Goal: Book appointment/travel/reservation

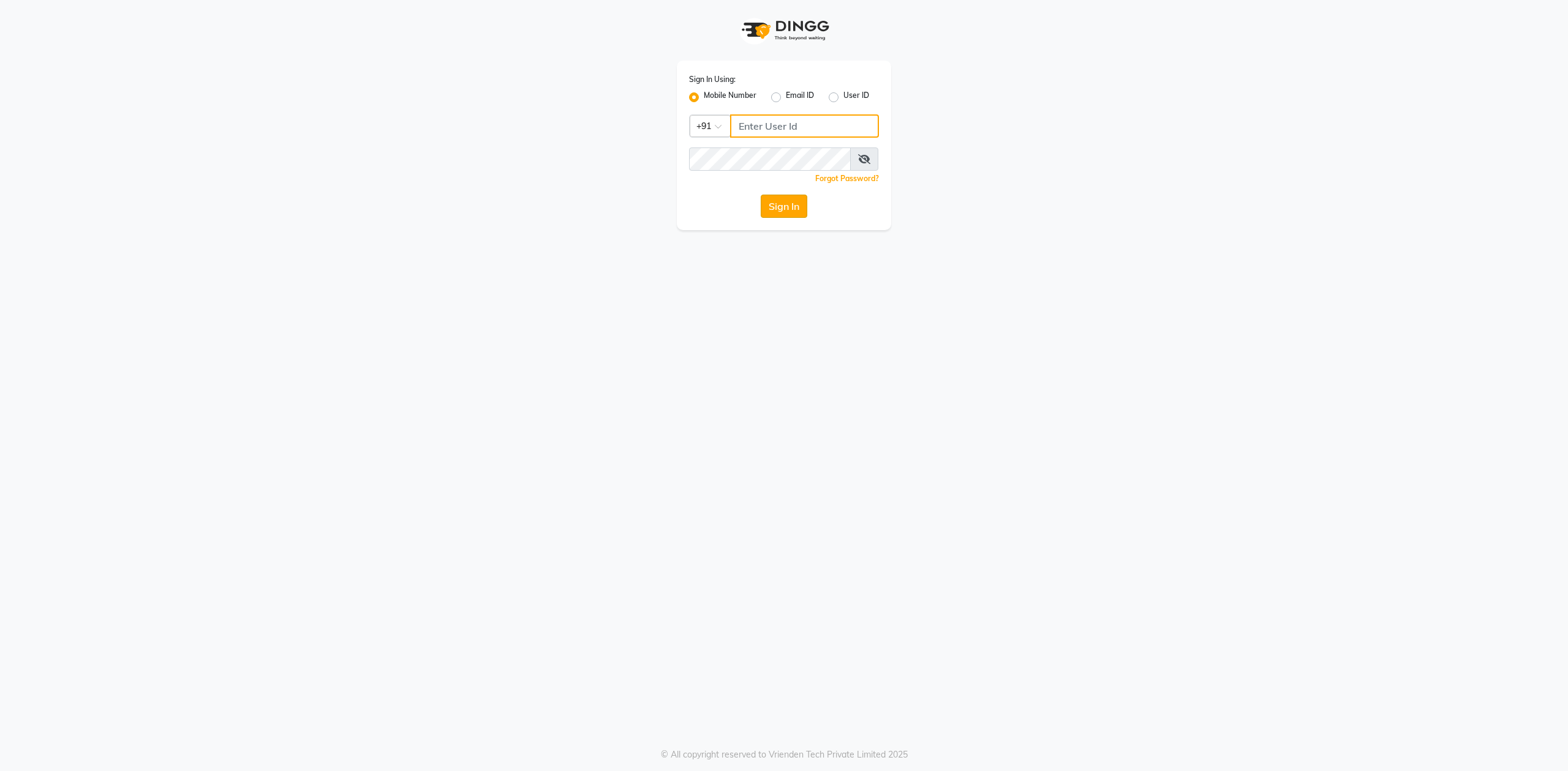
type input "9175460707"
click at [771, 206] on button "Sign In" at bounding box center [784, 206] width 47 height 23
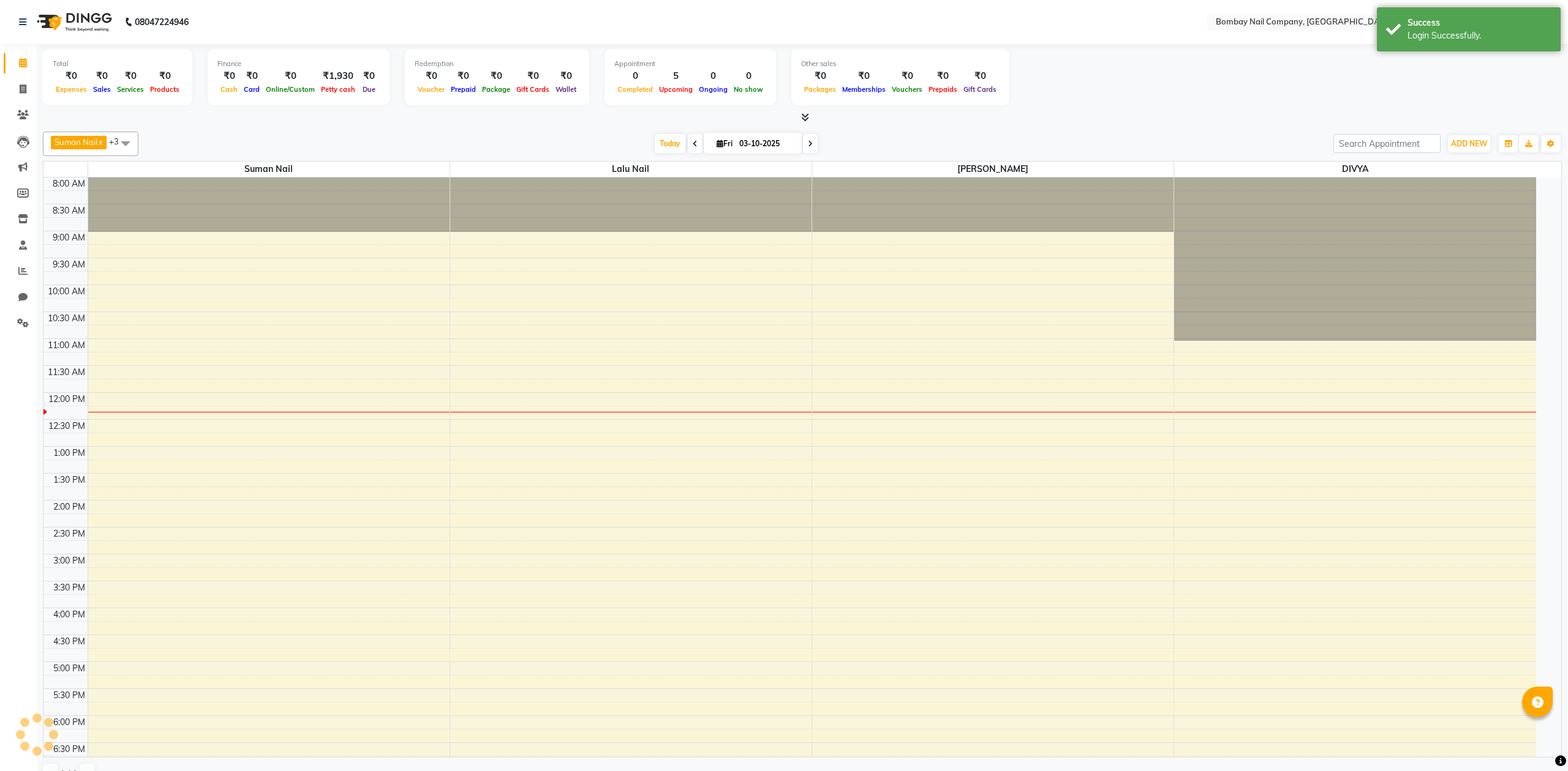
select select "en"
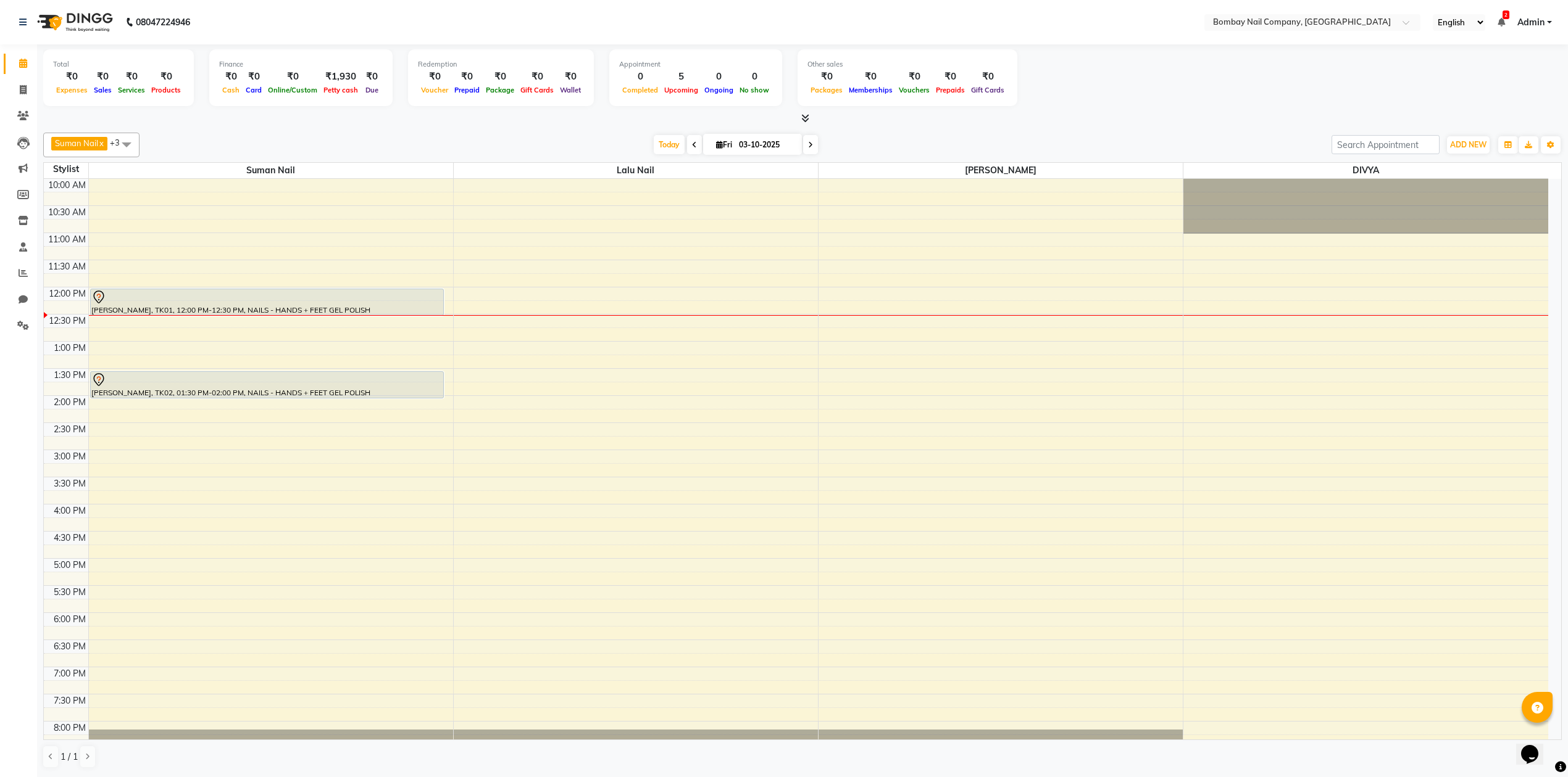
click at [462, 126] on div "Total ₹0 Expenses ₹0 Sales ₹0 Services ₹0 Products Finance ₹0 Cash ₹0 Card ₹0 O…" at bounding box center [802, 411] width 1530 height 733
click at [423, 125] on div at bounding box center [803, 119] width 1518 height 13
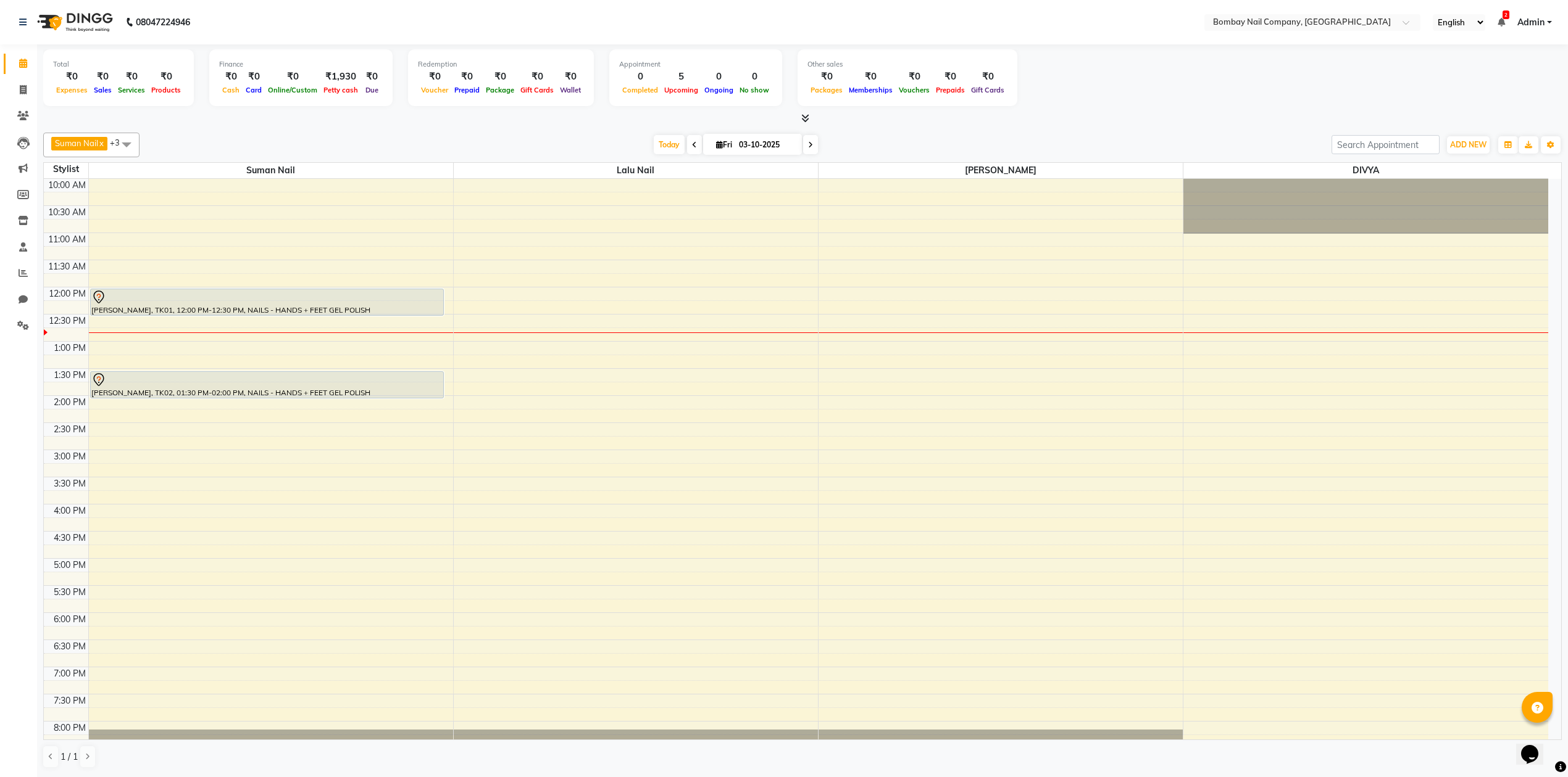
click at [769, 138] on input "03-10-2025" at bounding box center [765, 145] width 62 height 18
select select "10"
select select "2025"
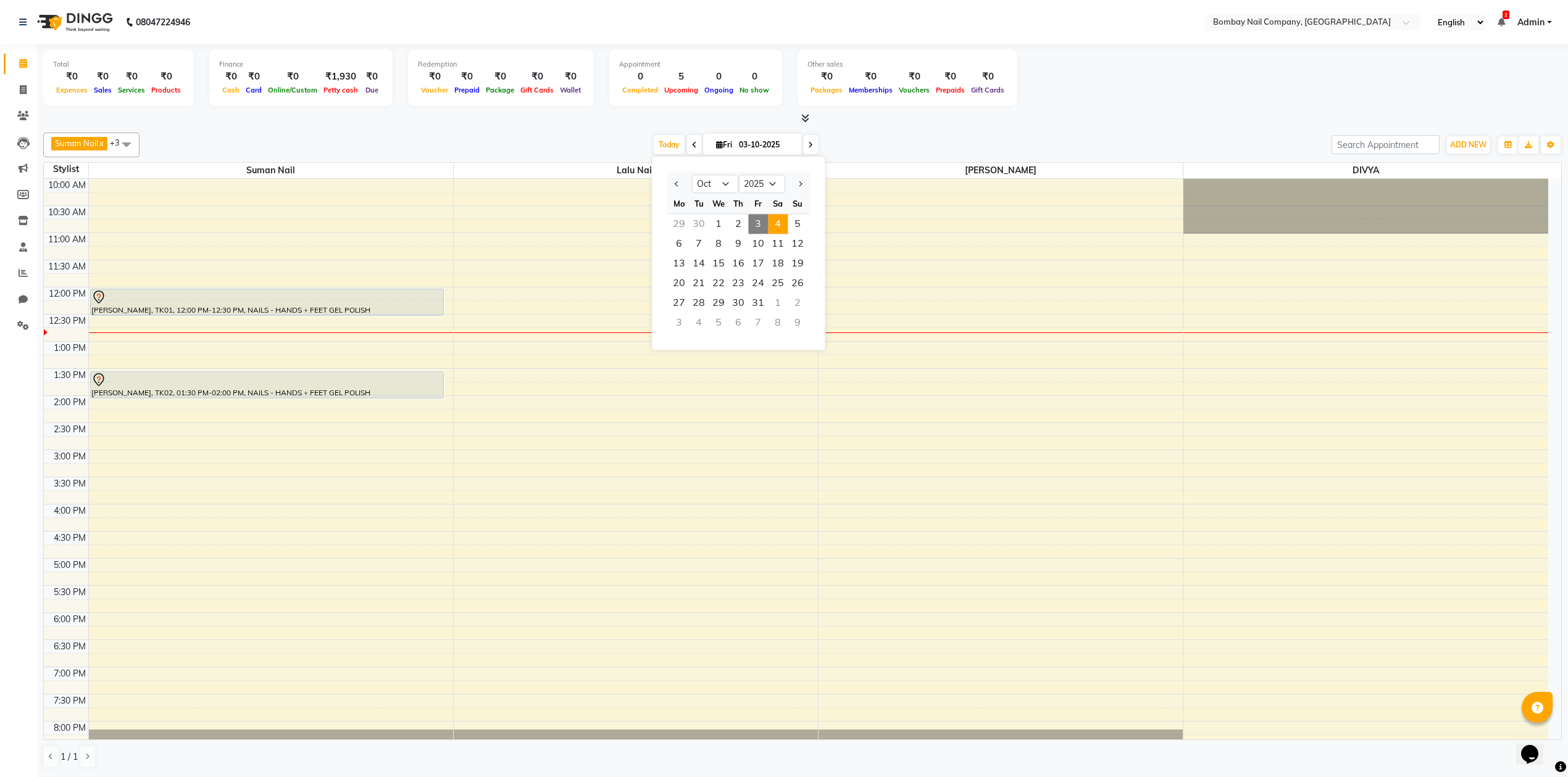
click at [775, 227] on span "4" at bounding box center [777, 223] width 20 height 20
type input "04-10-2025"
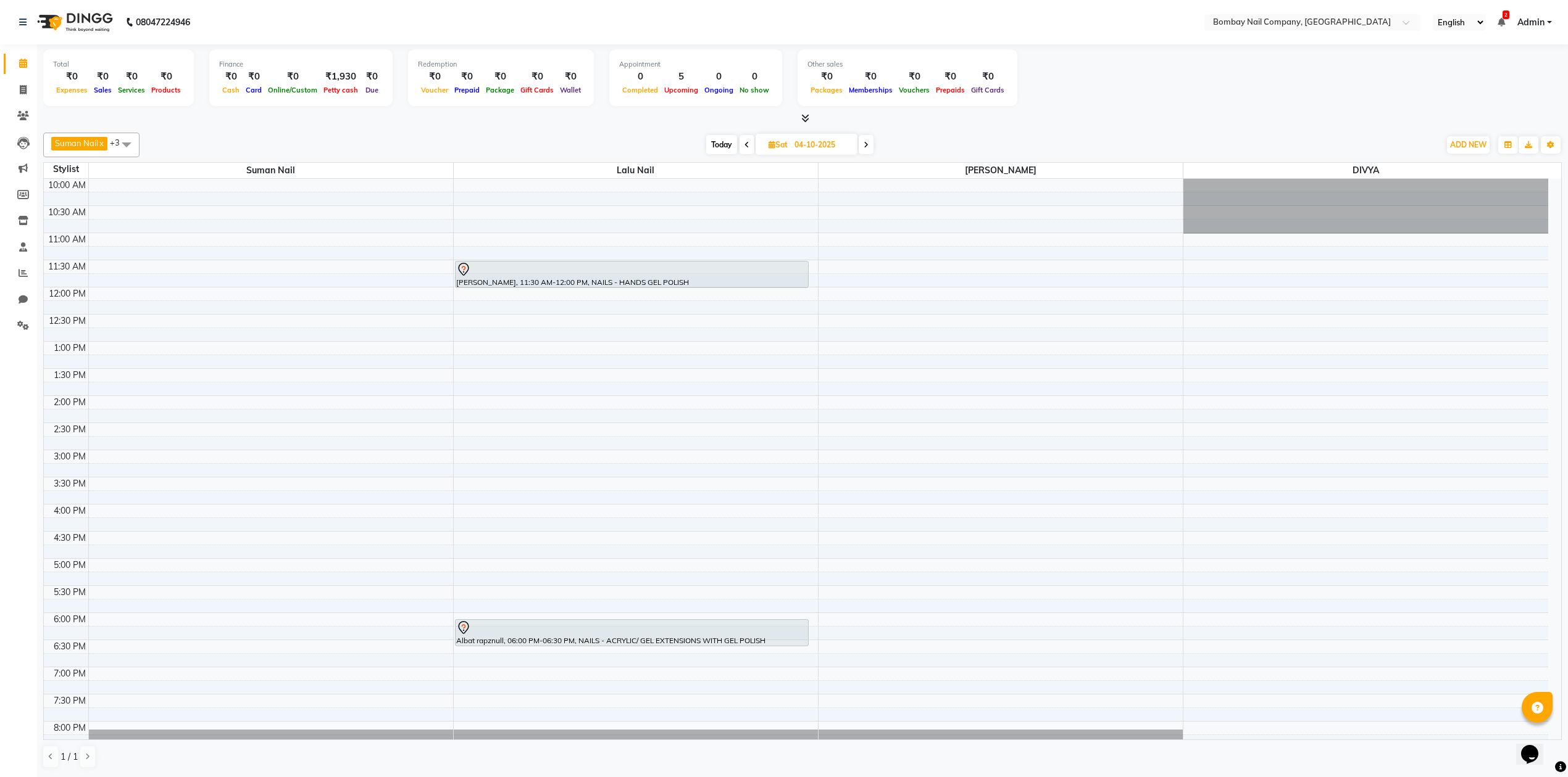
click at [839, 542] on div "10:00 AM 10:30 AM 11:00 AM 11:30 AM 12:00 PM 12:30 PM 1:00 PM 1:30 PM 2:00 PM 2…" at bounding box center [796, 504] width 1504 height 651
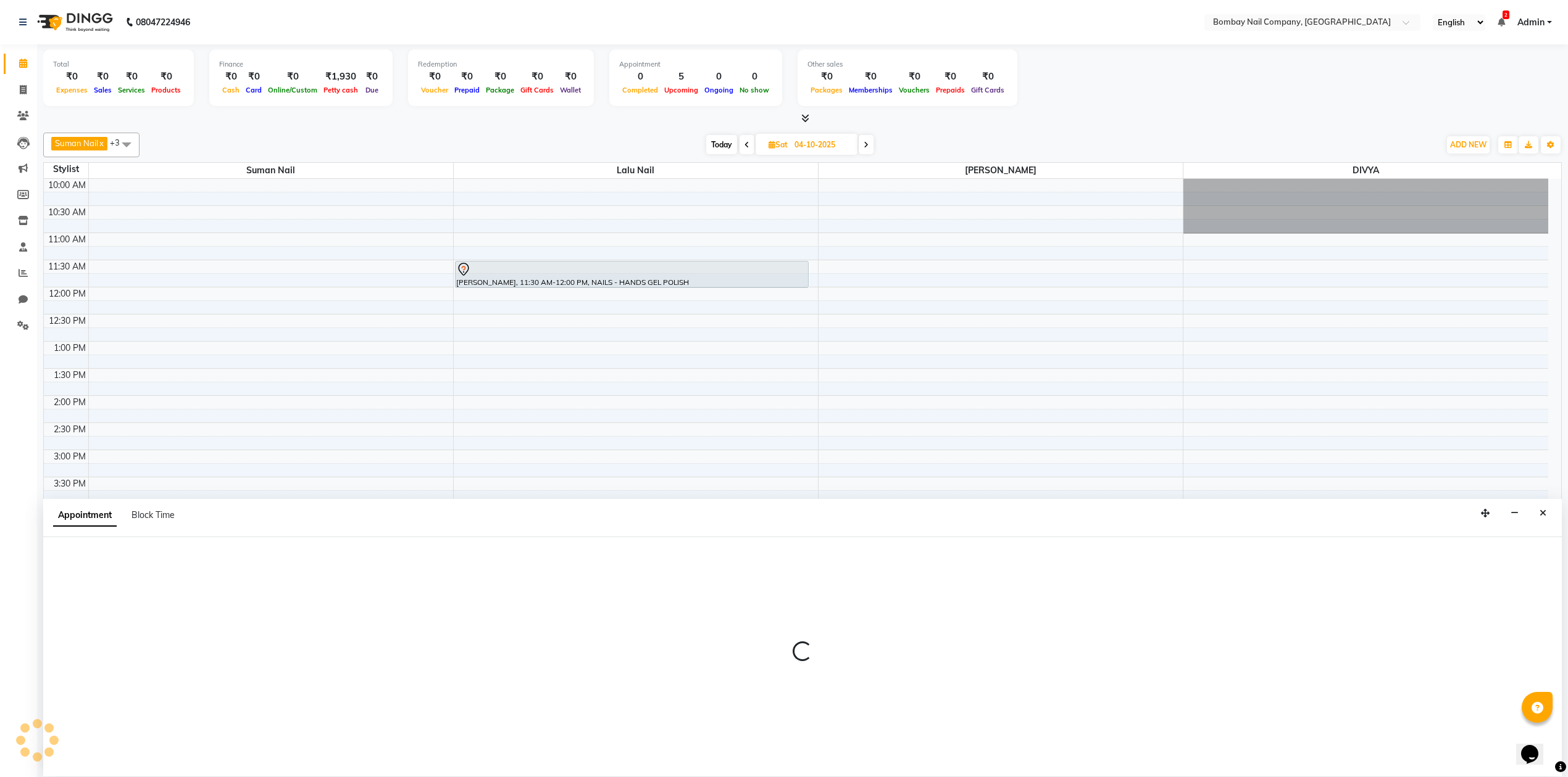
scroll to position [1, 0]
select select "90119"
select select "990"
select select "tentative"
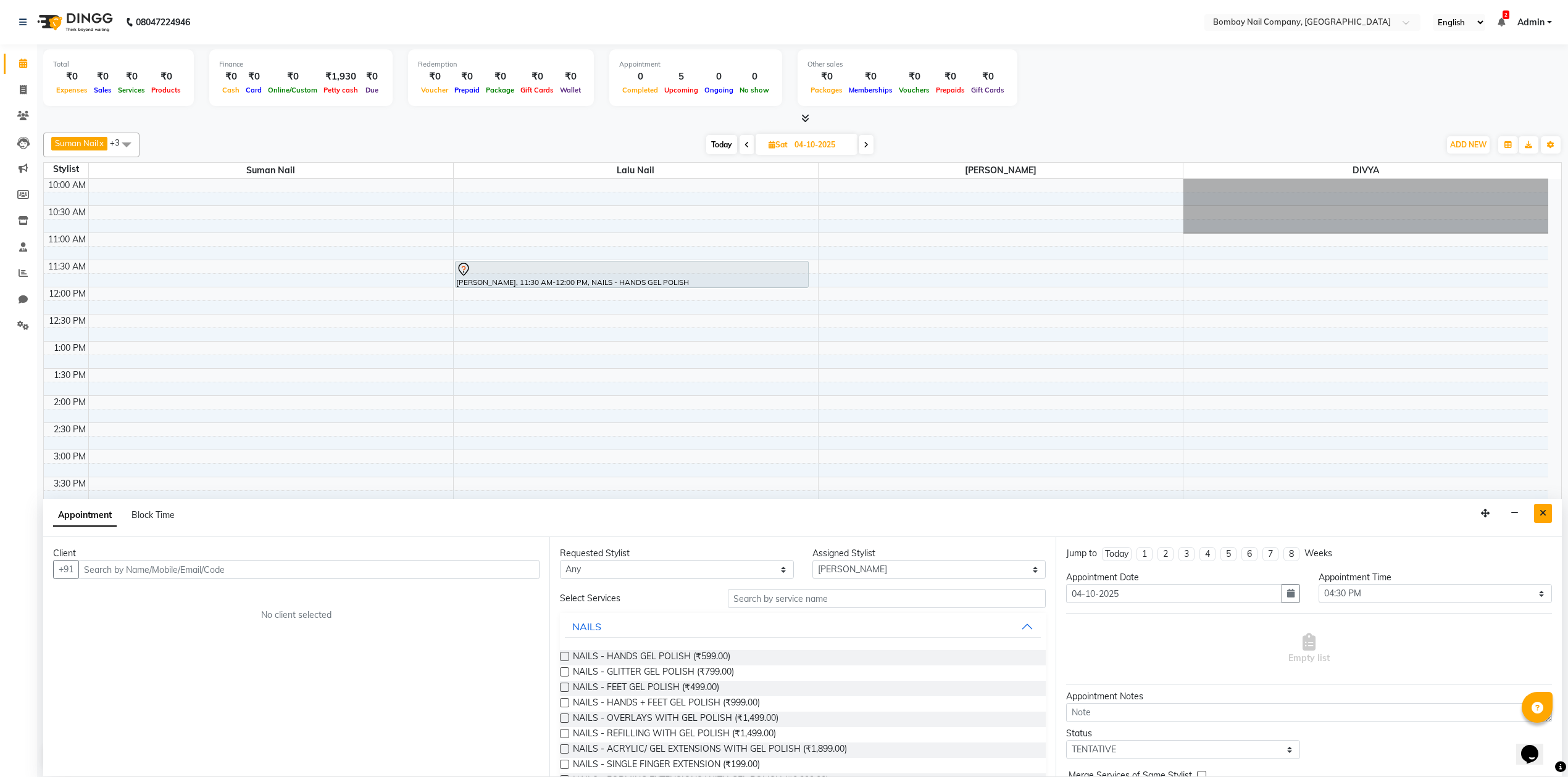
click at [1543, 515] on icon "Close" at bounding box center [1543, 514] width 7 height 9
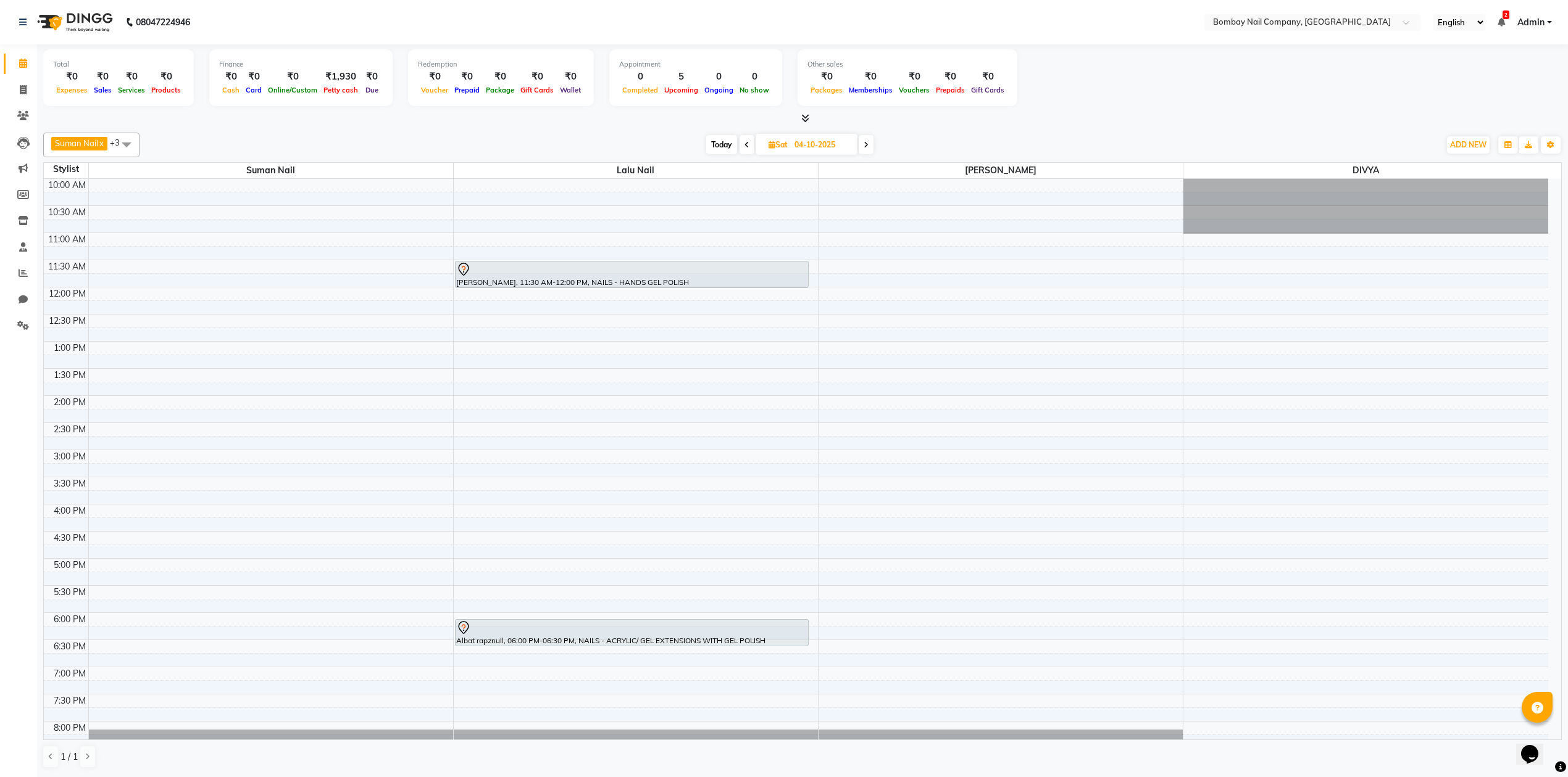
scroll to position [0, 0]
click at [800, 147] on input "04-10-2025" at bounding box center [821, 145] width 62 height 18
select select "10"
select select "2025"
click at [821, 222] on span "3" at bounding box center [818, 223] width 20 height 20
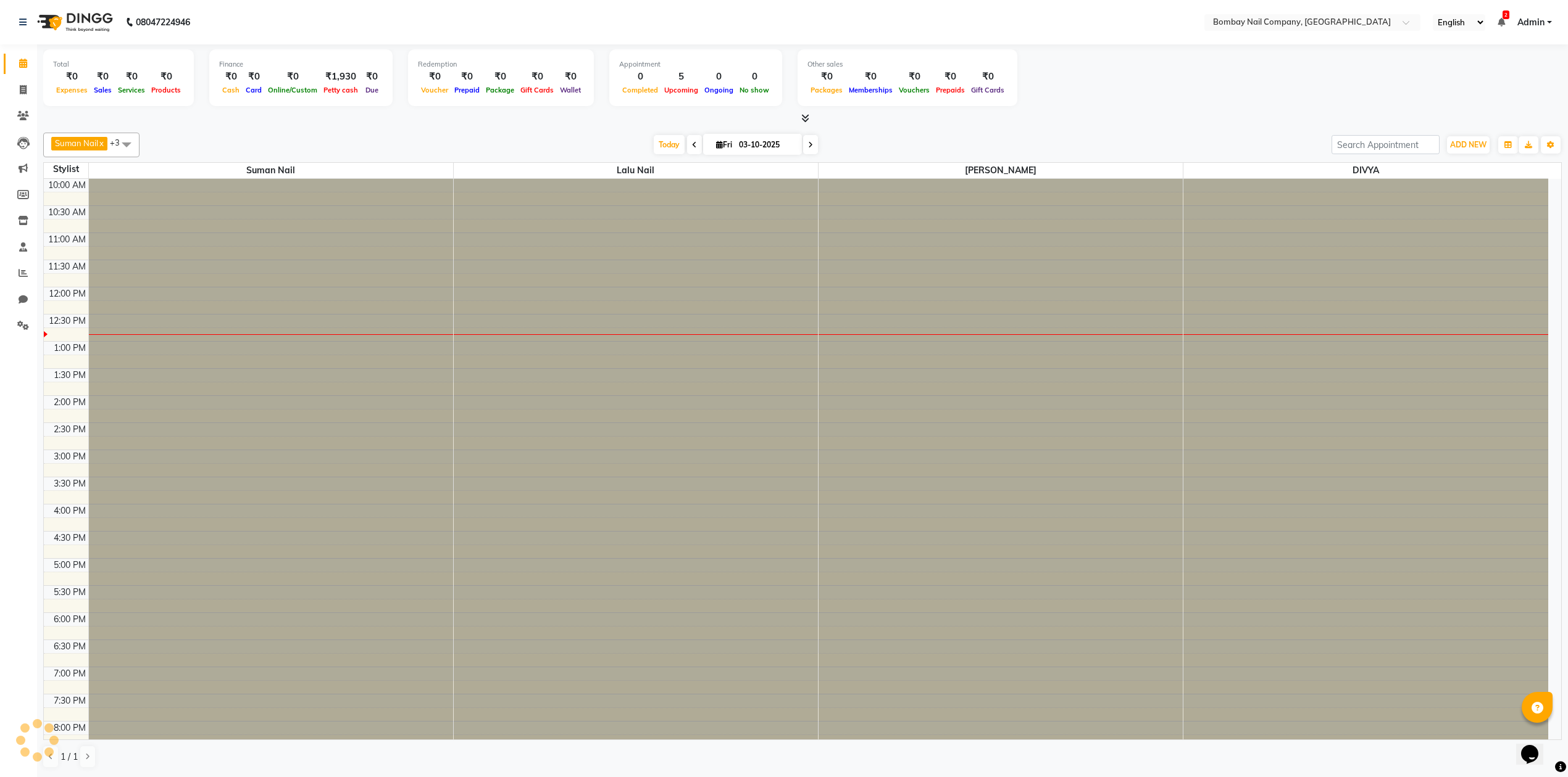
scroll to position [100, 0]
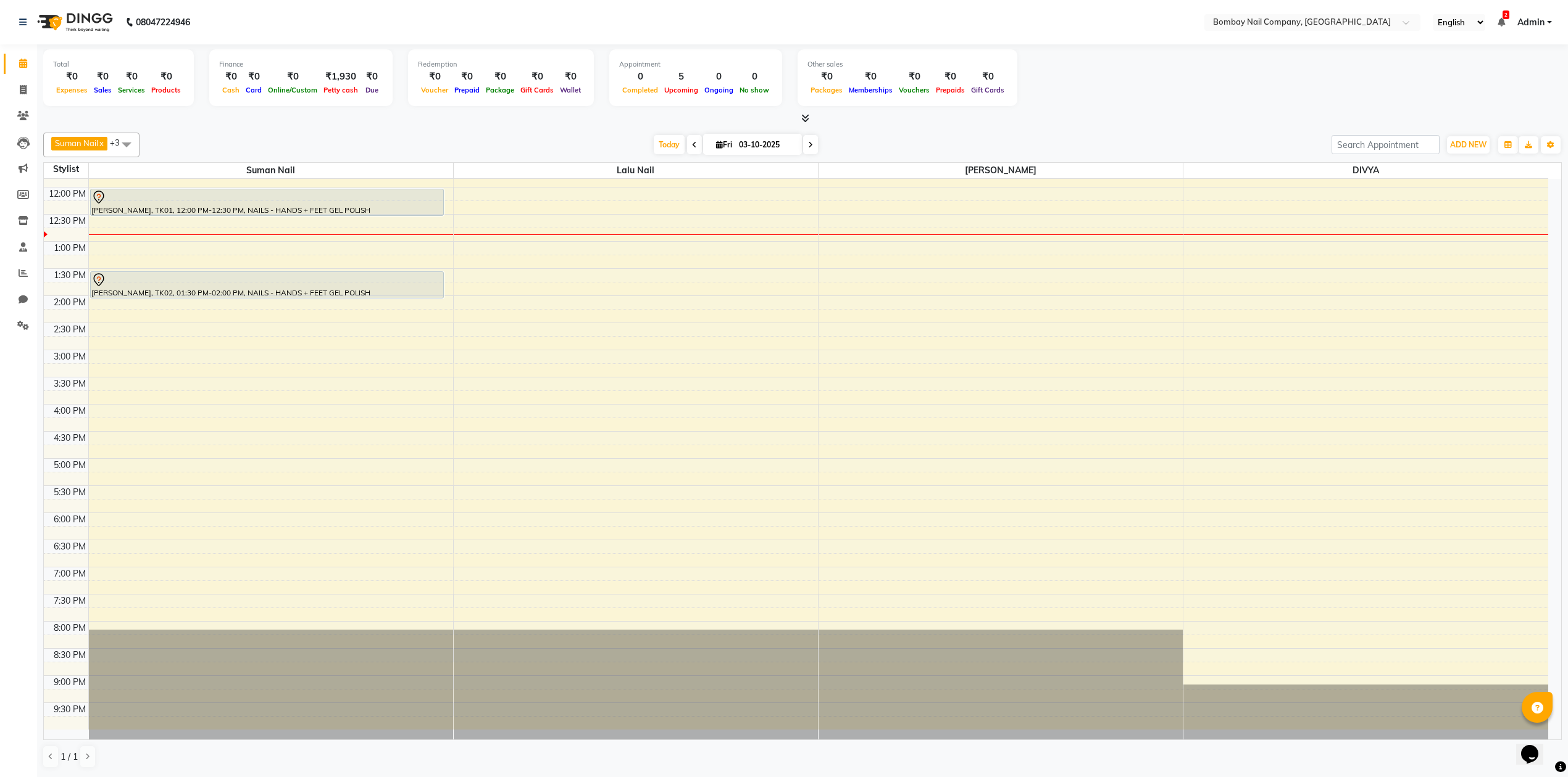
click at [916, 138] on div "Today Fri 03-10-2025" at bounding box center [736, 145] width 1180 height 18
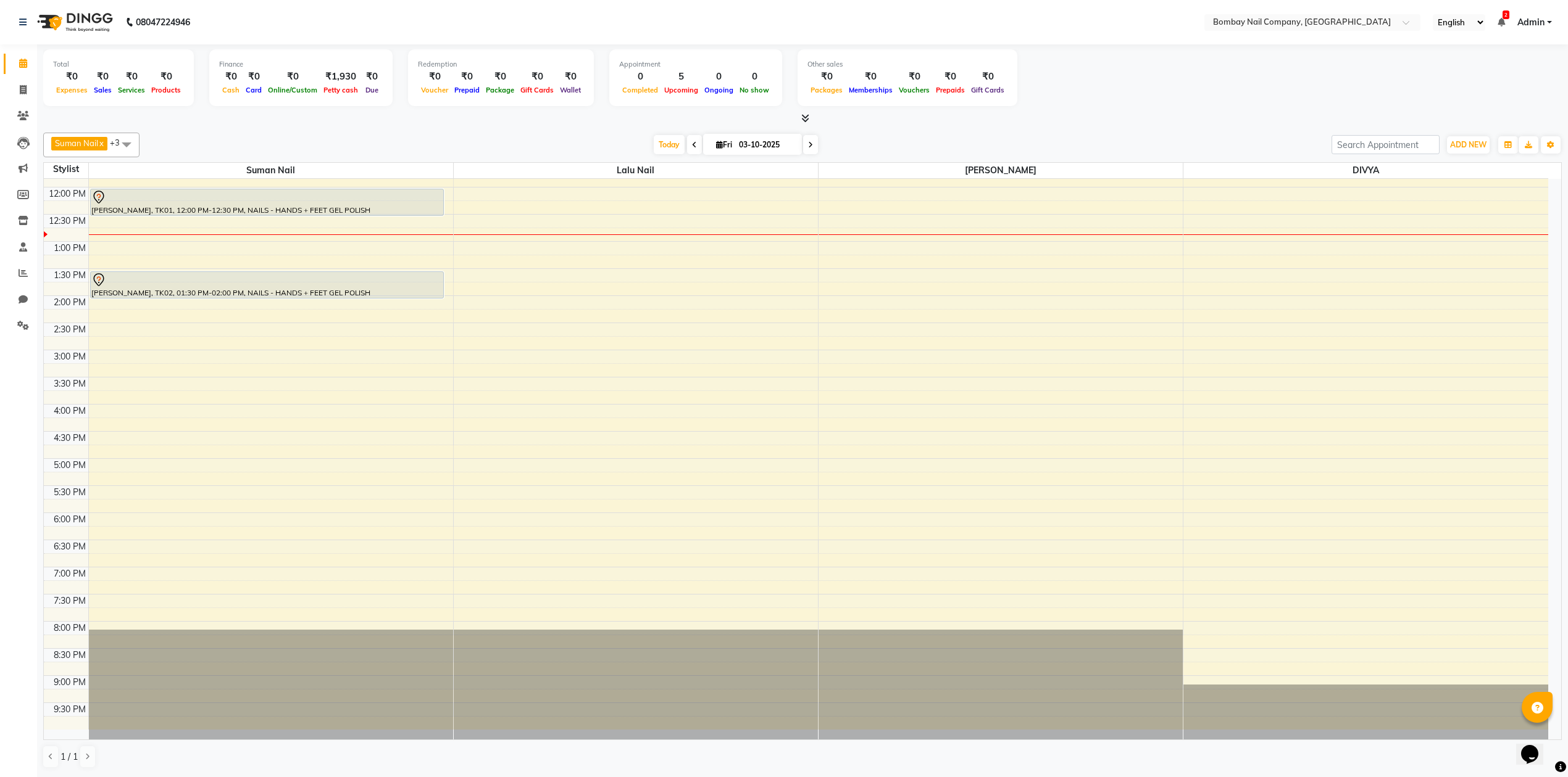
click at [916, 138] on div "Today Fri 03-10-2025" at bounding box center [736, 145] width 1180 height 18
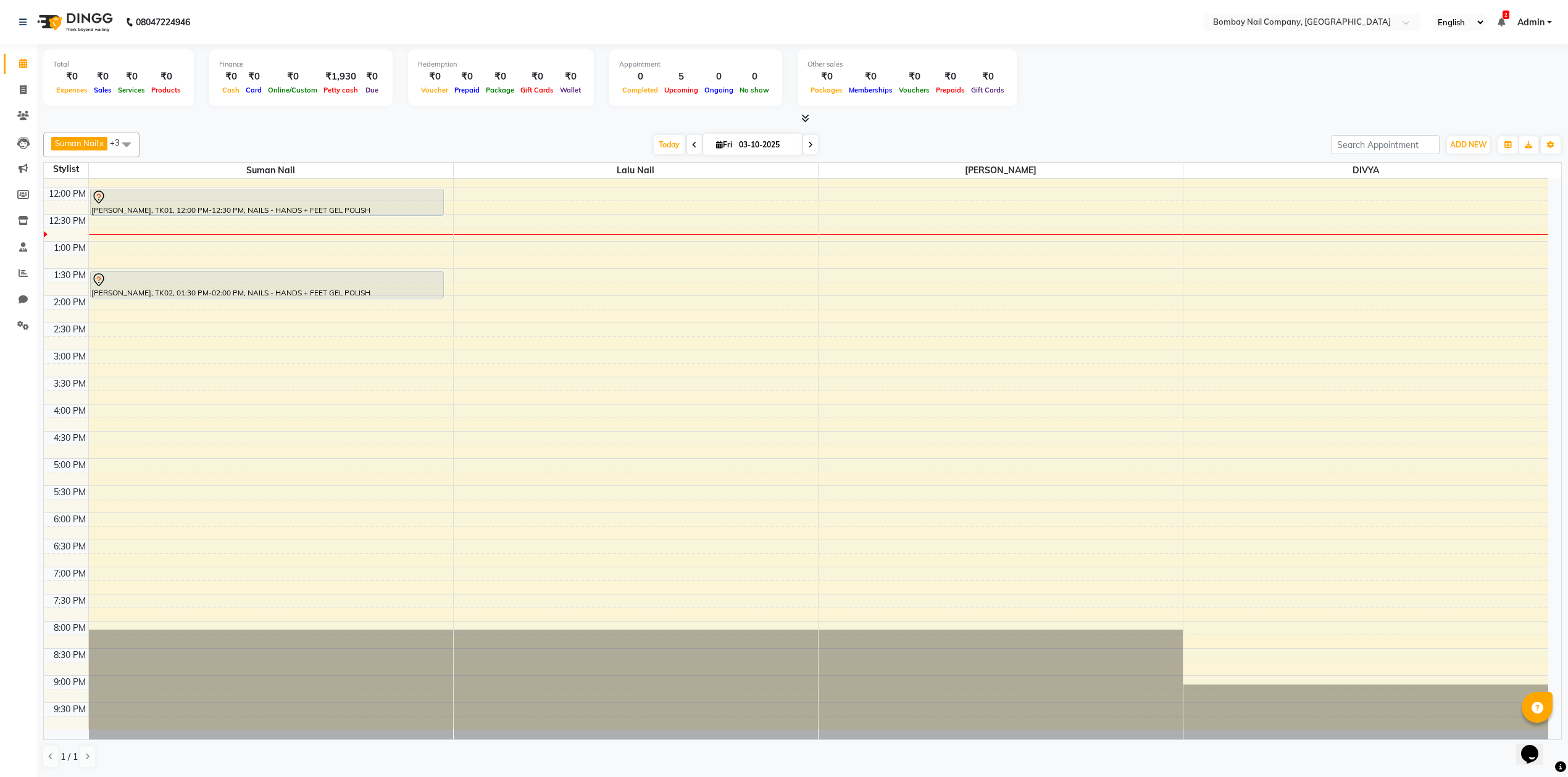
click at [916, 138] on div "Today Fri 03-10-2025" at bounding box center [736, 145] width 1180 height 18
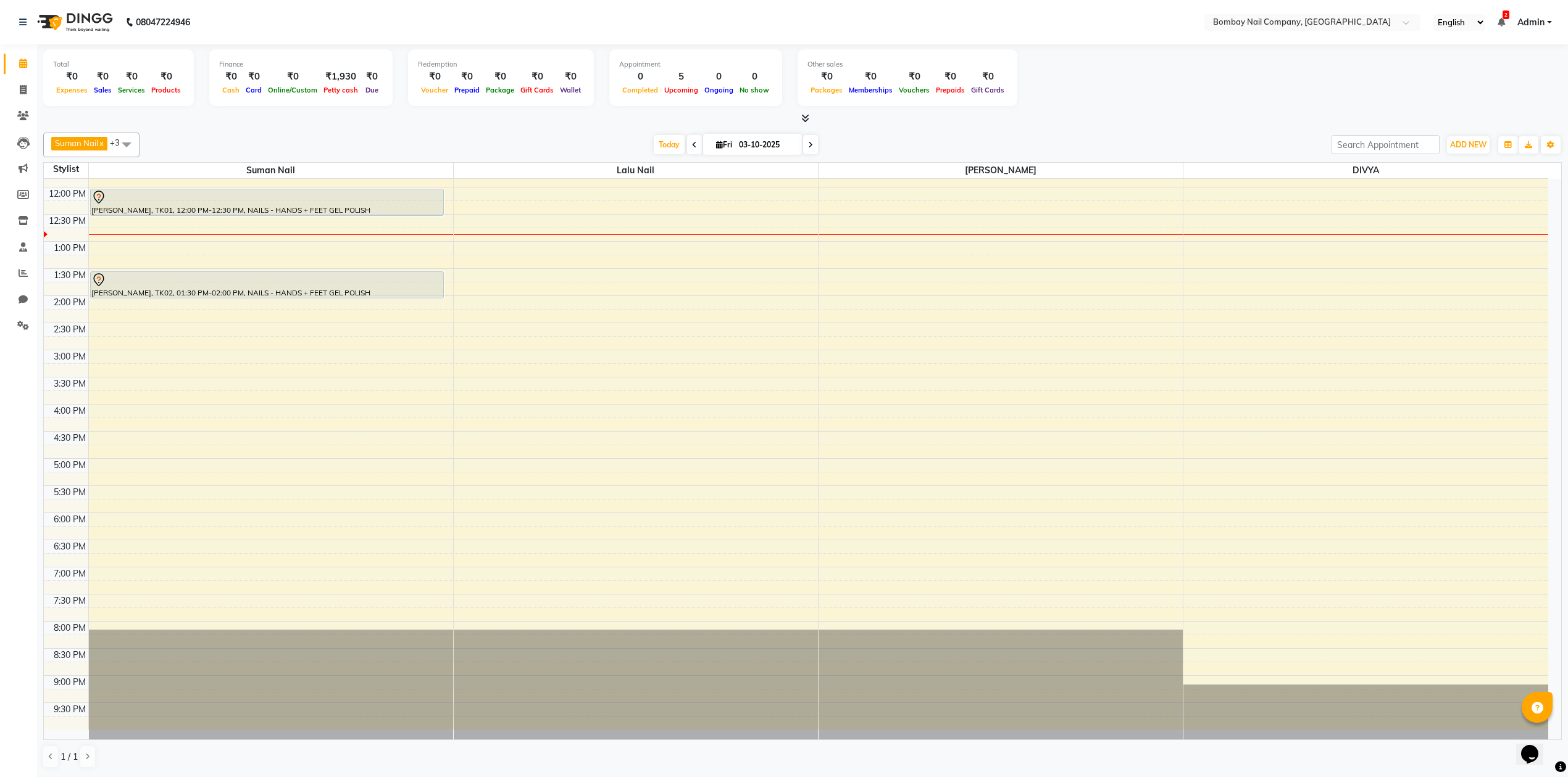
click at [916, 138] on div "Today Fri 03-10-2025" at bounding box center [736, 145] width 1180 height 18
click at [810, 145] on span at bounding box center [810, 145] width 15 height 19
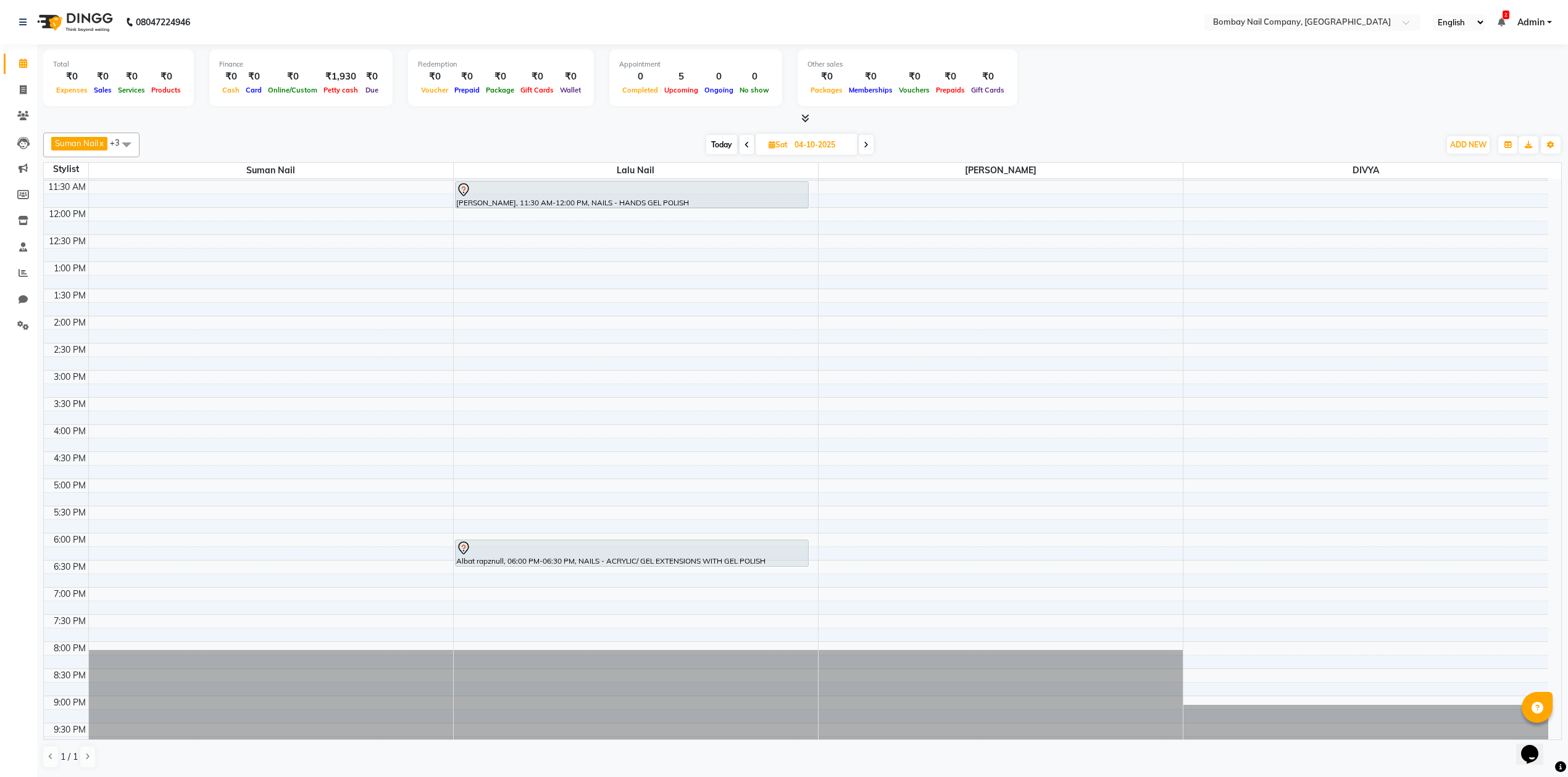
scroll to position [82, 0]
click at [865, 144] on icon at bounding box center [866, 145] width 5 height 7
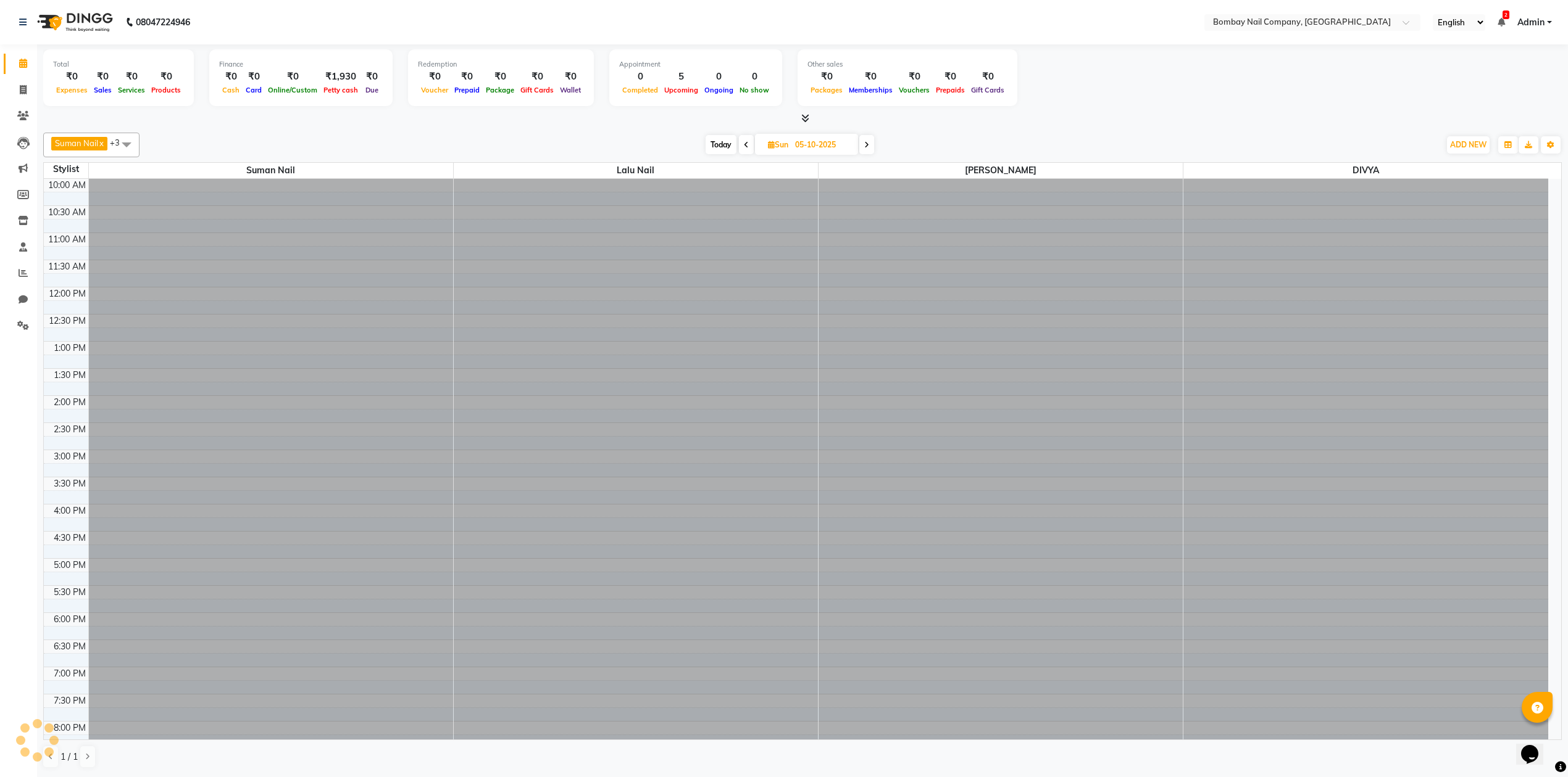
scroll to position [100, 0]
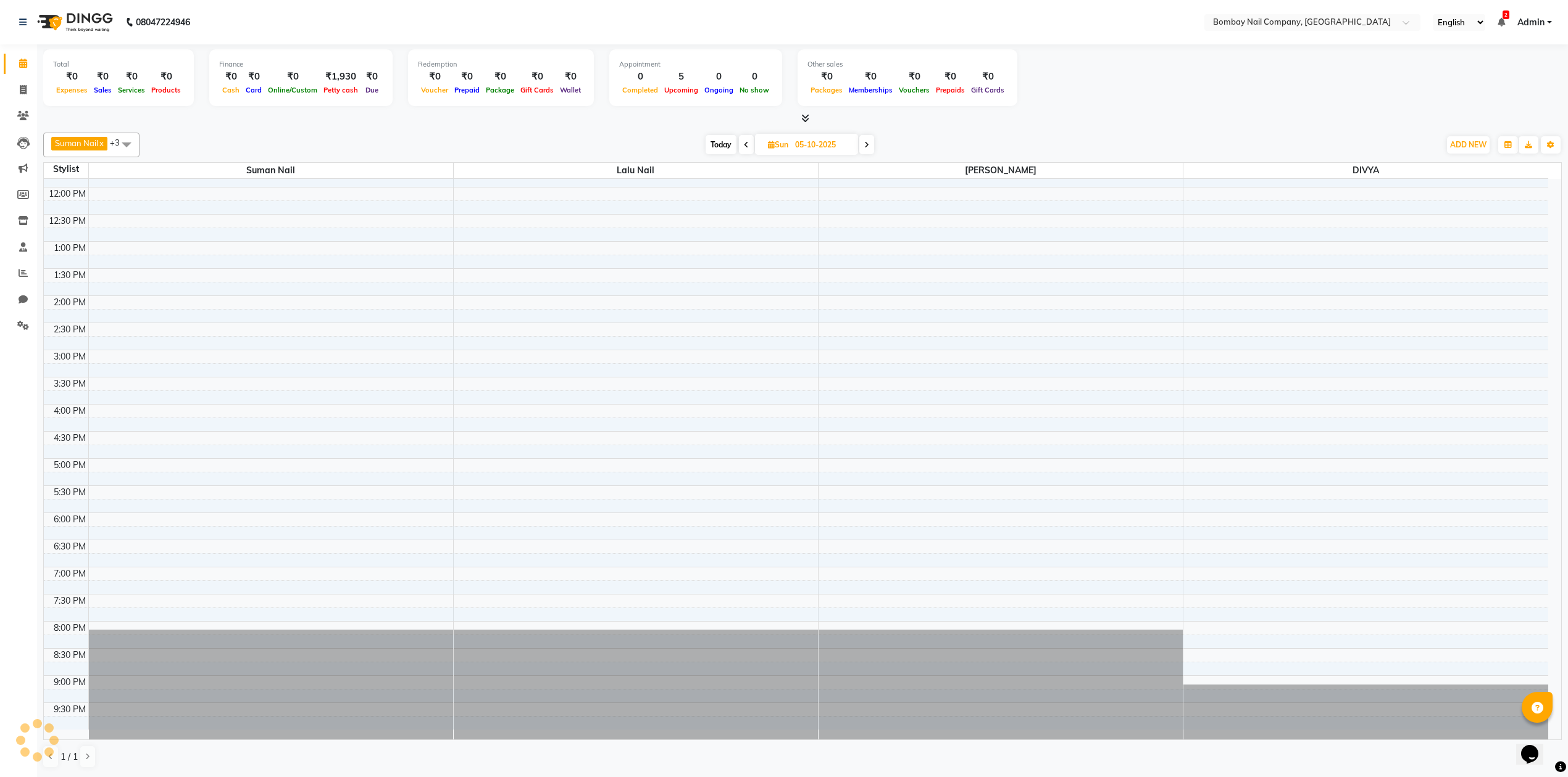
click at [866, 140] on span at bounding box center [866, 145] width 15 height 19
click at [743, 144] on icon at bounding box center [746, 145] width 5 height 7
click at [744, 144] on icon at bounding box center [747, 145] width 5 height 7
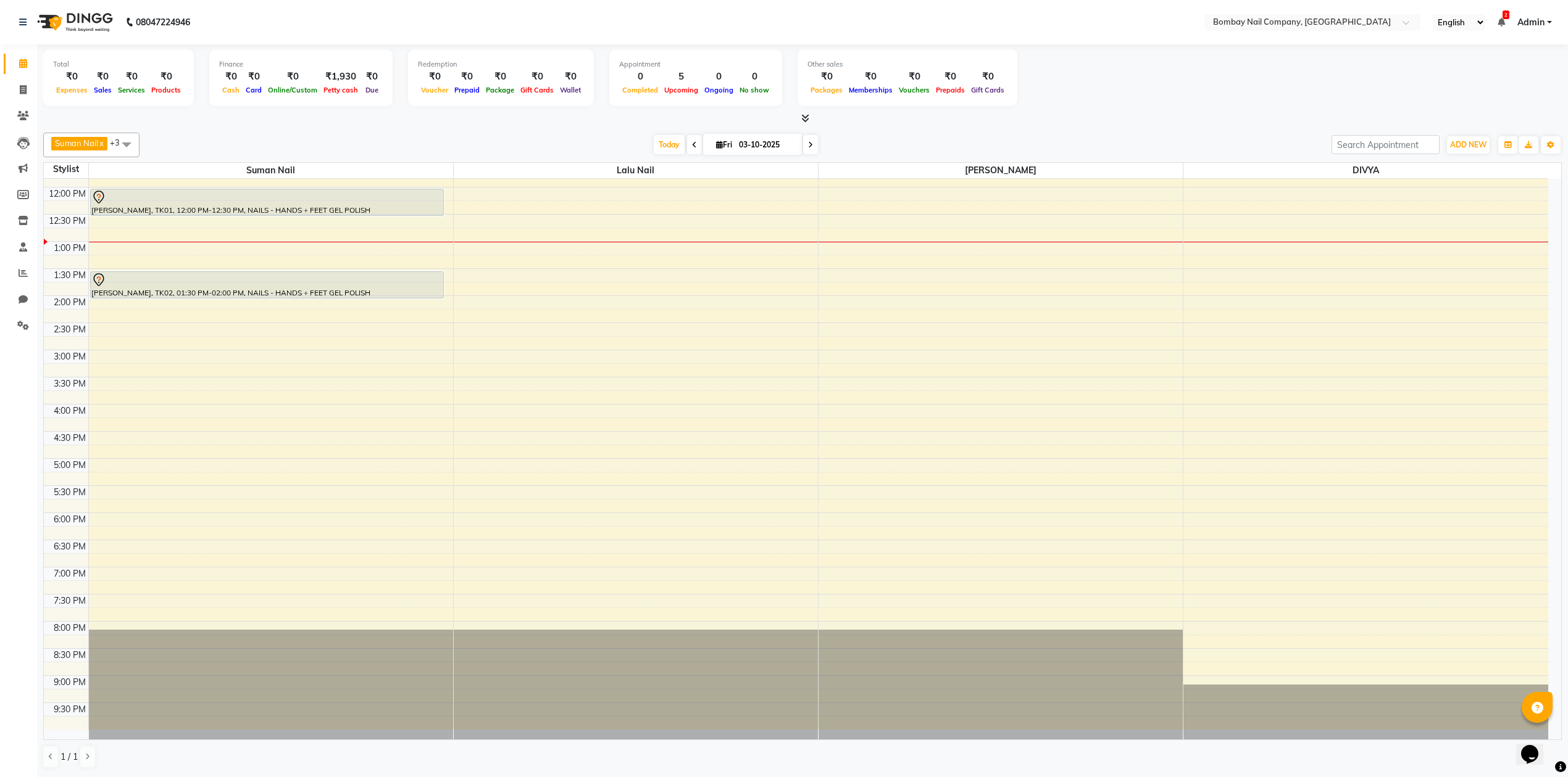
click at [807, 140] on span at bounding box center [810, 145] width 15 height 19
type input "04-10-2025"
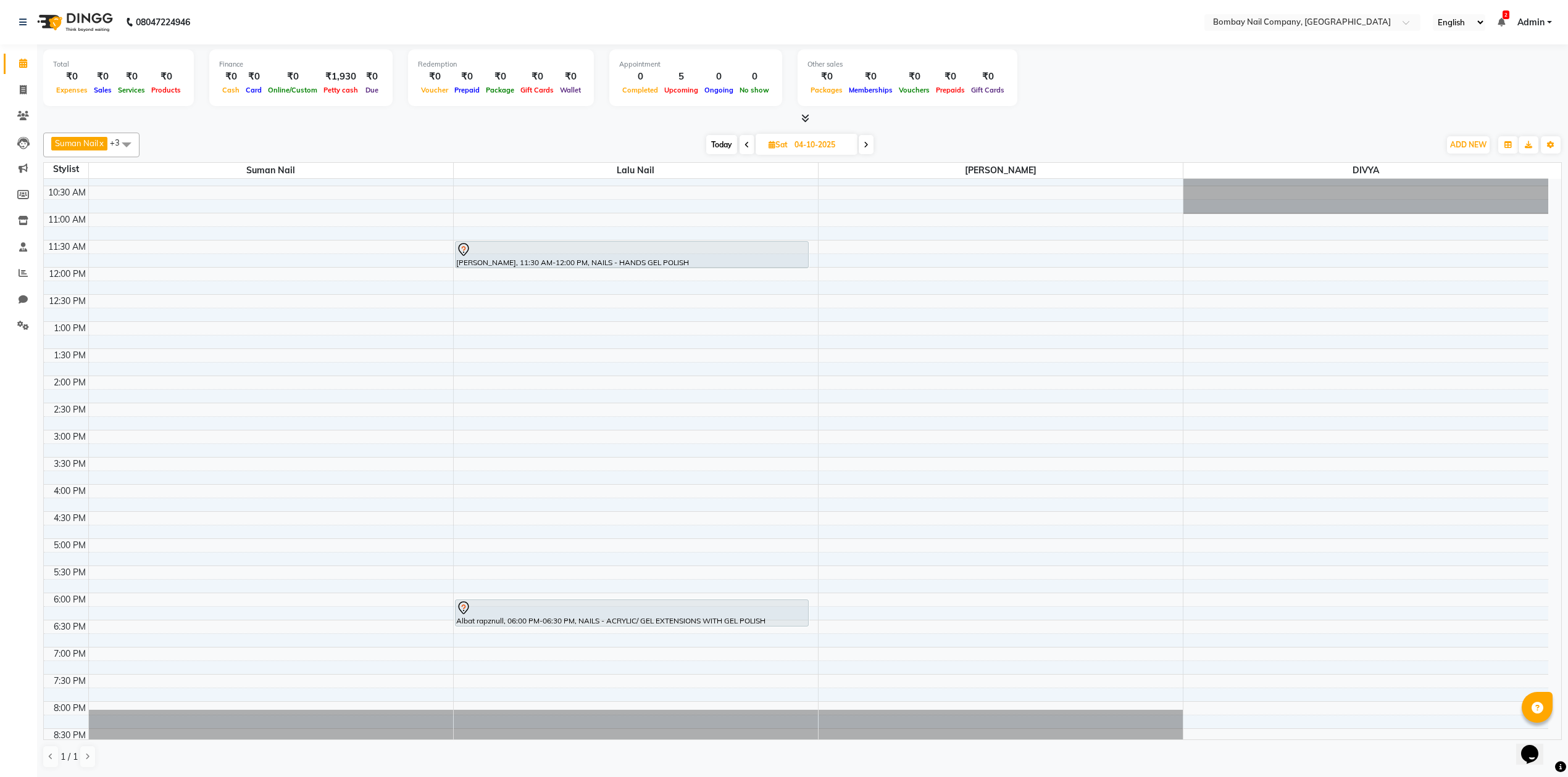
scroll to position [0, 0]
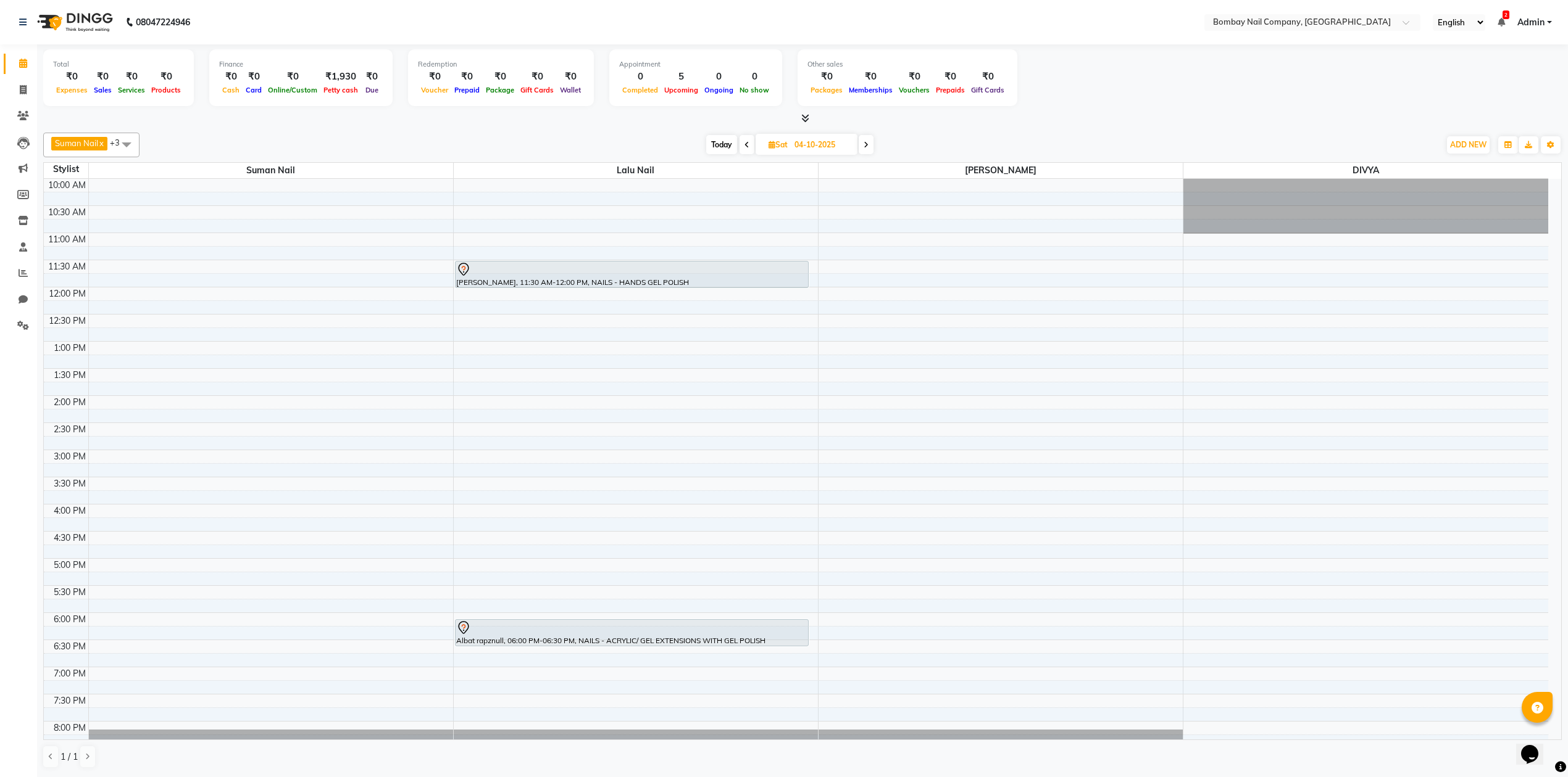
click at [810, 149] on input "04-10-2025" at bounding box center [821, 145] width 62 height 18
select select "10"
select select "2025"
click at [820, 228] on span "3" at bounding box center [818, 223] width 20 height 20
type input "03-10-2025"
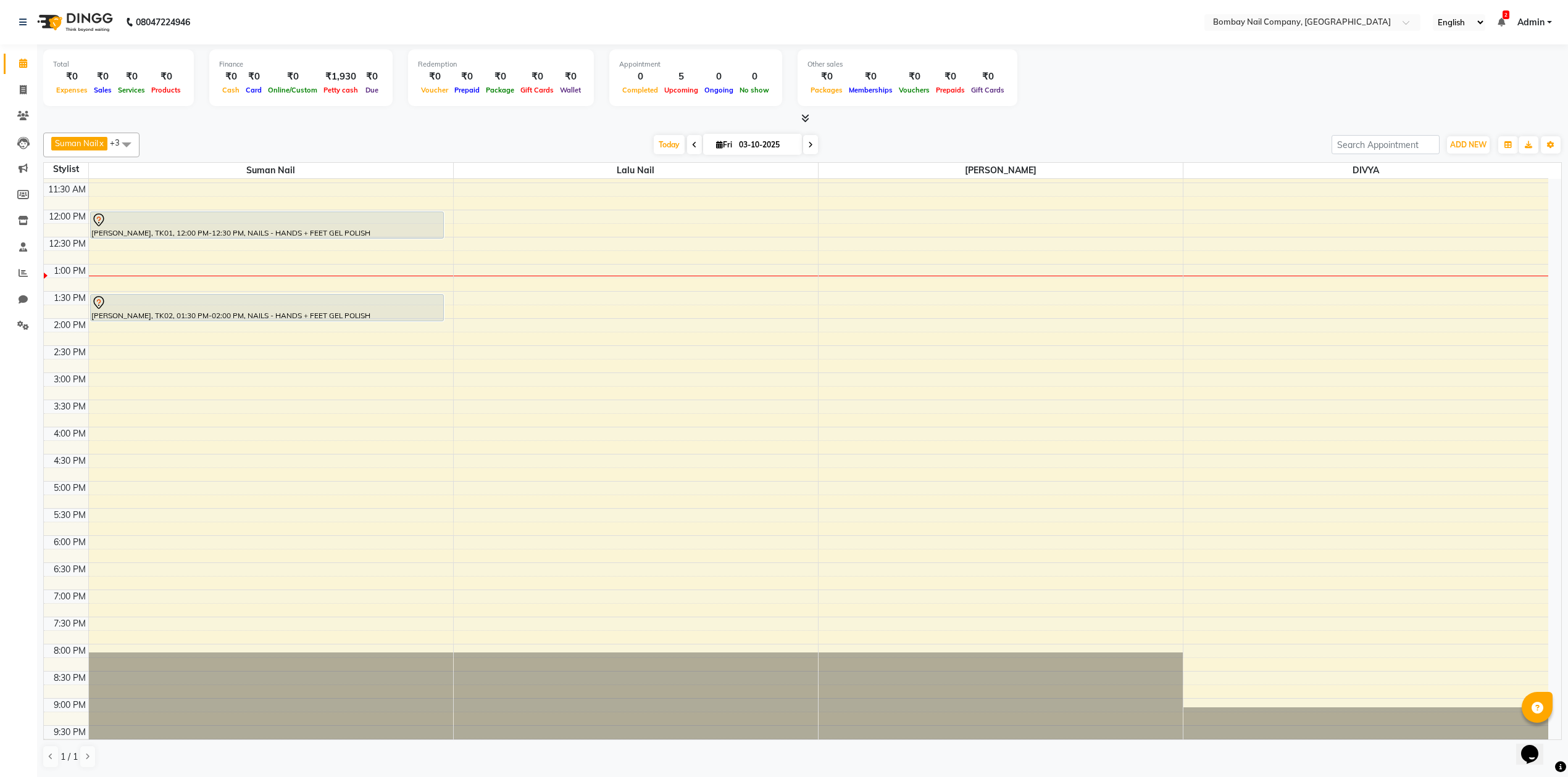
scroll to position [99, 0]
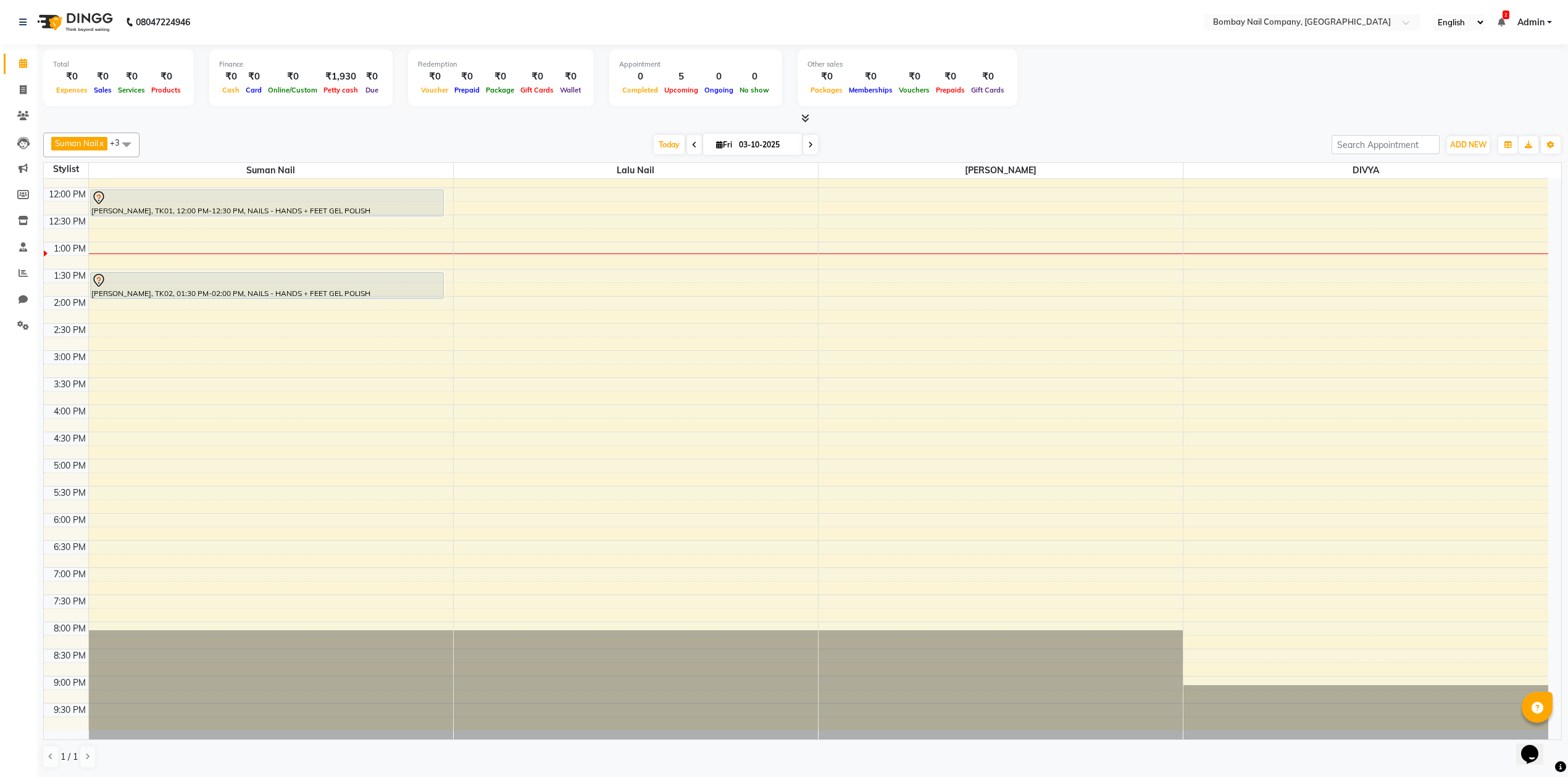
click at [824, 583] on div "10:00 AM 10:30 AM 11:00 AM 11:30 AM 12:00 PM 12:30 PM 1:00 PM 1:30 PM 2:00 PM 2…" at bounding box center [796, 405] width 1504 height 651
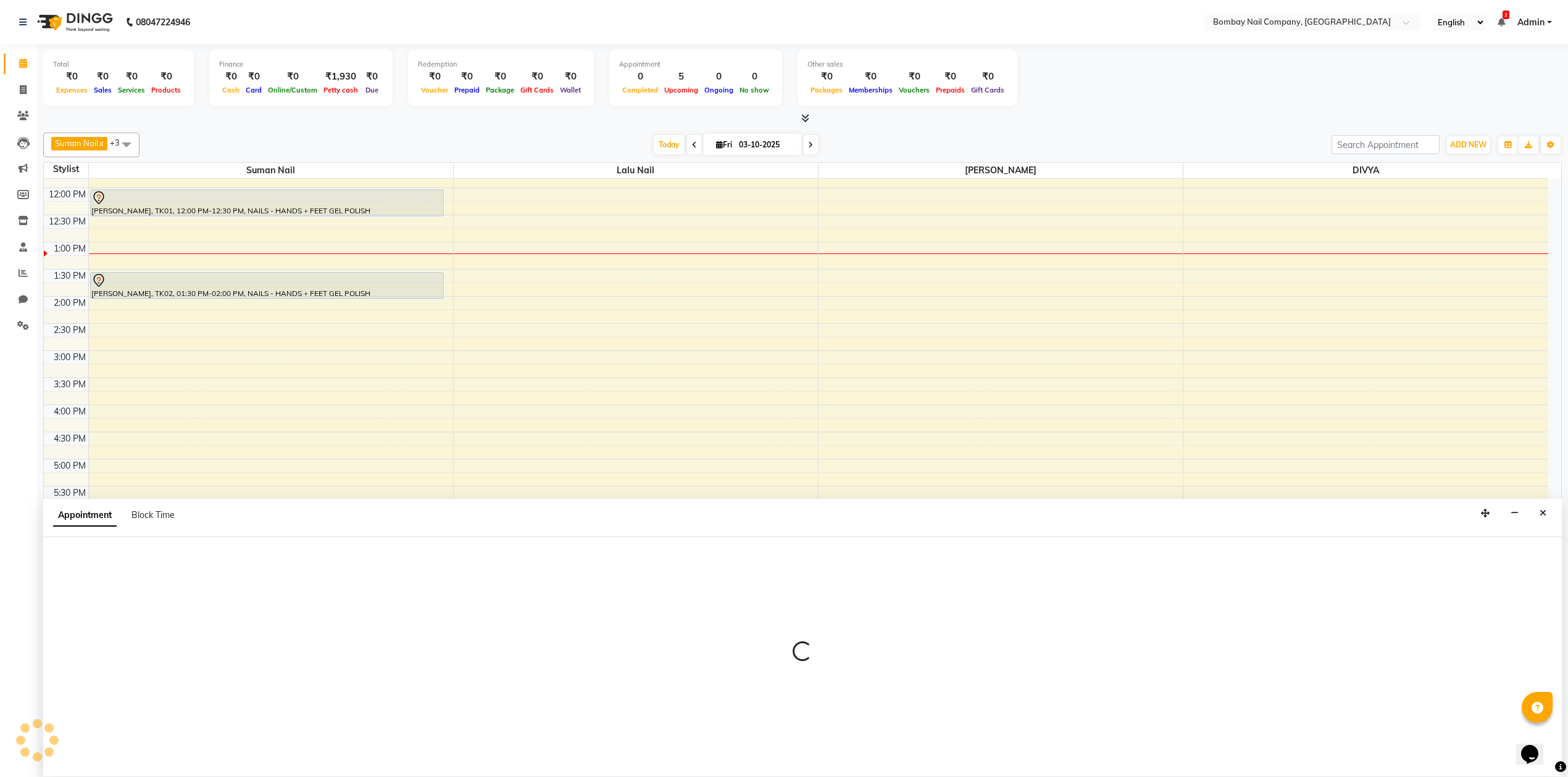
scroll to position [1, 0]
select select "90119"
select select "1140"
select select "tentative"
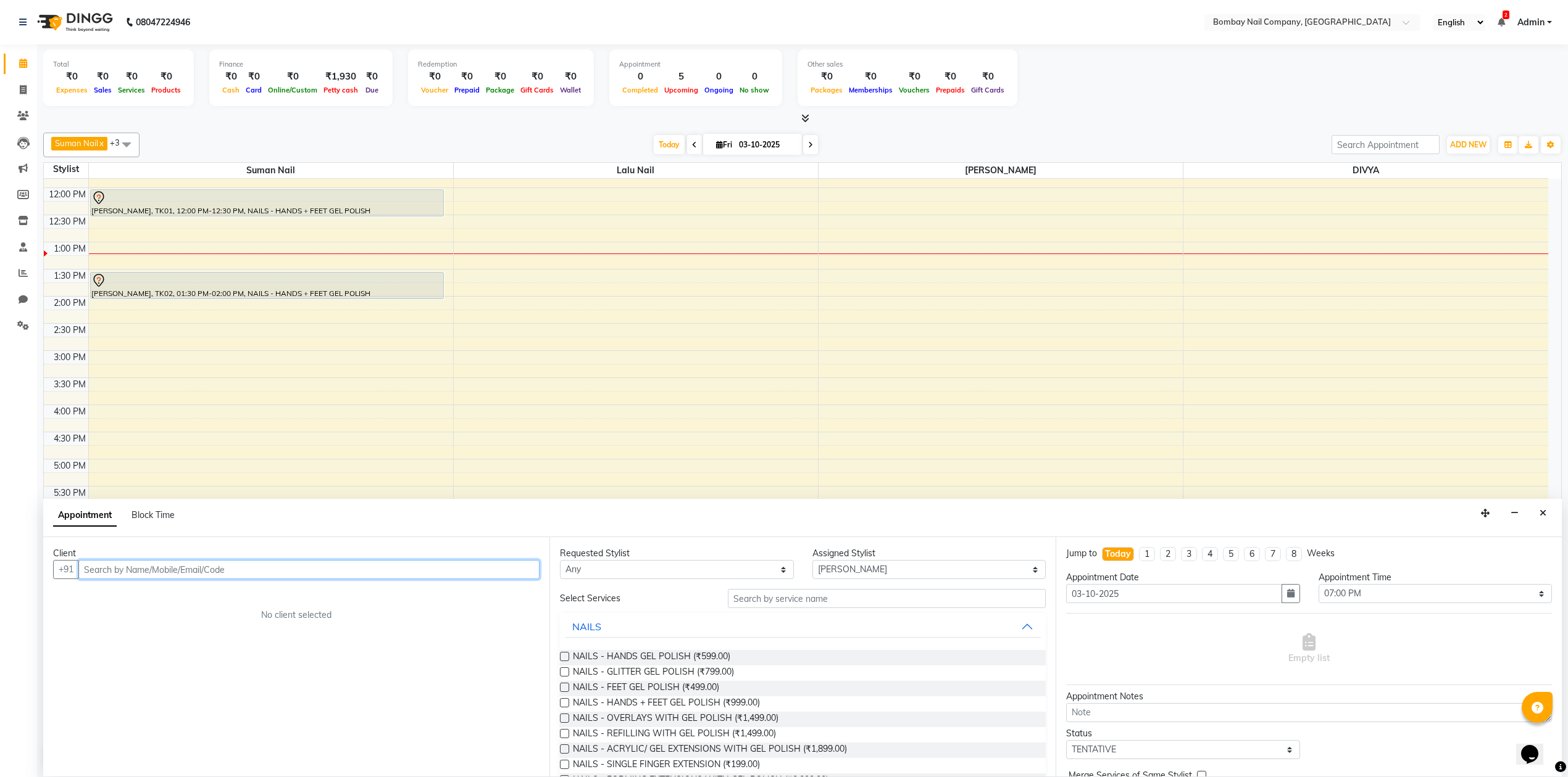
click at [408, 569] on input "text" at bounding box center [309, 569] width 461 height 19
click at [188, 600] on ngb-highlight "7350404184" at bounding box center [168, 596] width 62 height 12
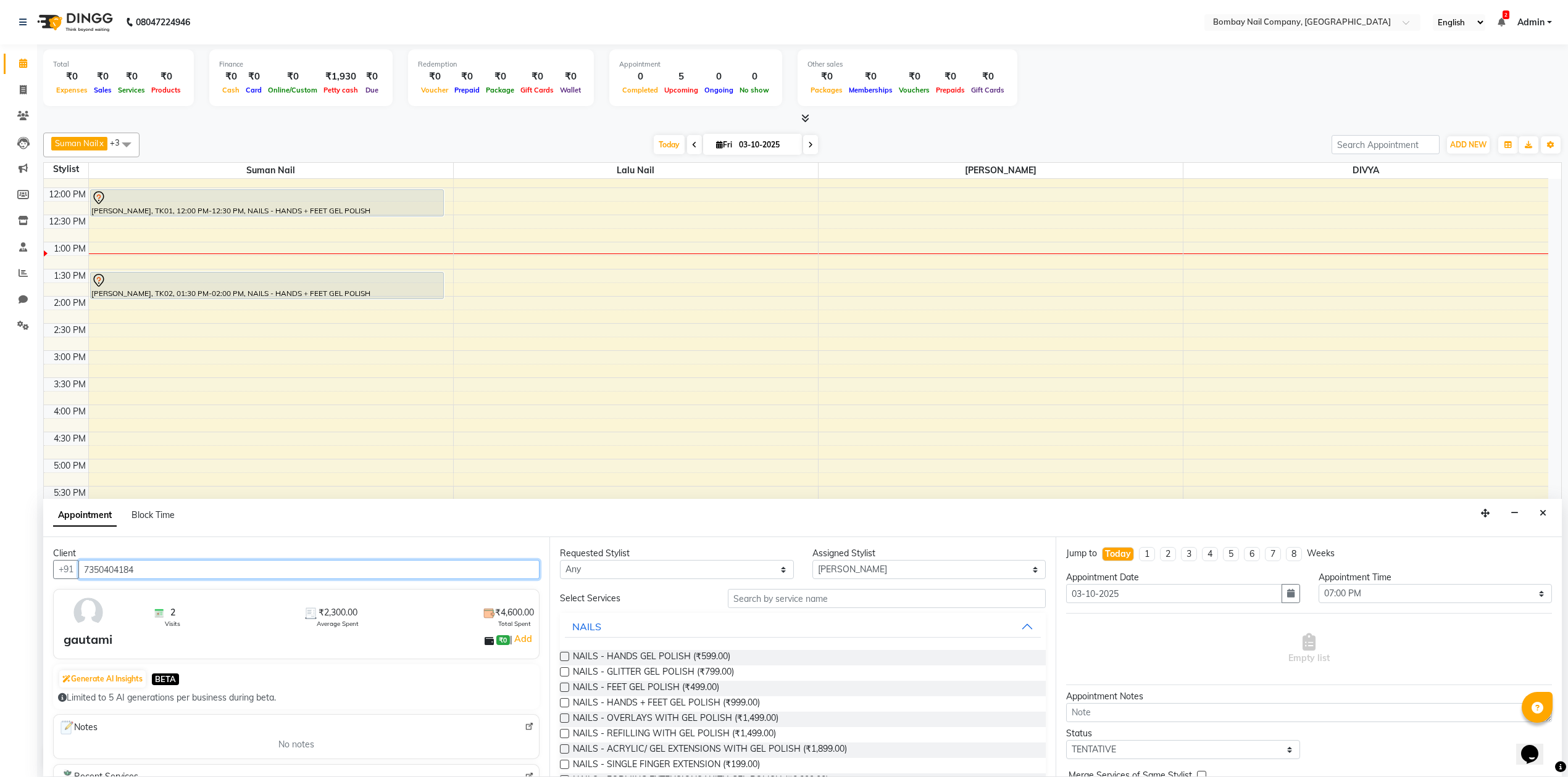
type input "7350404184"
click at [565, 687] on label at bounding box center [565, 687] width 10 height 10
click at [565, 687] on input "checkbox" at bounding box center [564, 688] width 8 height 8
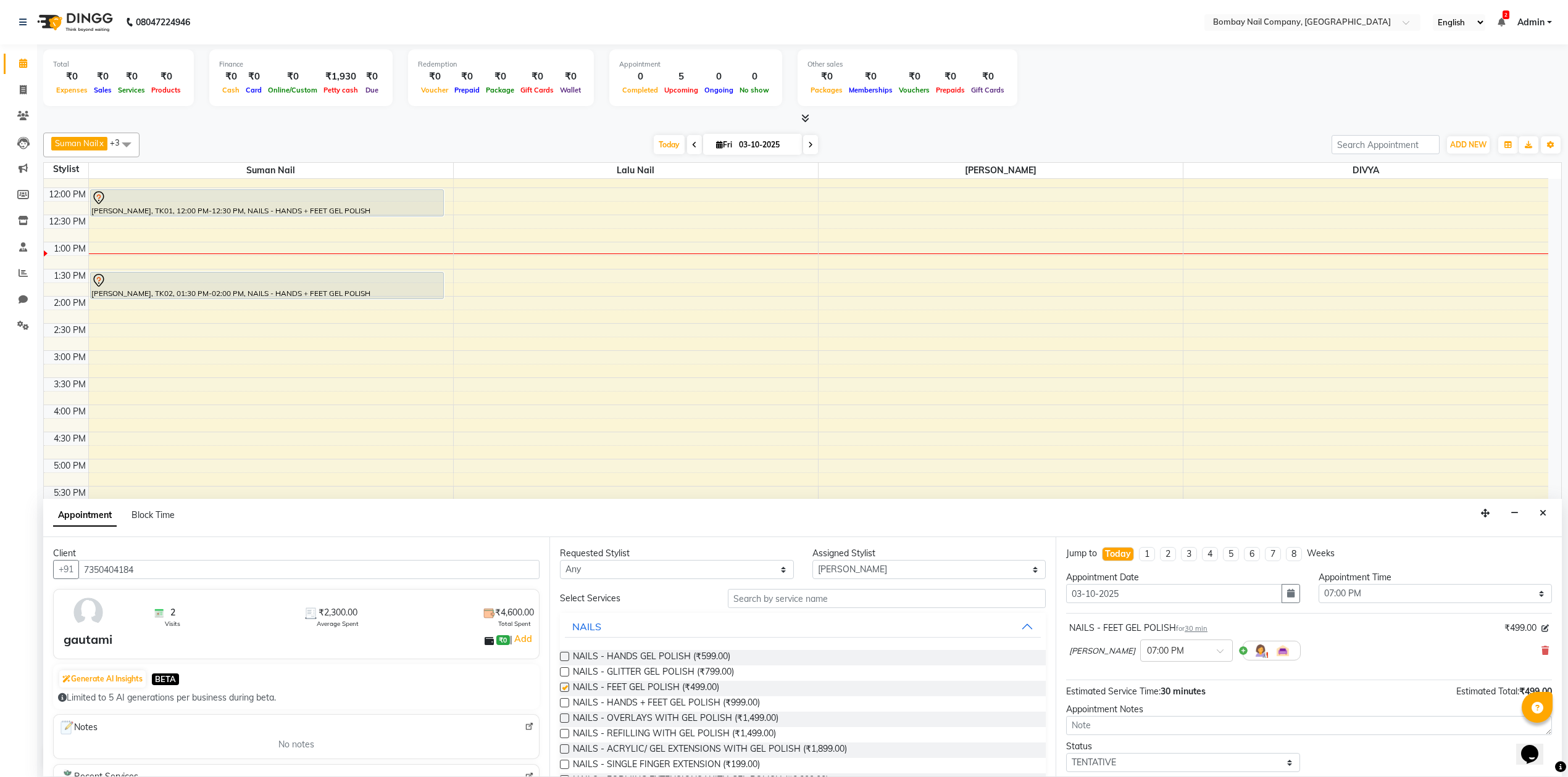
checkbox input "false"
click at [1541, 652] on icon at bounding box center [1544, 651] width 7 height 9
click at [565, 669] on label at bounding box center [565, 671] width 10 height 10
click at [565, 669] on input "checkbox" at bounding box center [564, 672] width 8 height 8
checkbox input "false"
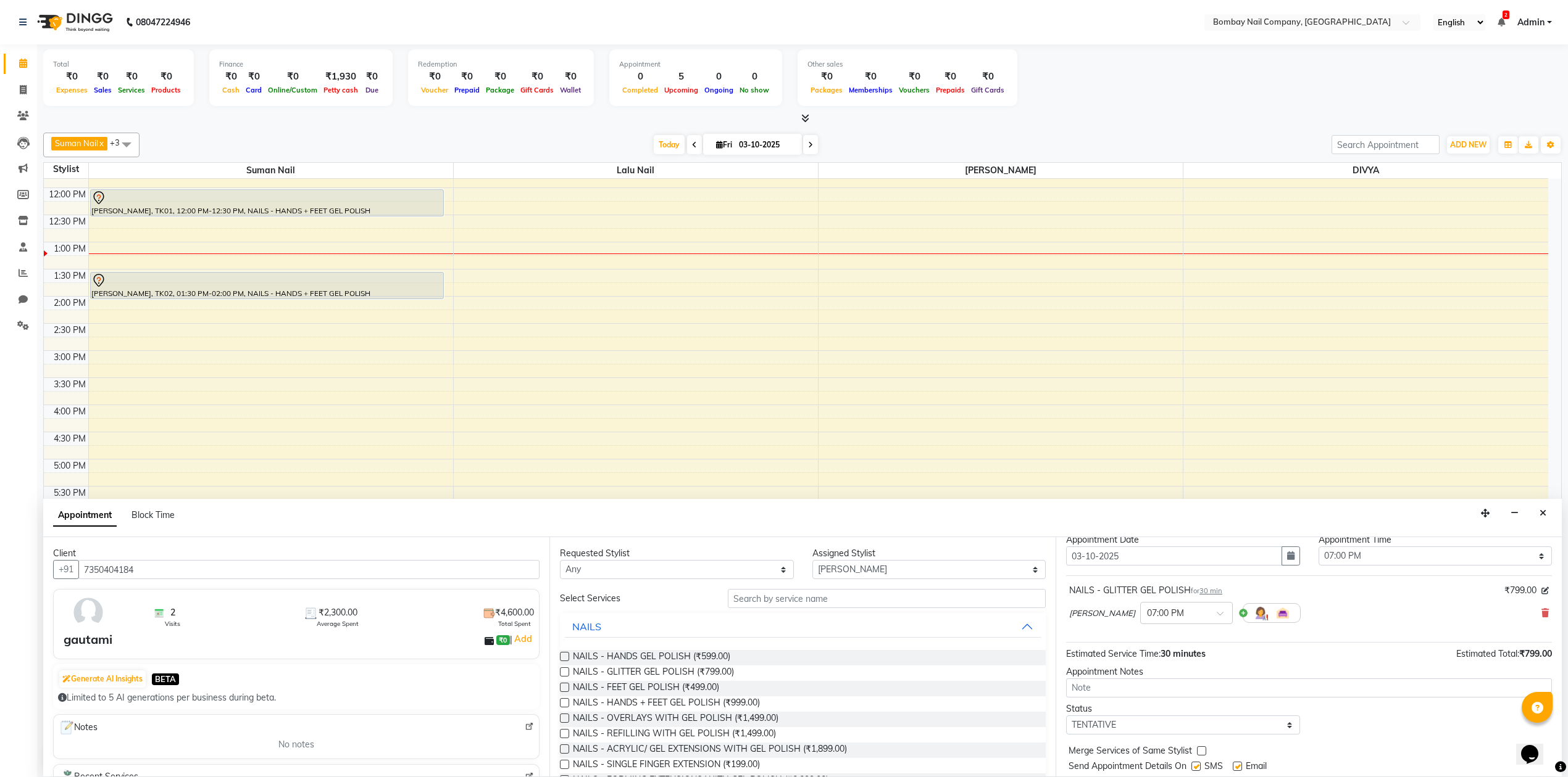
scroll to position [75, 0]
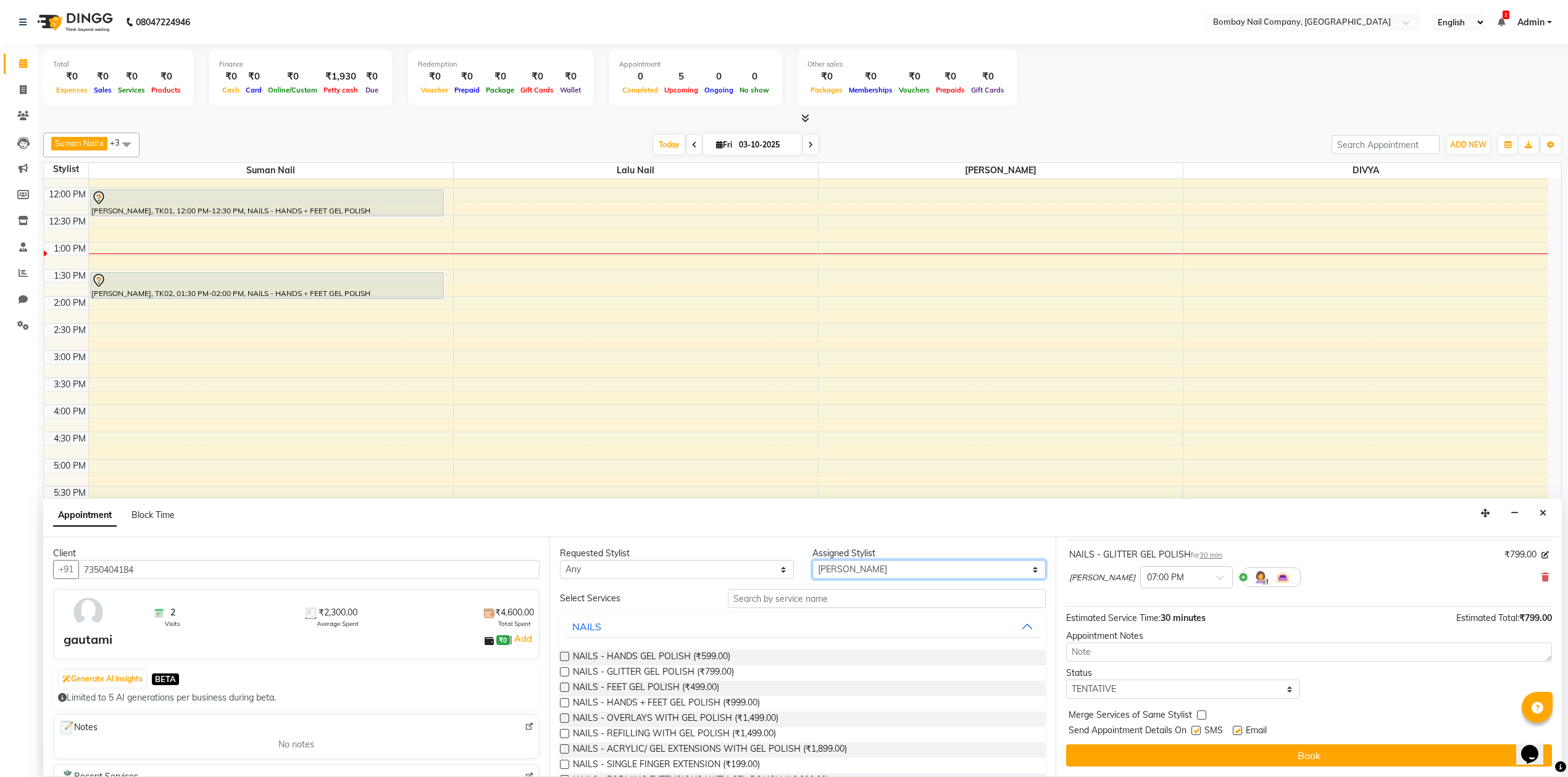
click at [832, 570] on select "Select ADMIN DIVYA Lalu Nail Sanjay Nail SANSKRUTI Suman Nail" at bounding box center [929, 569] width 234 height 19
select select "93137"
click at [812, 561] on select "Select ADMIN DIVYA Lalu Nail Sanjay Nail SANSKRUTI Suman Nail" at bounding box center [929, 569] width 234 height 19
click at [770, 603] on input "text" at bounding box center [887, 599] width 318 height 19
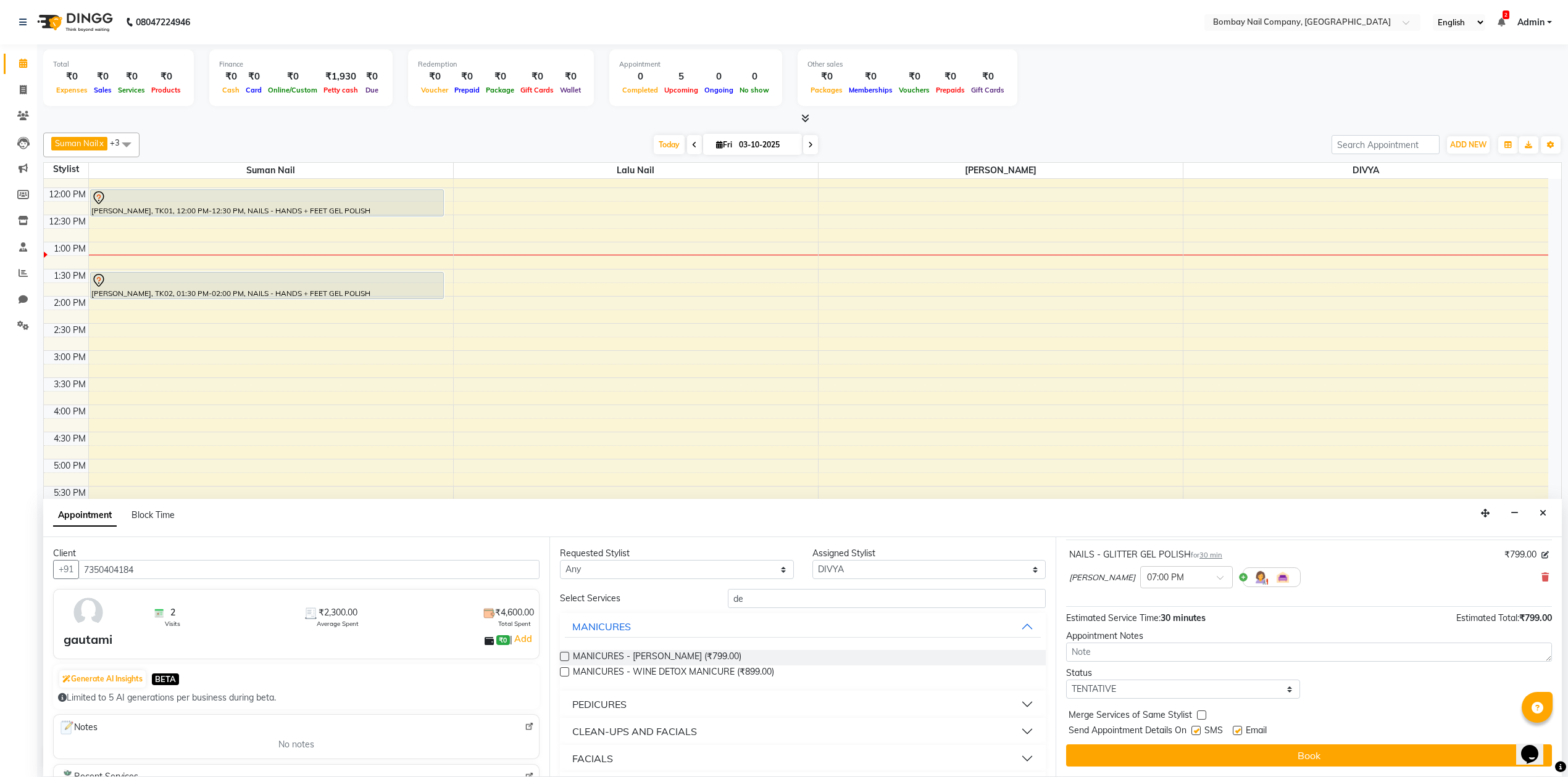
click at [583, 699] on div "PEDICURES" at bounding box center [599, 704] width 54 height 15
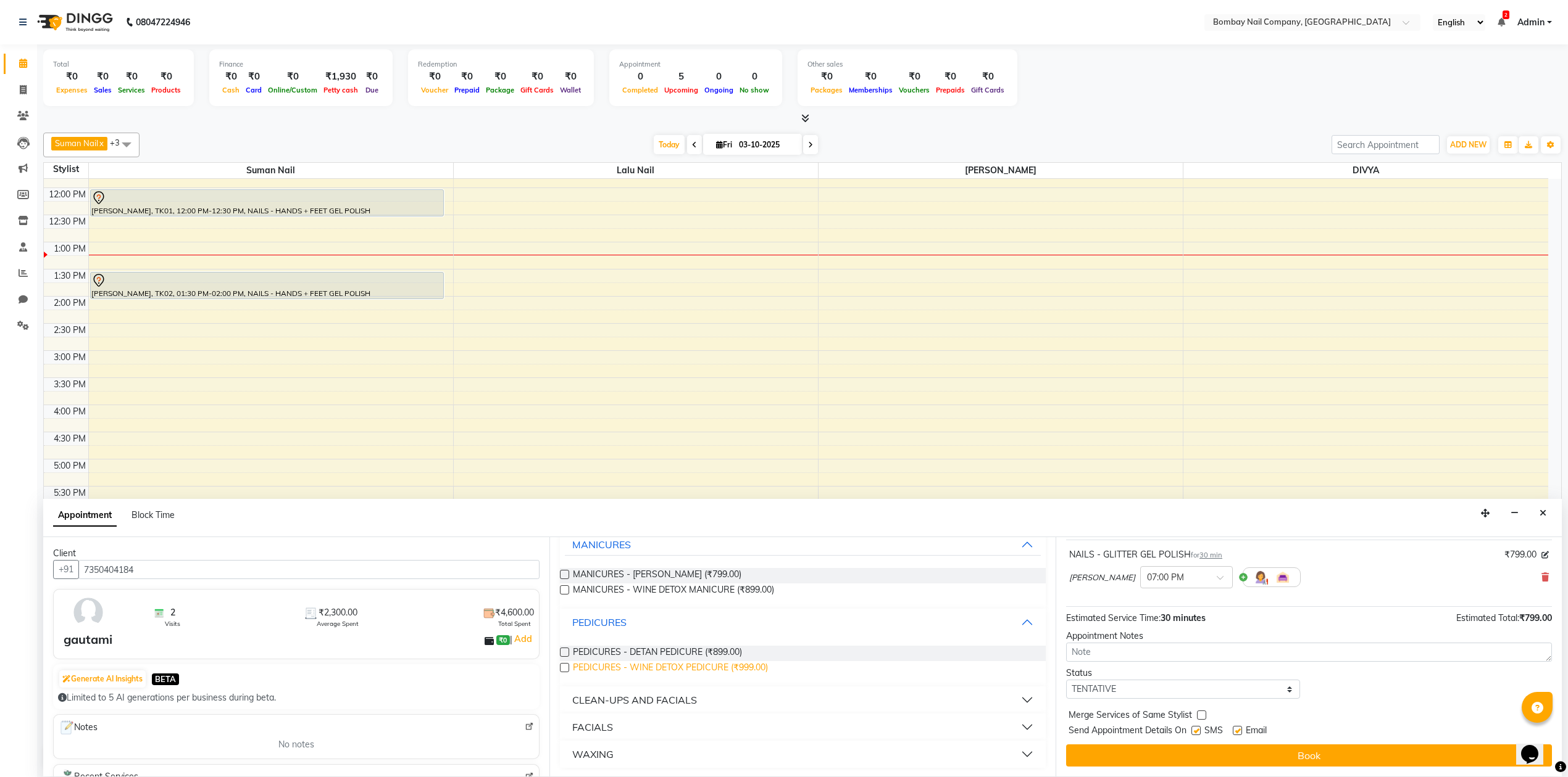
scroll to position [83, 0]
click at [587, 612] on button "PEDICURES" at bounding box center [802, 621] width 476 height 22
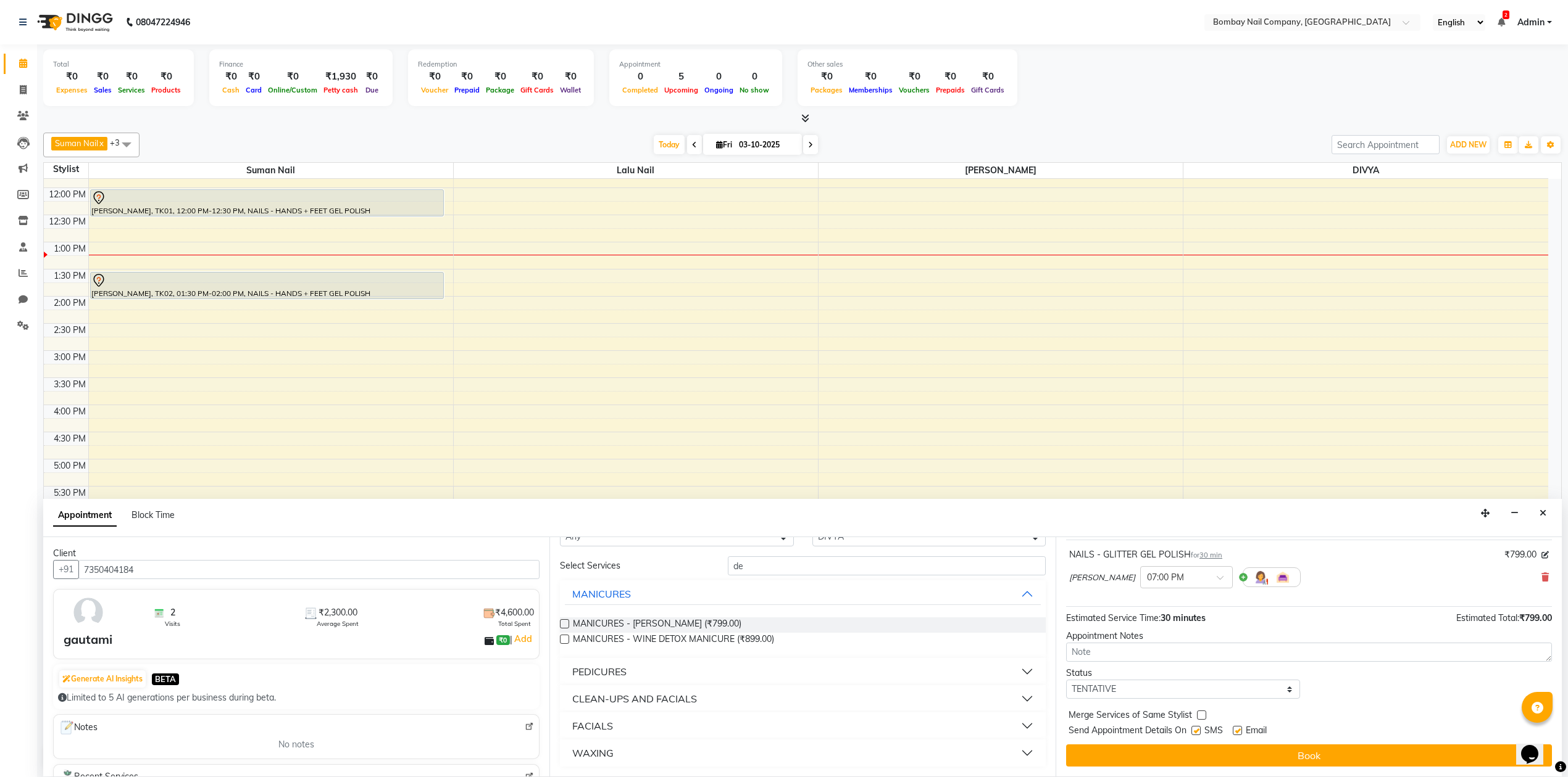
scroll to position [32, 0]
click at [584, 663] on button "PEDICURES" at bounding box center [802, 671] width 476 height 22
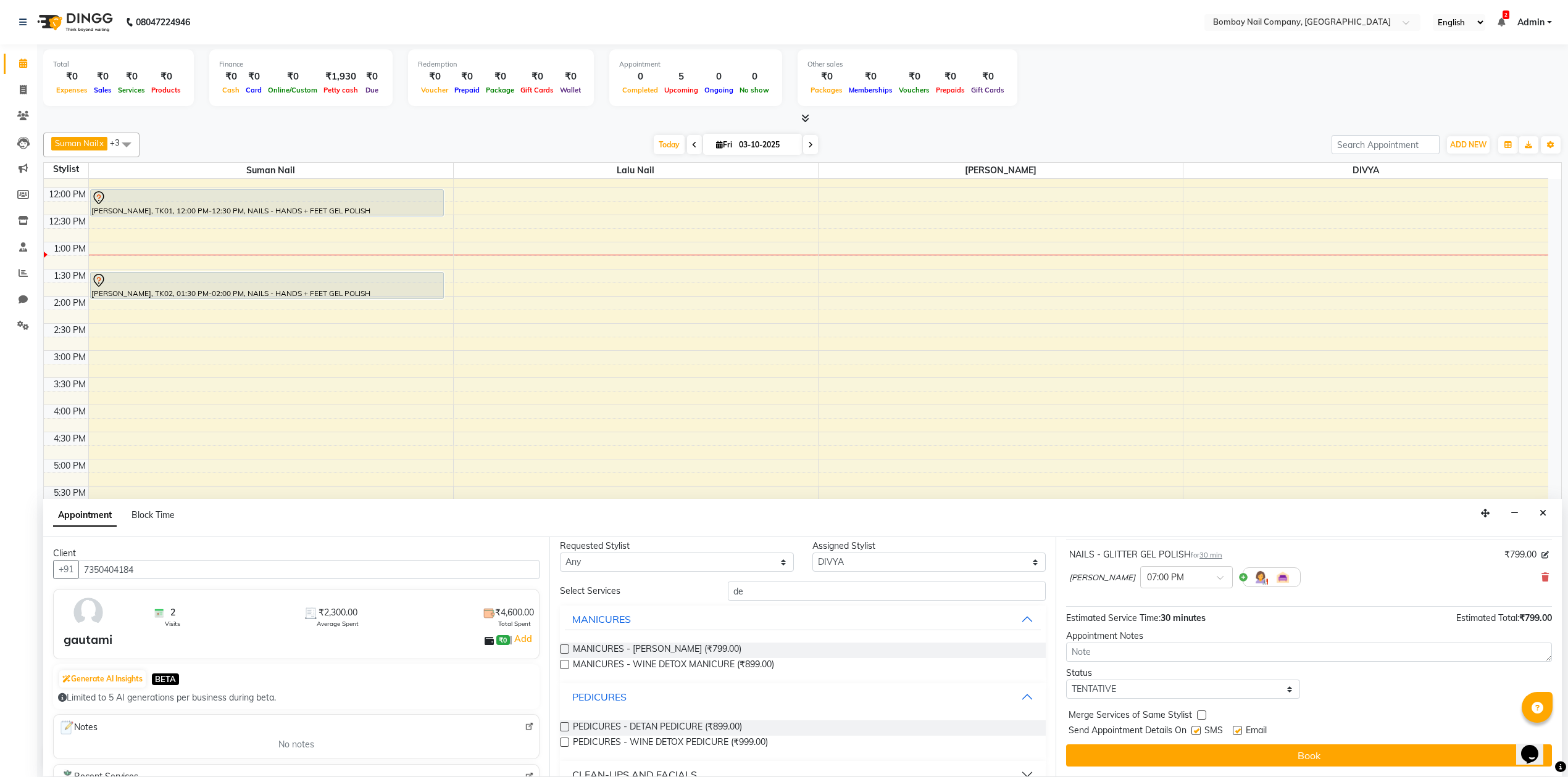
scroll to position [0, 0]
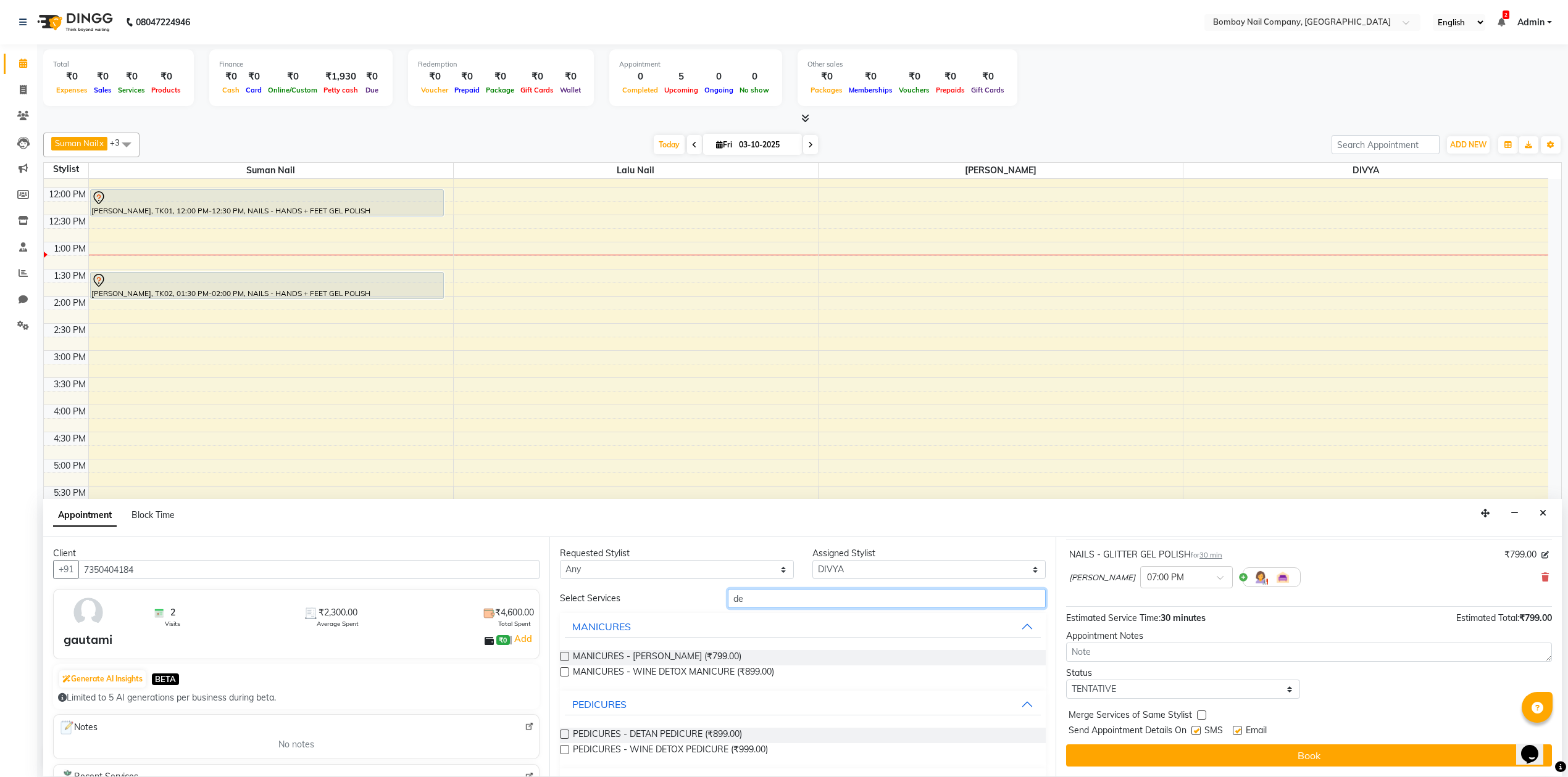
drag, startPoint x: 748, startPoint y: 595, endPoint x: 724, endPoint y: 601, distance: 24.7
click at [728, 601] on input "de" at bounding box center [887, 599] width 318 height 19
type input "d"
type input "ad"
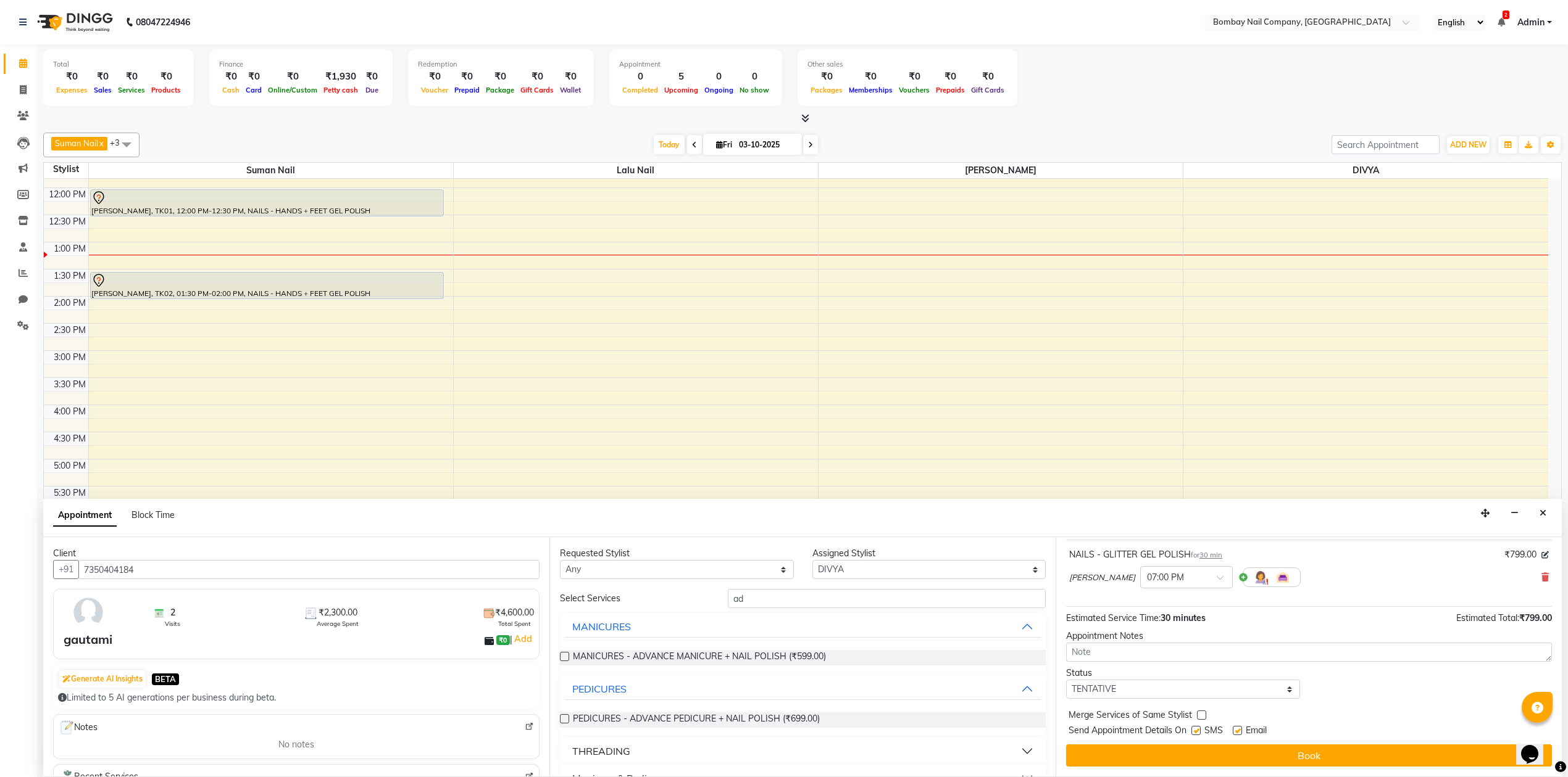
click at [563, 722] on label at bounding box center [565, 719] width 10 height 10
click at [563, 722] on input "checkbox" at bounding box center [564, 719] width 8 height 8
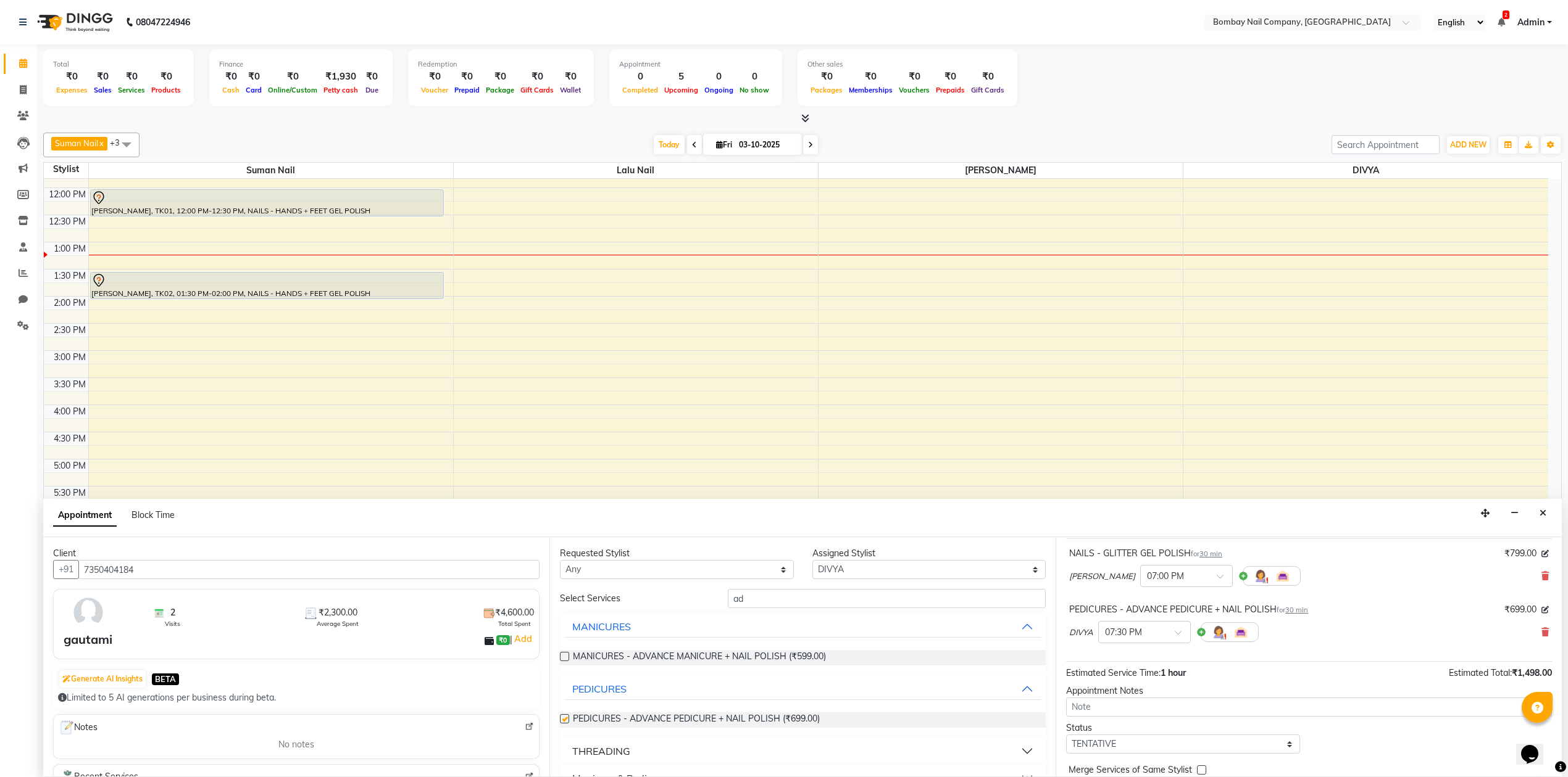
checkbox input "false"
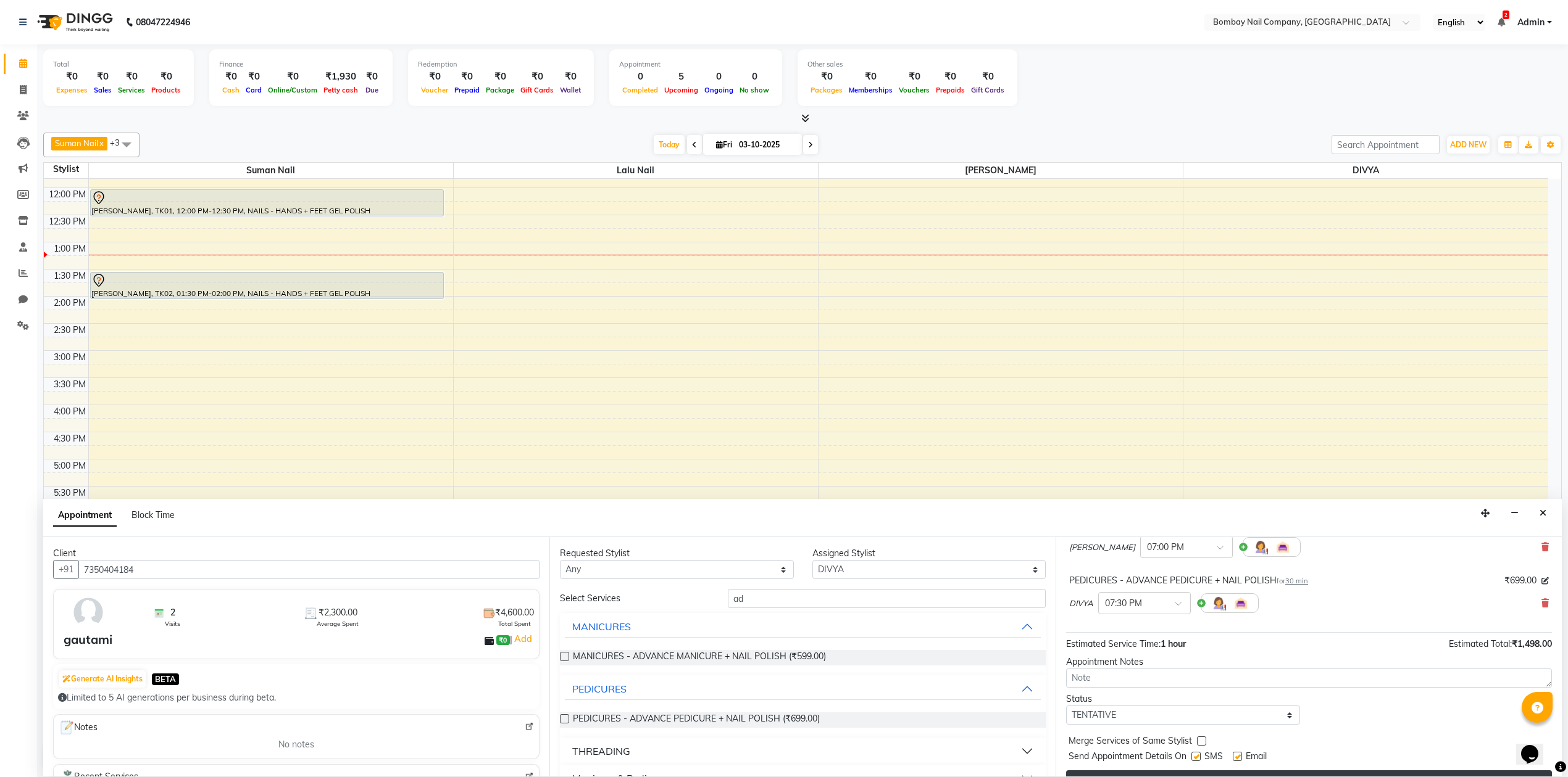
scroll to position [132, 0]
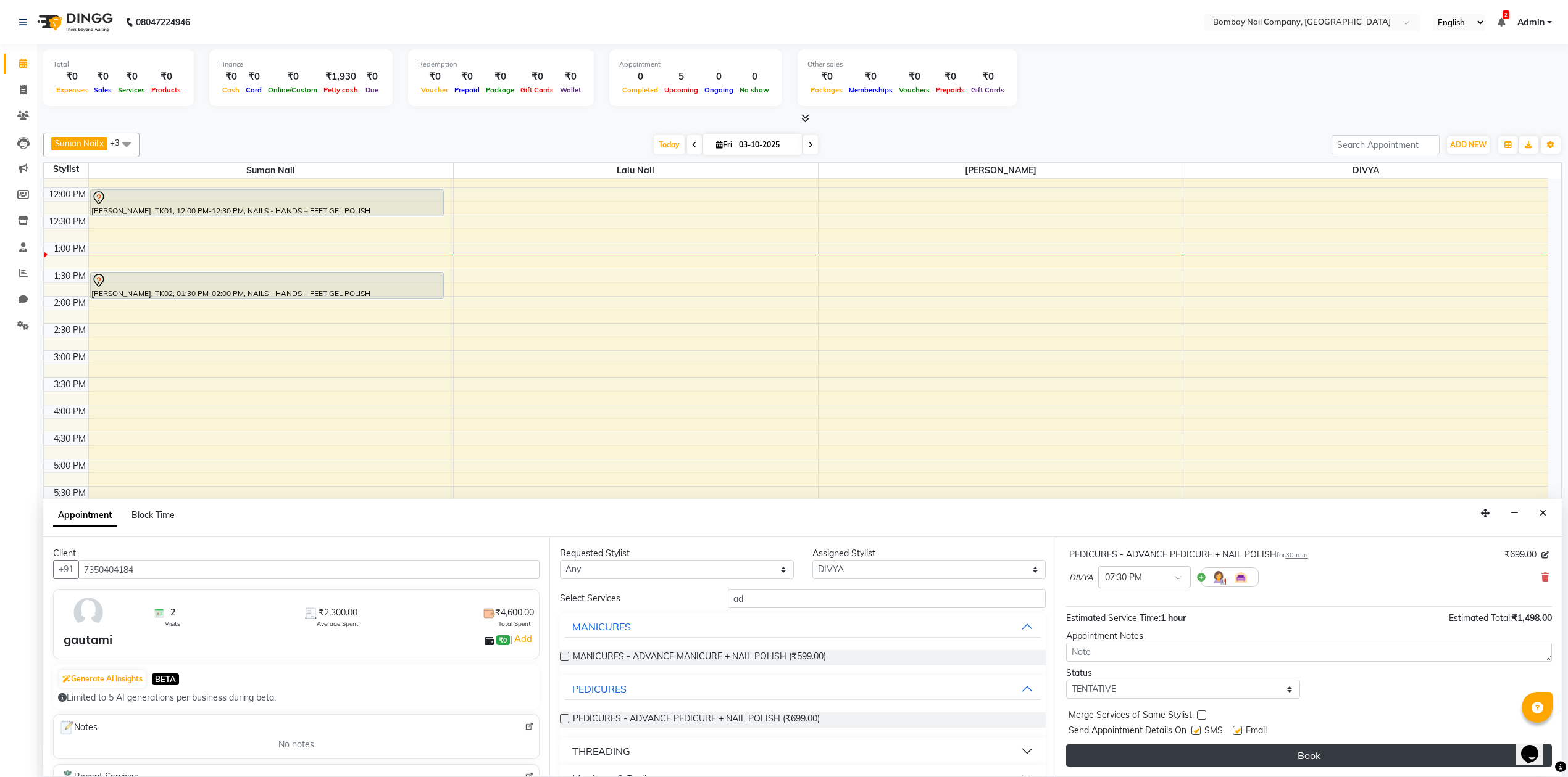
click at [1304, 760] on button "Book" at bounding box center [1309, 755] width 486 height 22
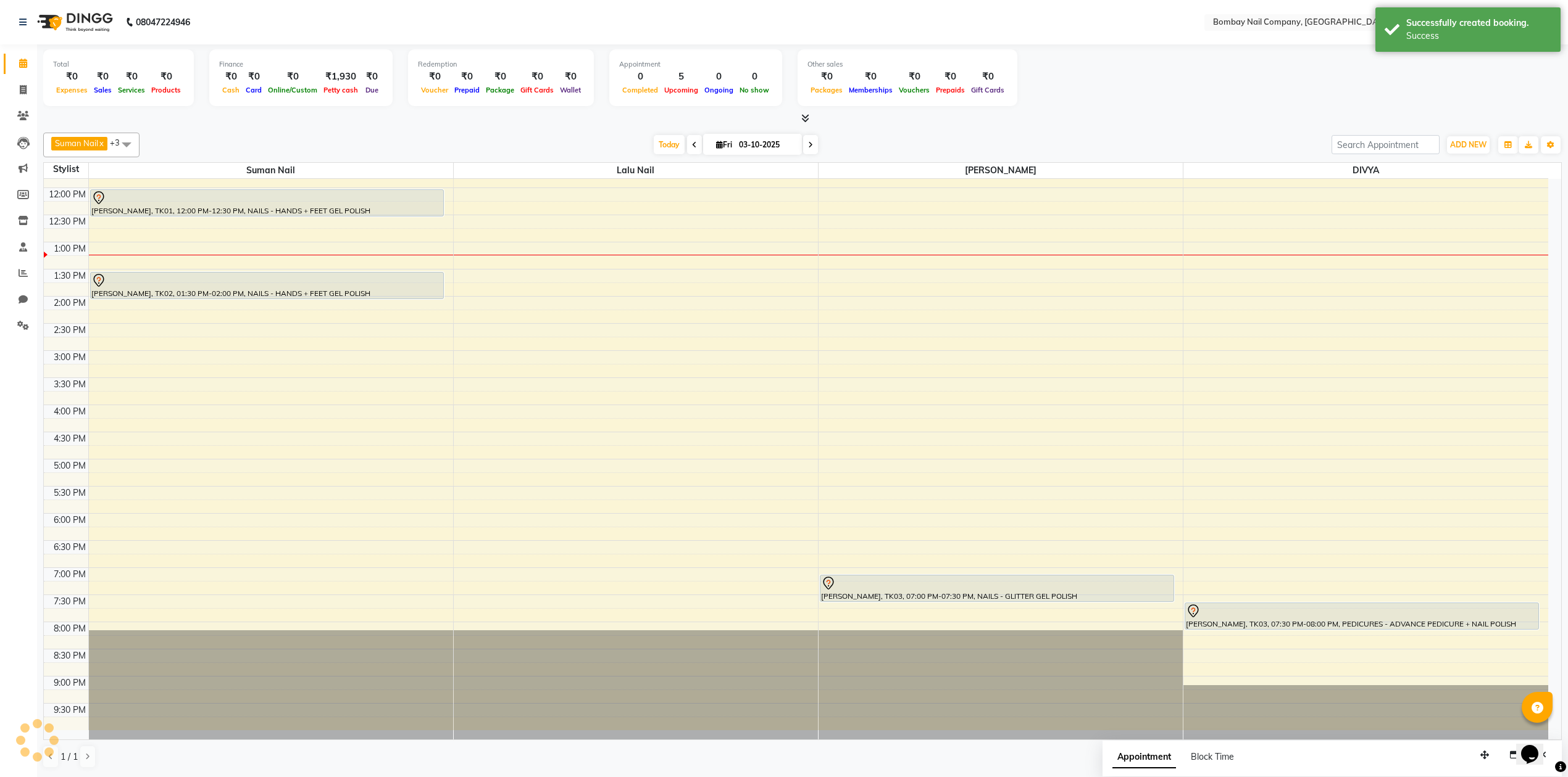
scroll to position [0, 0]
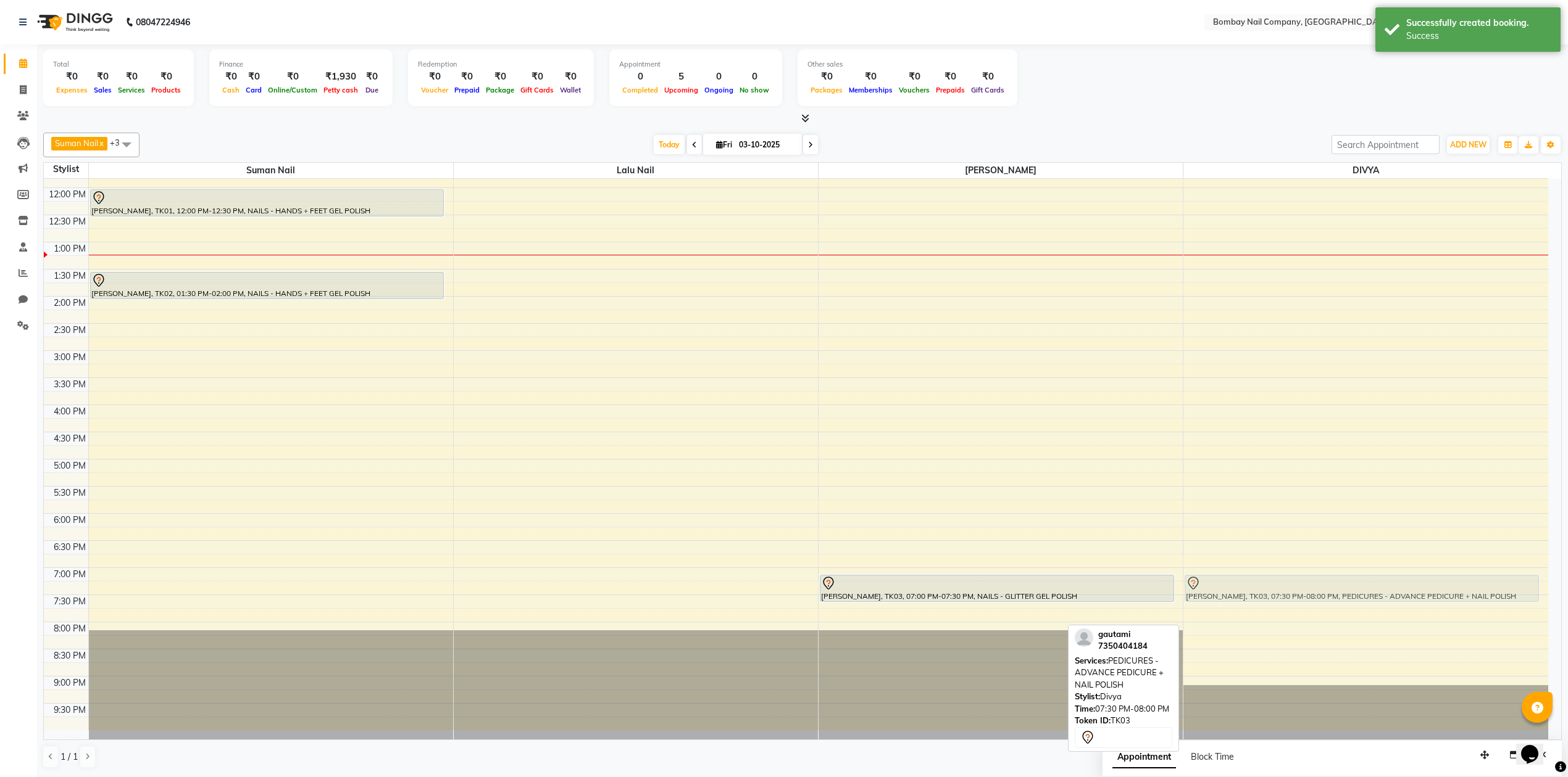
drag, startPoint x: 1252, startPoint y: 615, endPoint x: 1250, endPoint y: 608, distance: 7.3
click at [1250, 593] on div "gautami, TK03, 07:30 PM-08:00 PM, PEDICURES - ADVANCE PEDICURE + NAIL POLISH ga…" at bounding box center [1366, 405] width 365 height 651
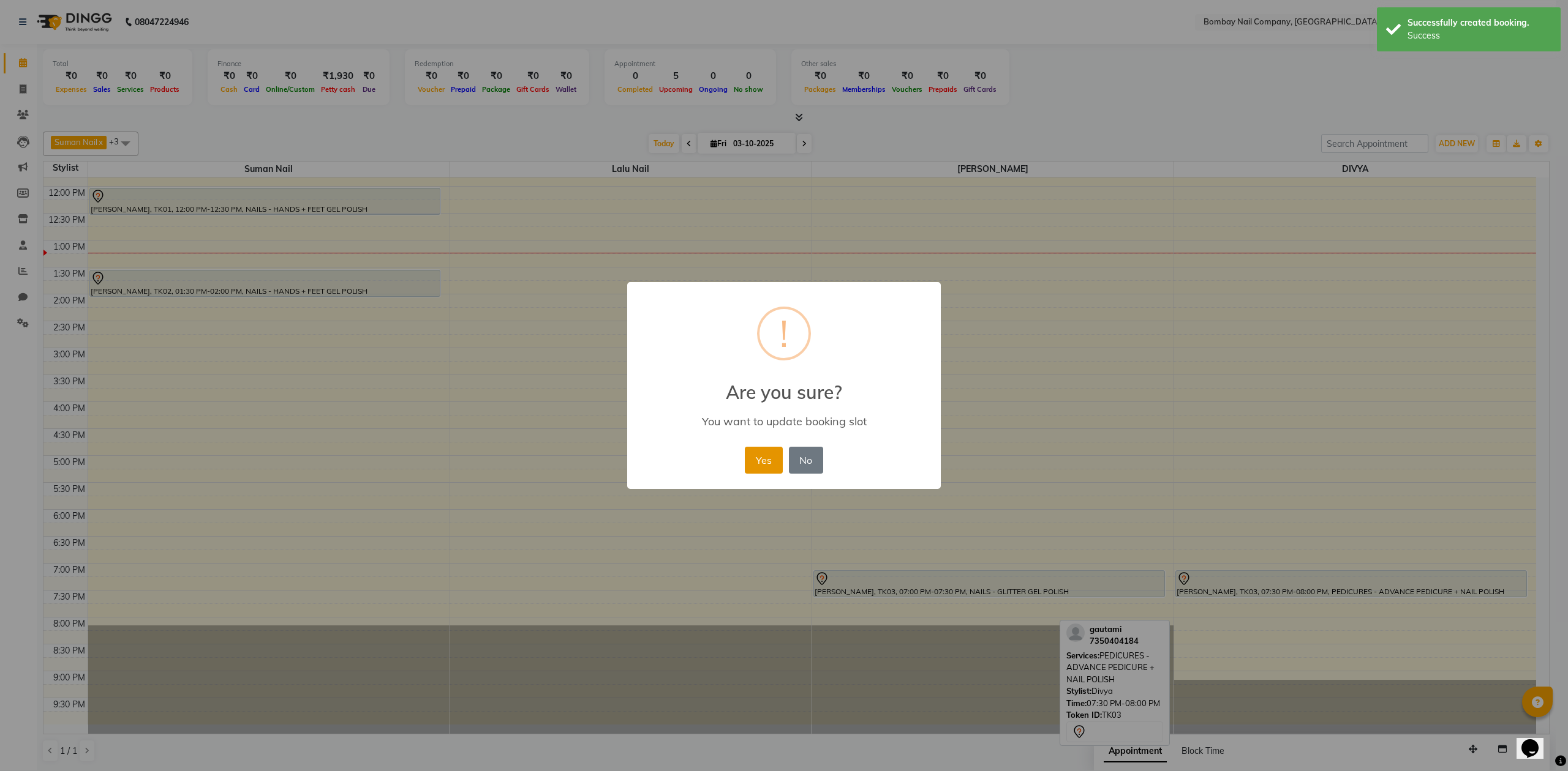
click at [758, 459] on button "Yes" at bounding box center [763, 459] width 37 height 27
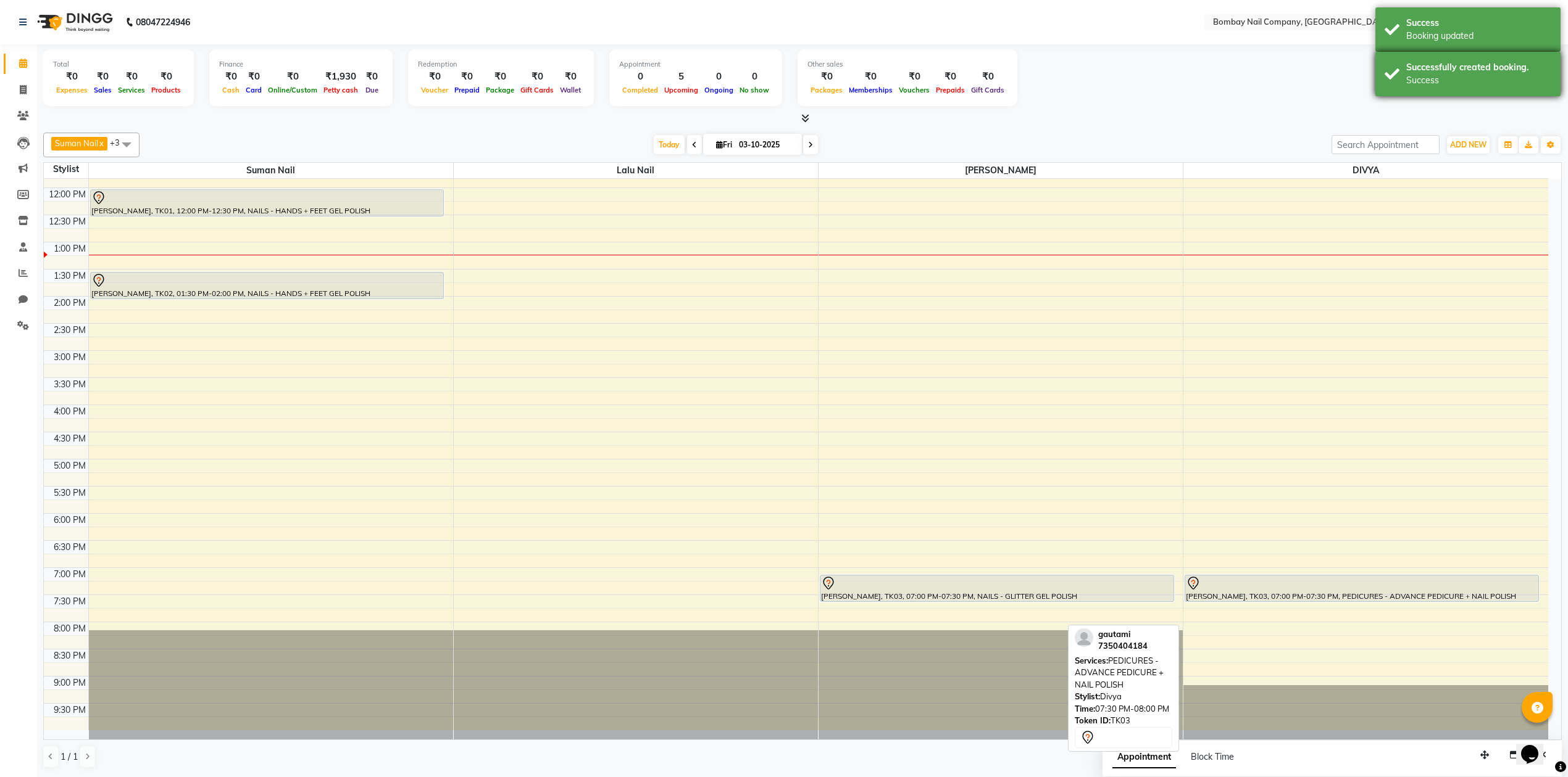
click at [1420, 68] on div "Successfully created booking." at bounding box center [1478, 67] width 145 height 13
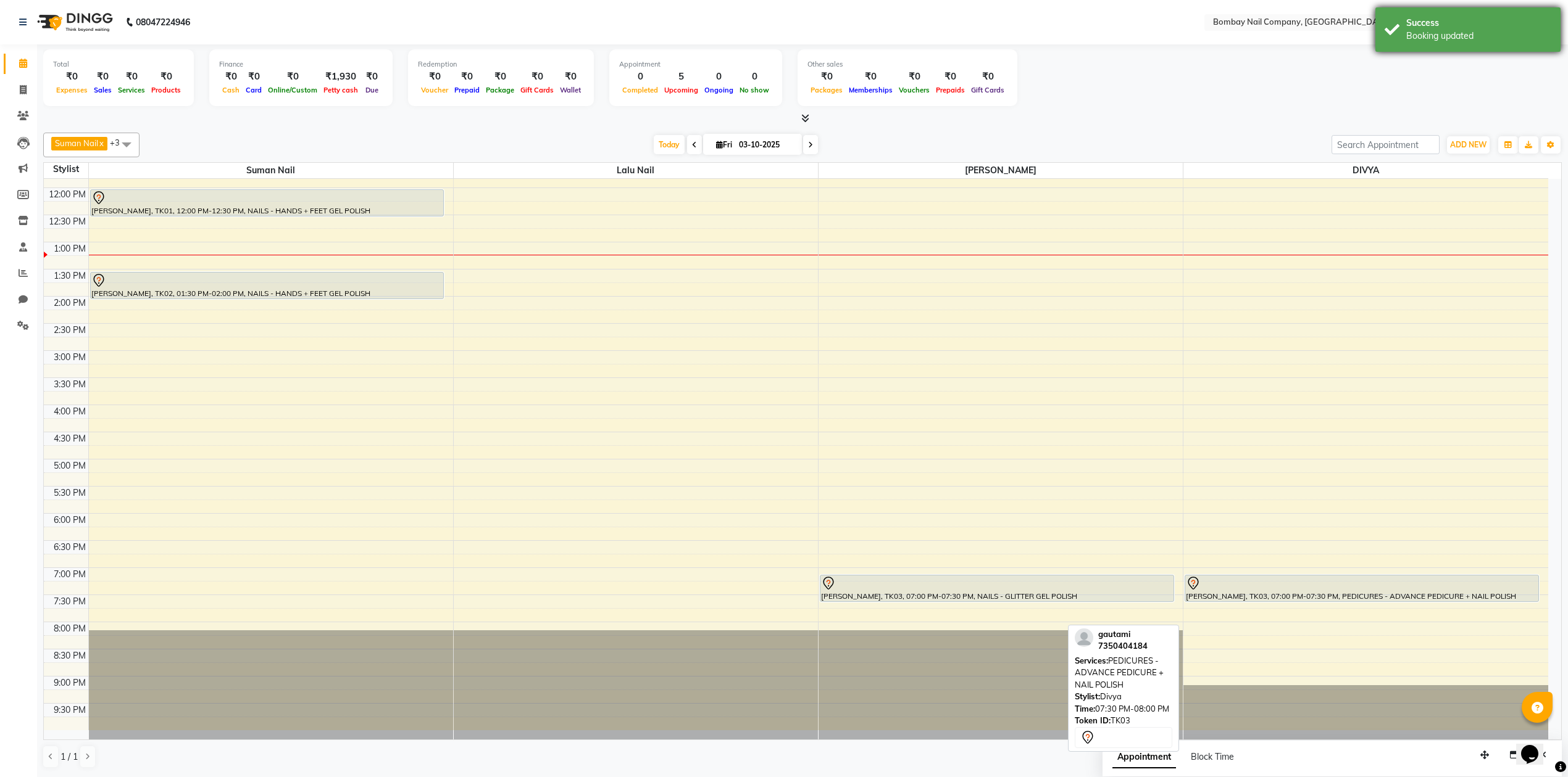
click at [1426, 30] on div "Booking updated" at bounding box center [1478, 36] width 145 height 13
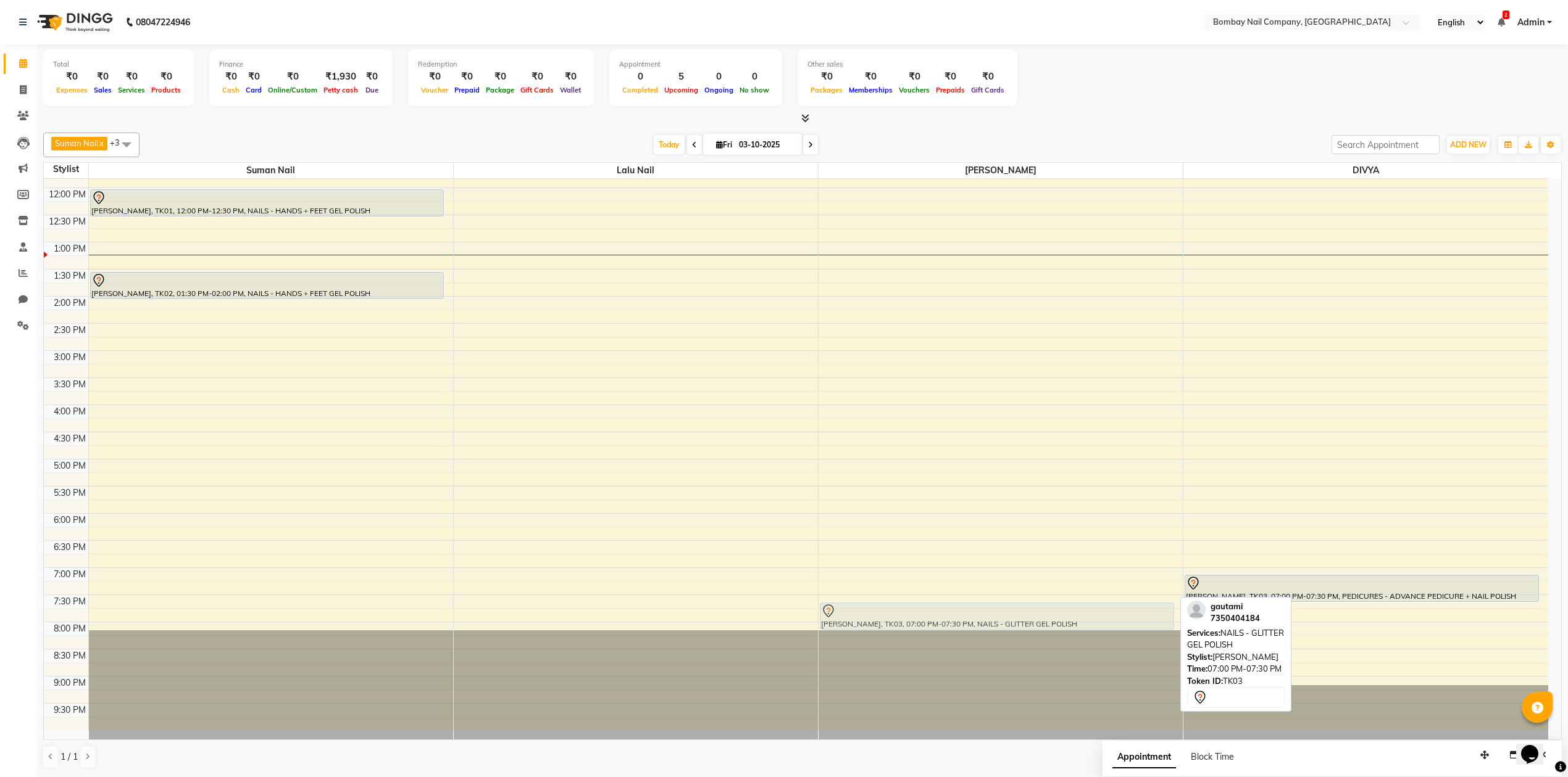
drag, startPoint x: 1015, startPoint y: 590, endPoint x: 1016, endPoint y: 623, distance: 33.0
click at [1016, 623] on div "gautami, TK03, 07:00 PM-07:30 PM, NAILS - GLITTER GEL POLISH gautami, TK03, 07:…" at bounding box center [1000, 405] width 364 height 651
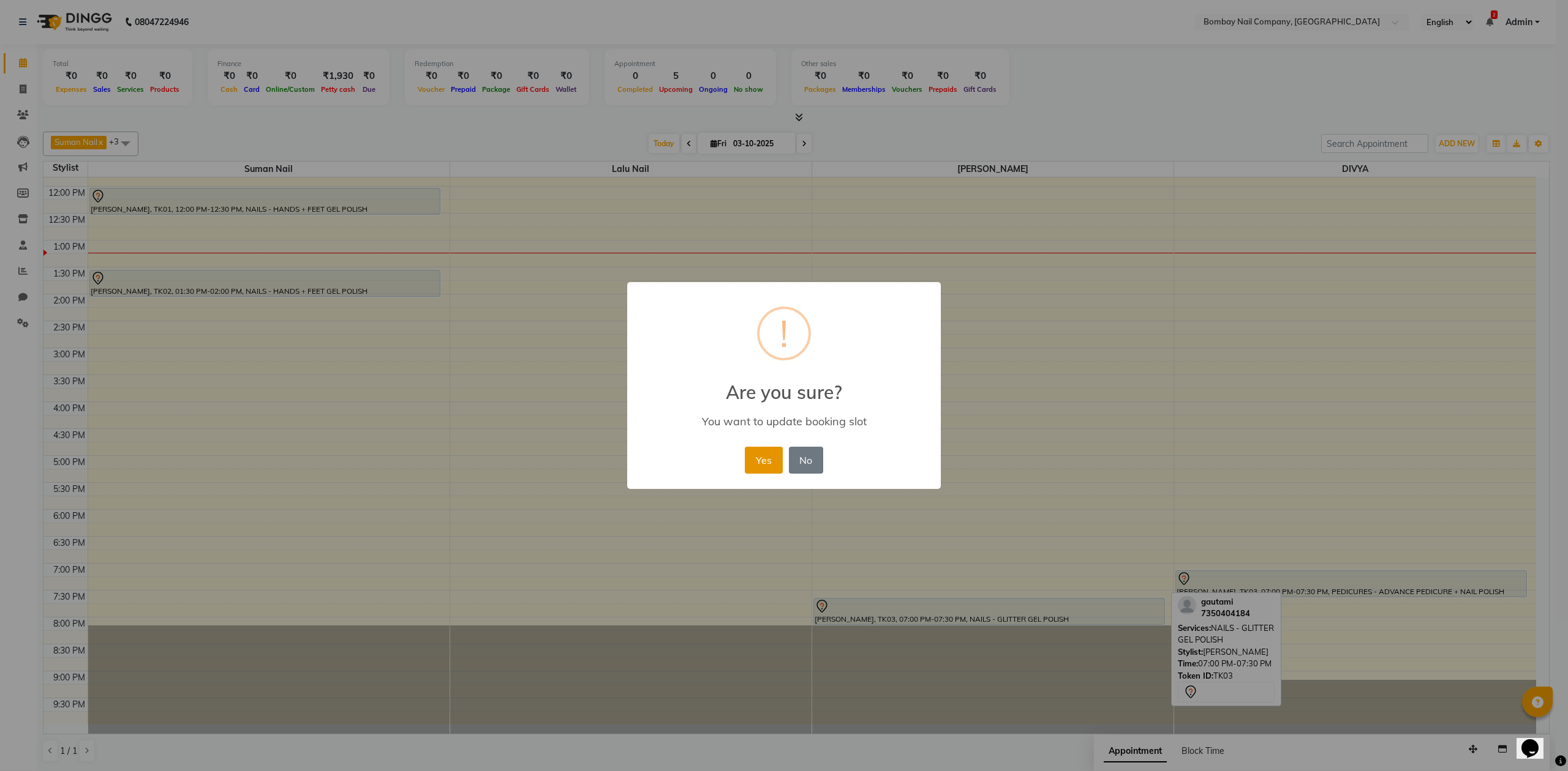
click at [767, 459] on button "Yes" at bounding box center [763, 459] width 37 height 27
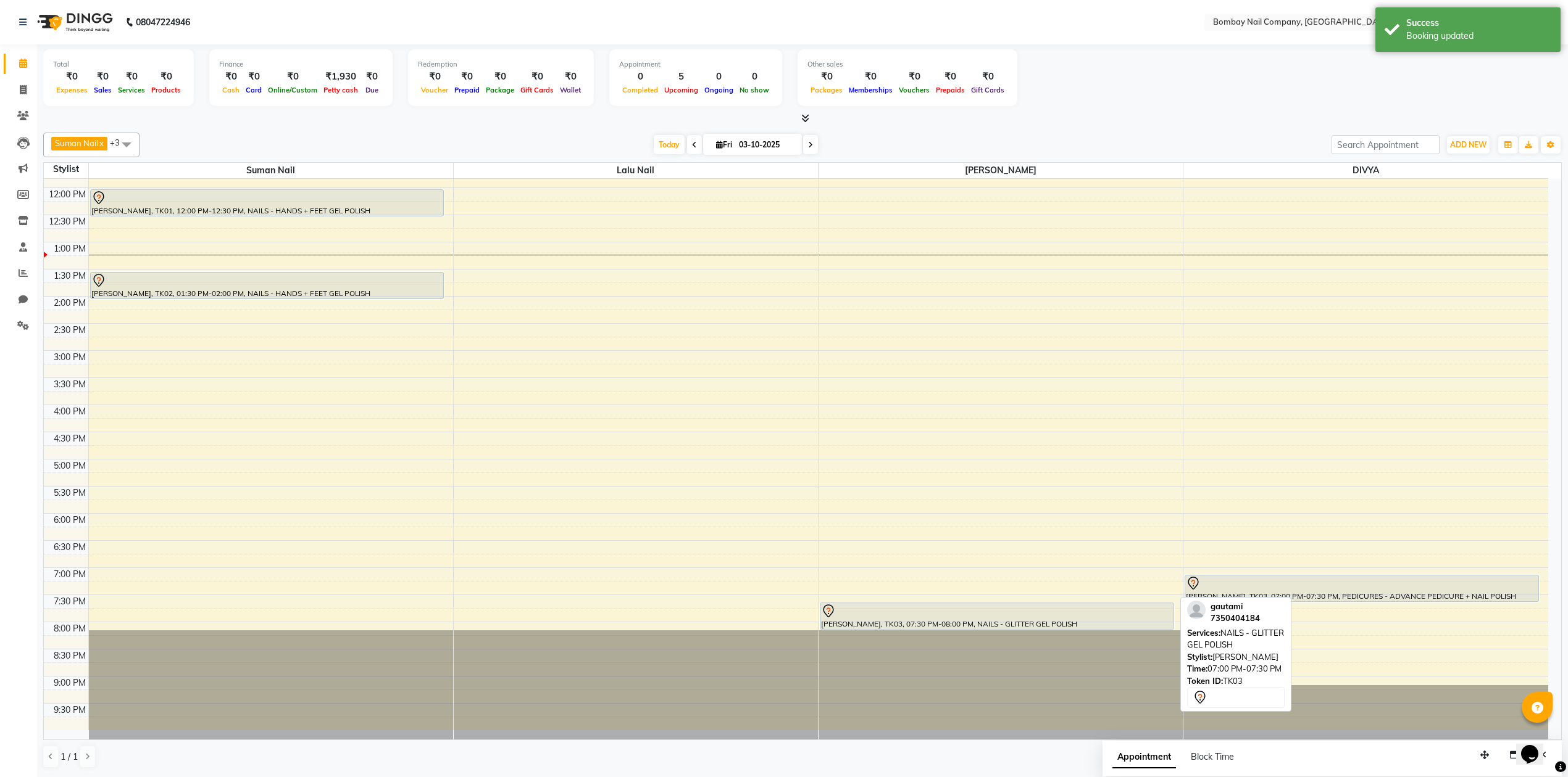
click at [1077, 122] on div at bounding box center [803, 119] width 1518 height 13
click at [1437, 28] on div "Success" at bounding box center [1478, 23] width 145 height 13
click at [1129, 77] on div "Total ₹0 Expenses ₹0 Sales ₹0 Services ₹0 Products Finance ₹0 Cash ₹0 Card ₹0 O…" at bounding box center [803, 79] width 1518 height 60
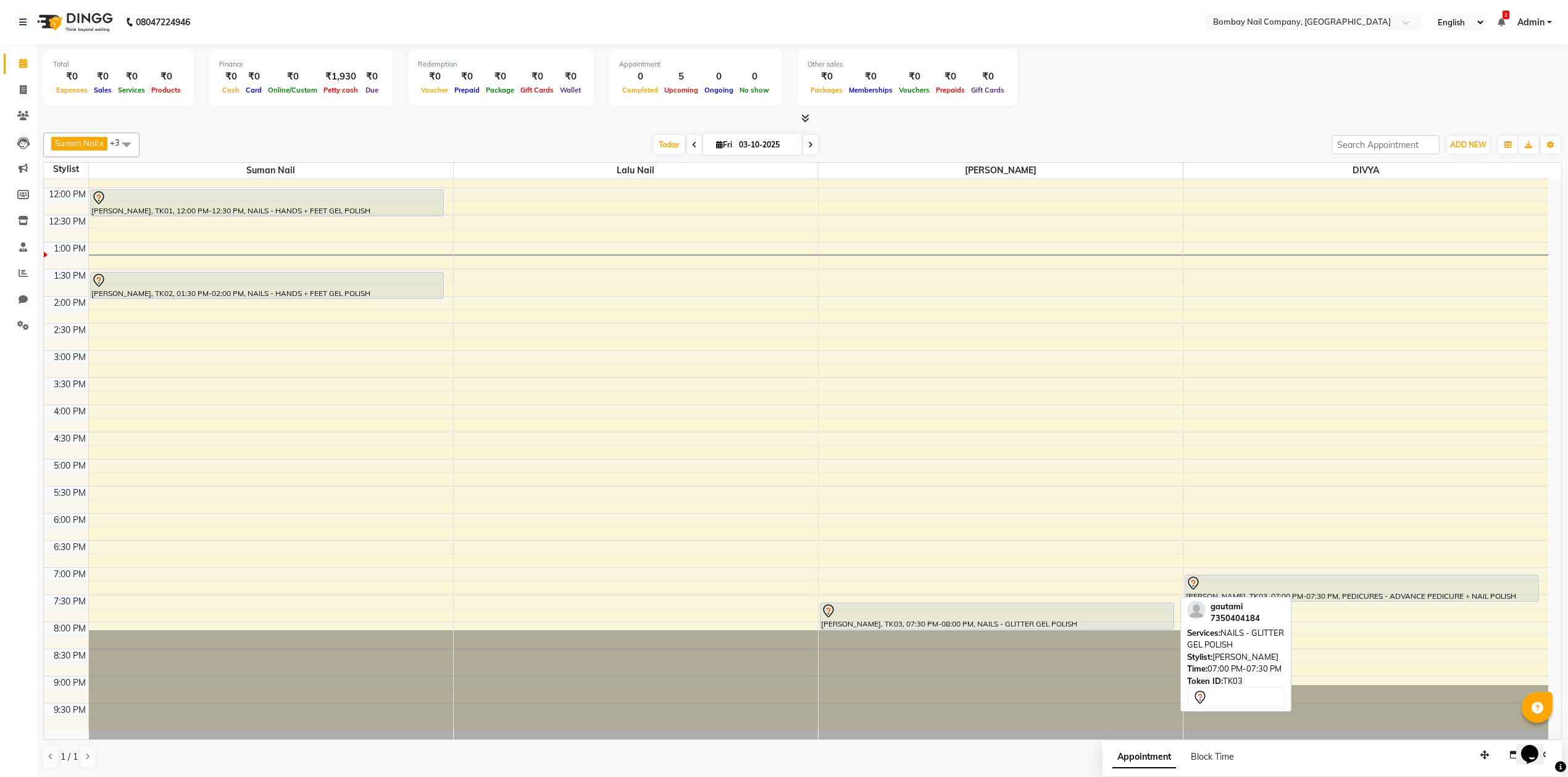
click at [1129, 77] on div "Total ₹0 Expenses ₹0 Sales ₹0 Services ₹0 Products Finance ₹0 Cash ₹0 Card ₹0 O…" at bounding box center [803, 79] width 1518 height 60
click at [1129, 72] on div "Total ₹0 Expenses ₹0 Sales ₹0 Services ₹0 Products Finance ₹0 Cash ₹0 Card ₹0 O…" at bounding box center [803, 79] width 1518 height 60
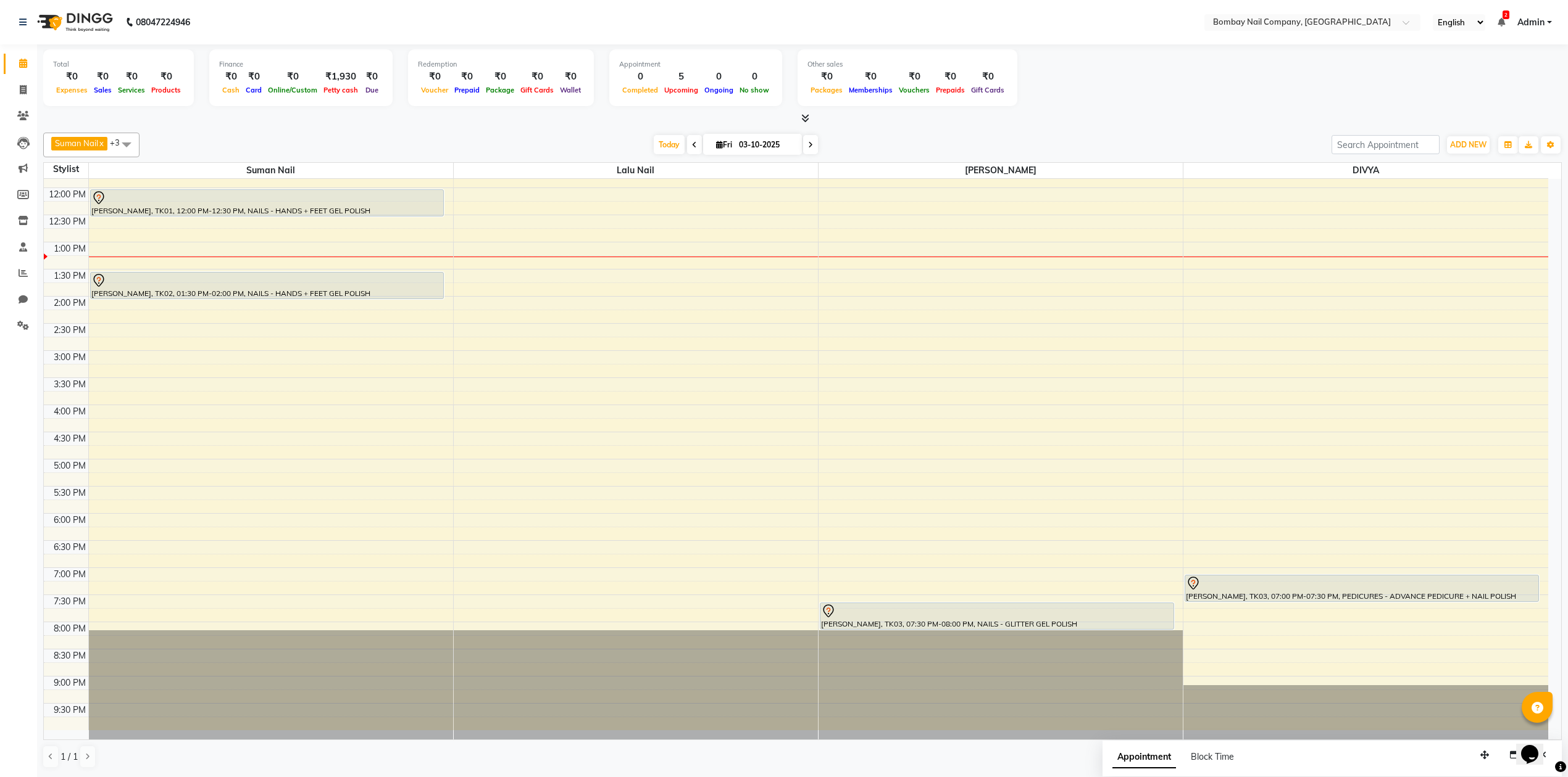
click at [549, 148] on div "Today Fri 03-10-2025" at bounding box center [736, 145] width 1180 height 18
click at [754, 137] on input "03-10-2025" at bounding box center [765, 145] width 62 height 18
select select "10"
select select "2025"
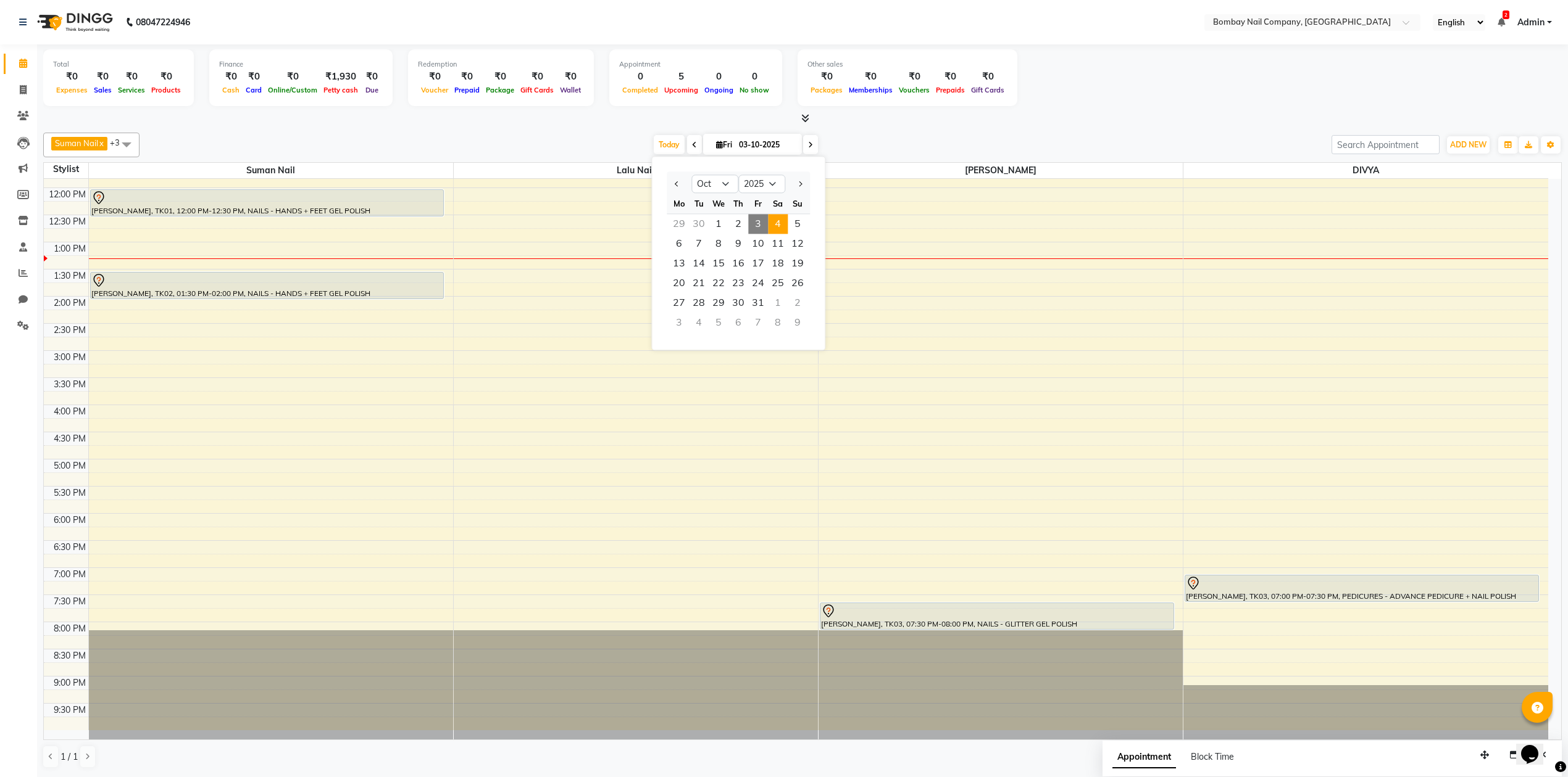
click at [773, 222] on span "4" at bounding box center [777, 223] width 20 height 20
type input "04-10-2025"
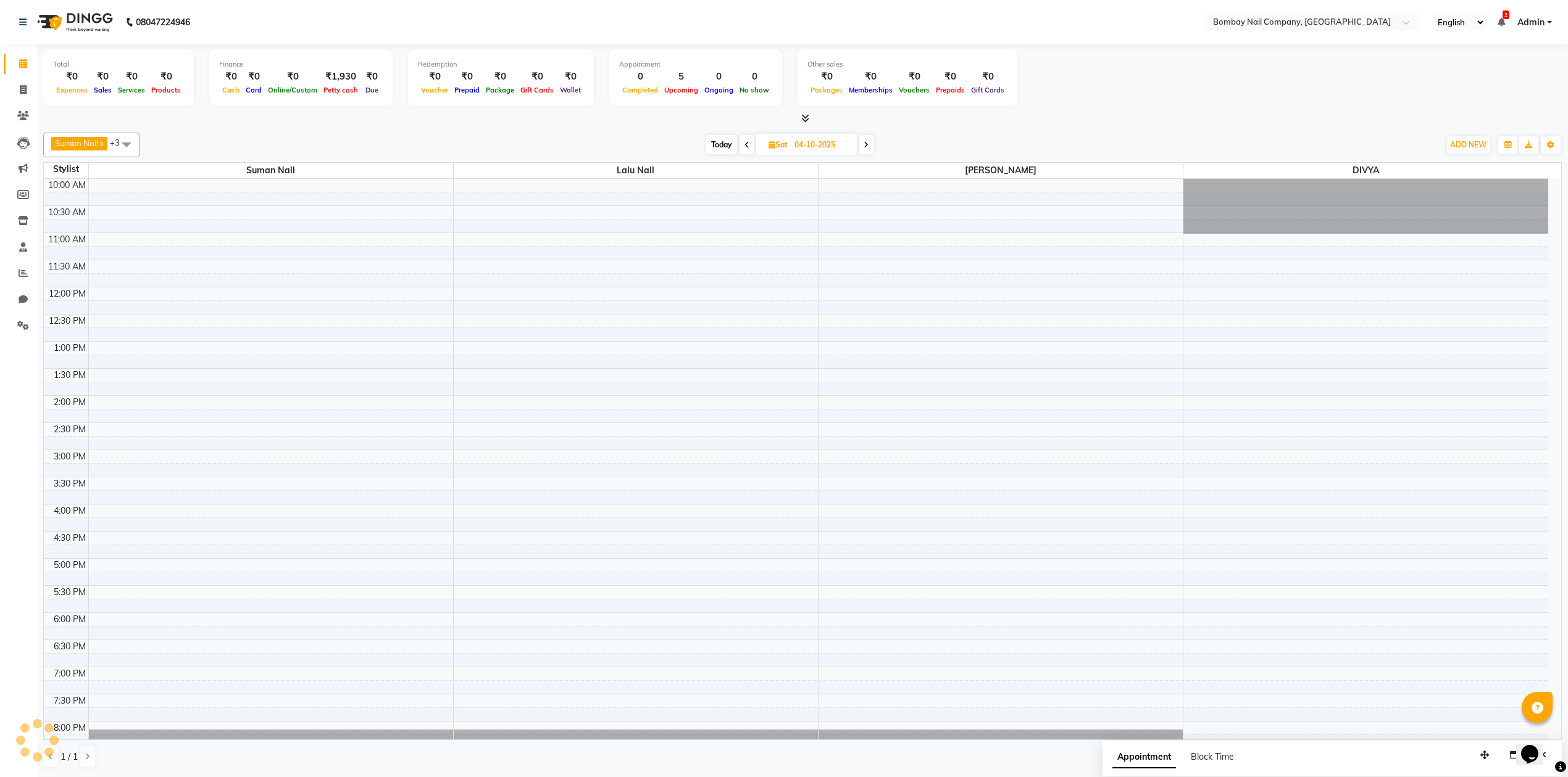
scroll to position [100, 0]
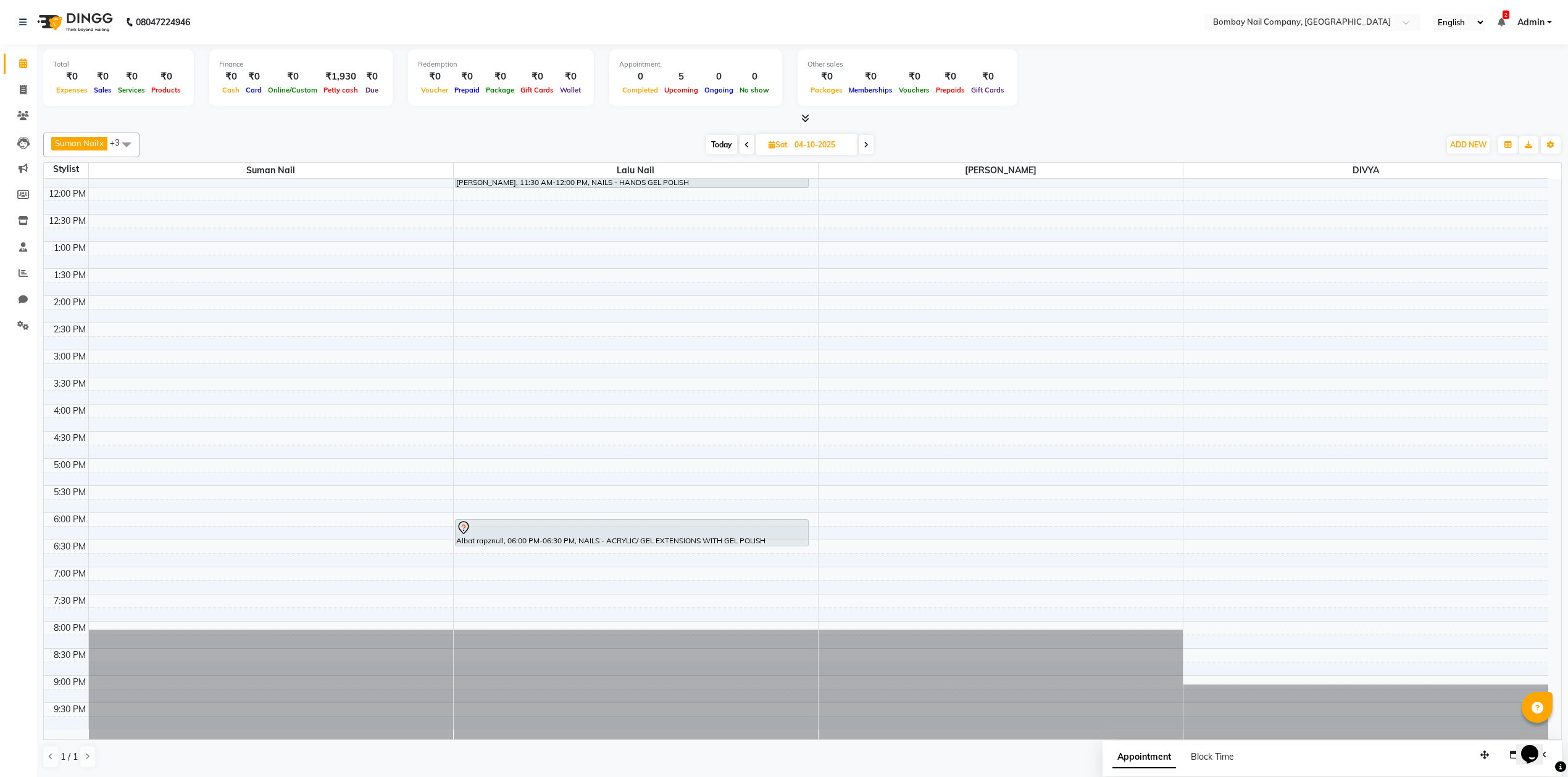
click at [912, 139] on div "Today Sat 04-10-2025" at bounding box center [789, 145] width 1287 height 18
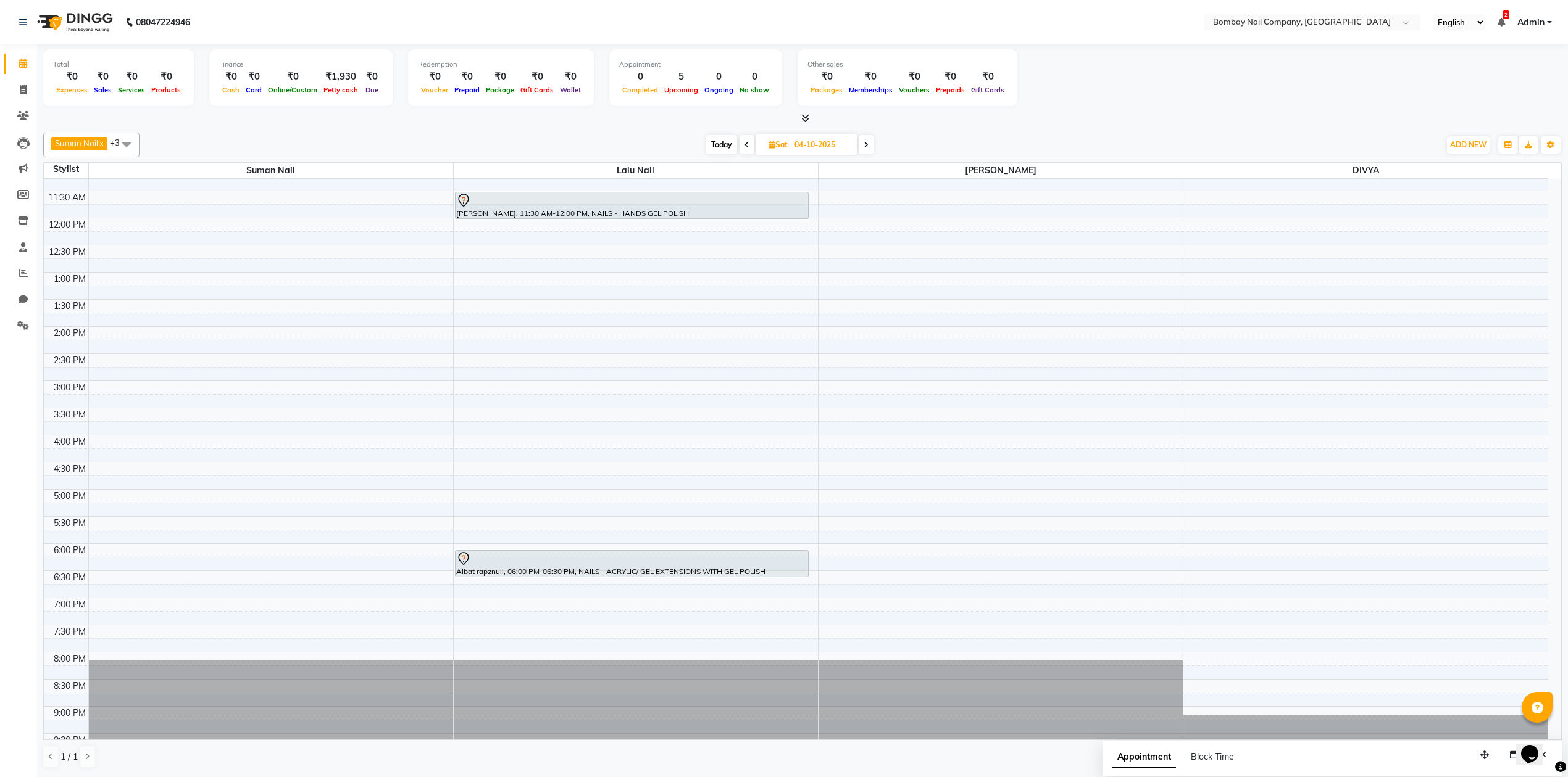
scroll to position [0, 0]
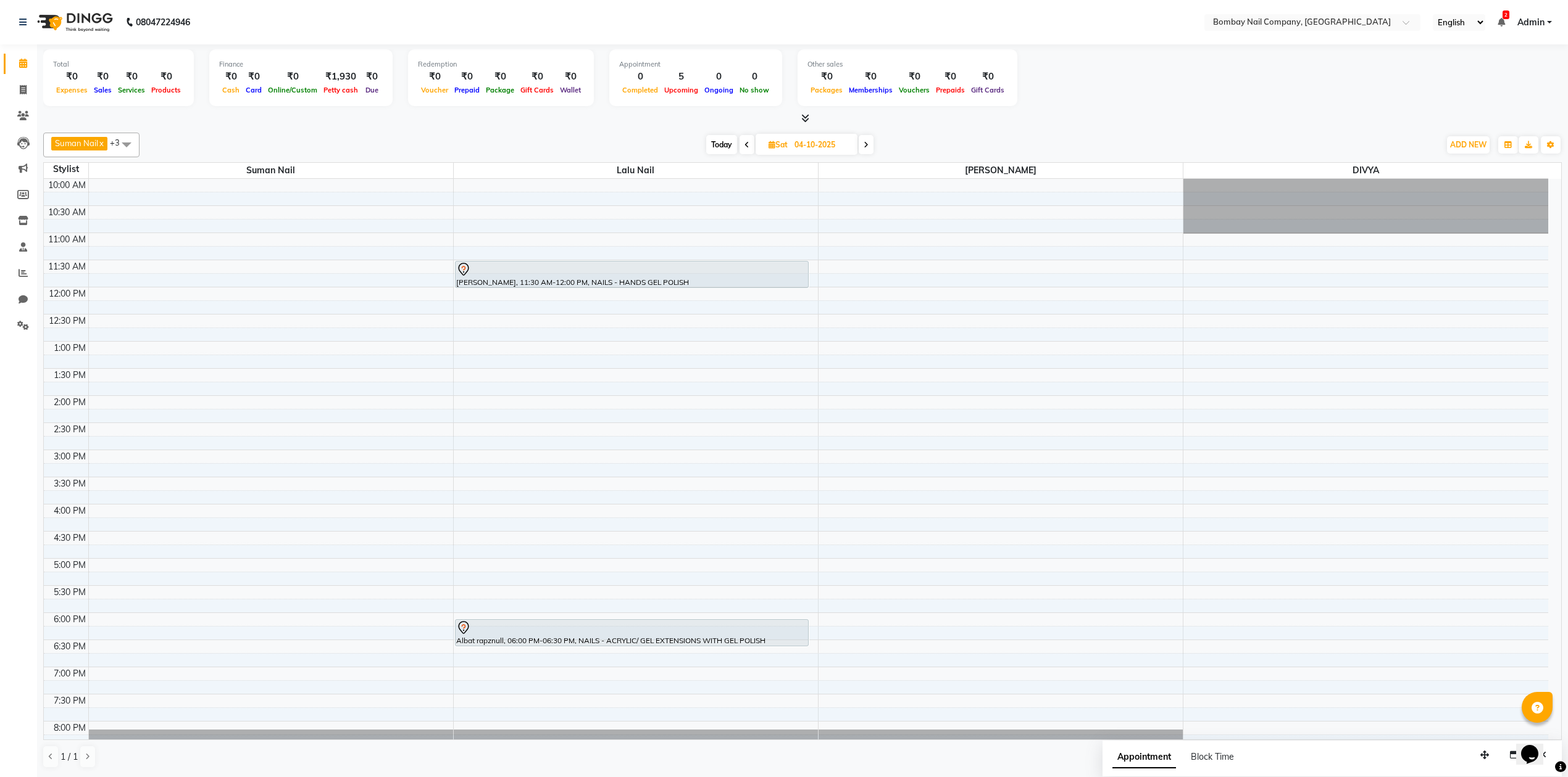
click at [837, 489] on div "10:00 AM 10:30 AM 11:00 AM 11:30 AM 12:00 PM 12:30 PM 1:00 PM 1:30 PM 2:00 PM 2…" at bounding box center [796, 504] width 1504 height 651
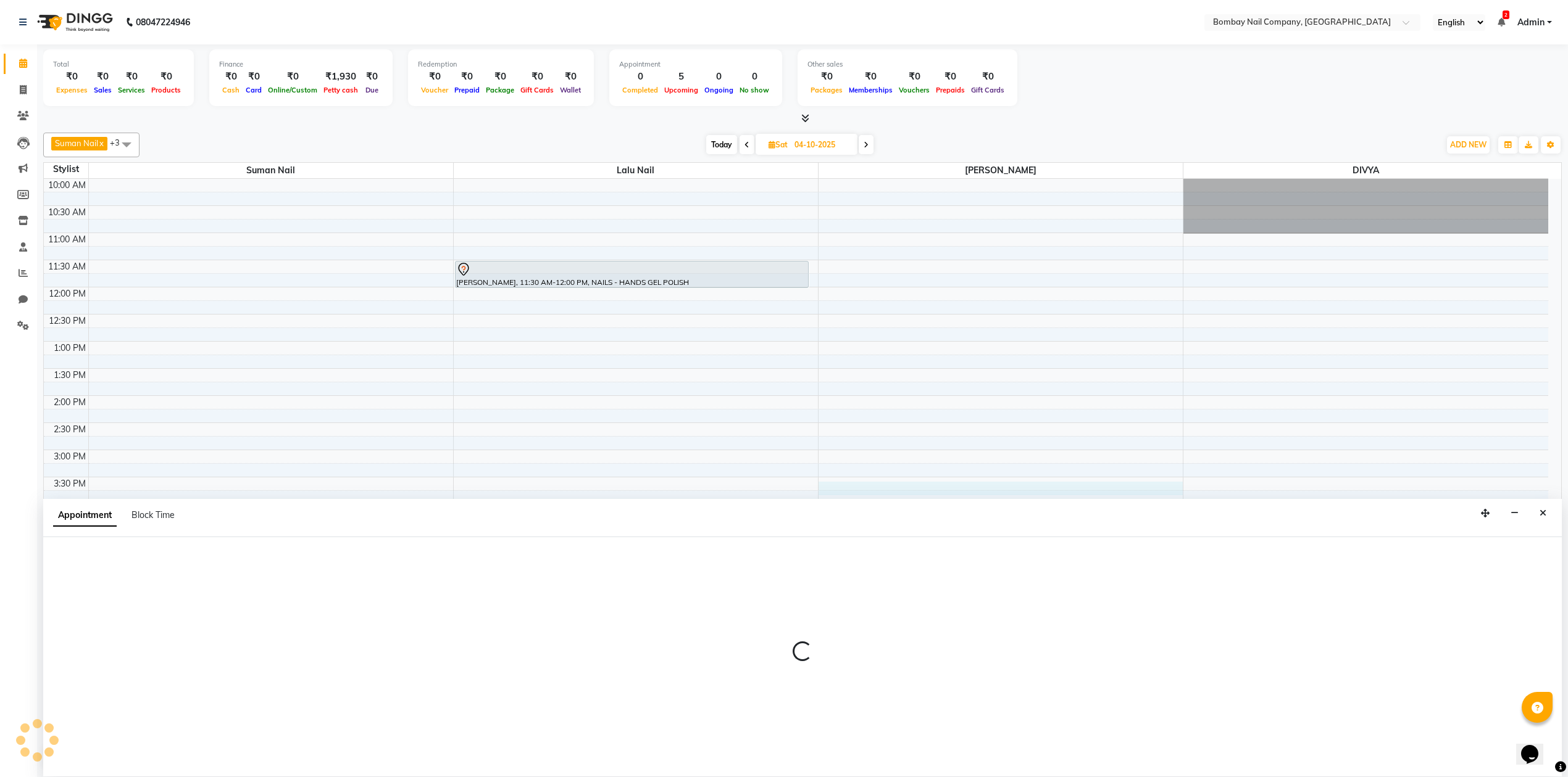
scroll to position [1, 0]
select select "90119"
select select "930"
select select "tentative"
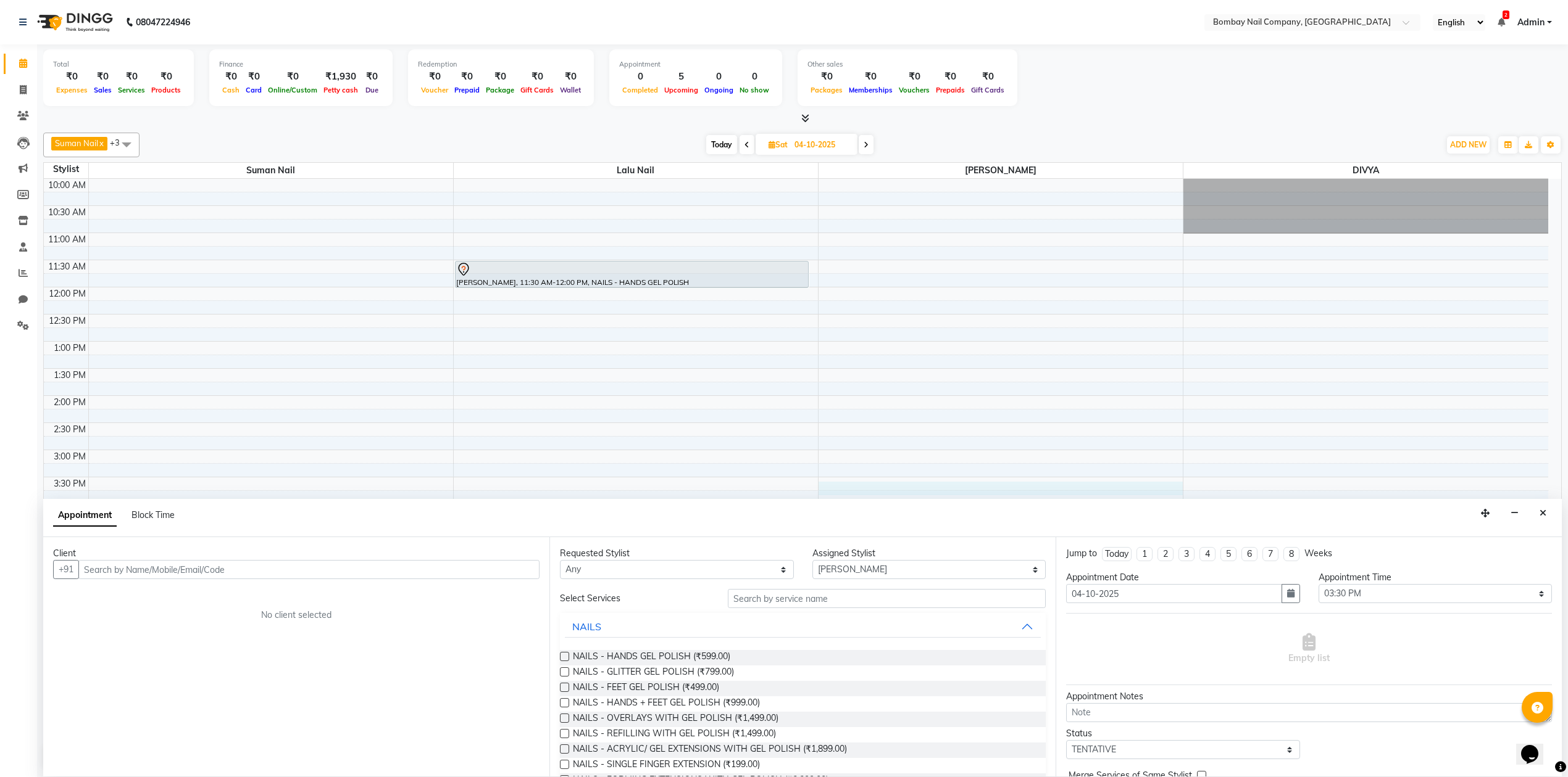
click at [170, 568] on input "text" at bounding box center [309, 569] width 461 height 19
click at [1174, 119] on div at bounding box center [803, 119] width 1518 height 13
click at [1545, 519] on button "Close" at bounding box center [1543, 514] width 18 height 19
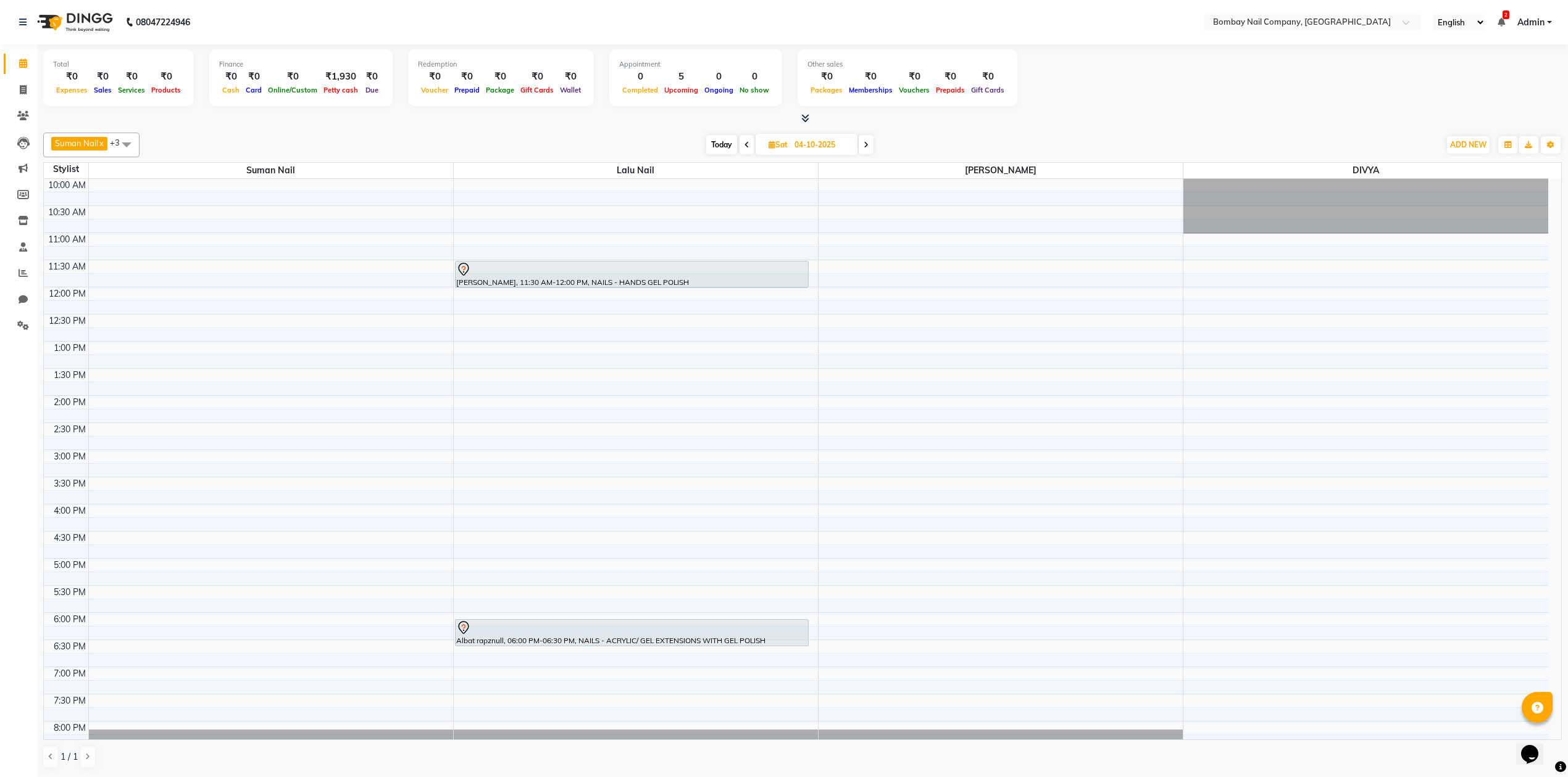
scroll to position [0, 0]
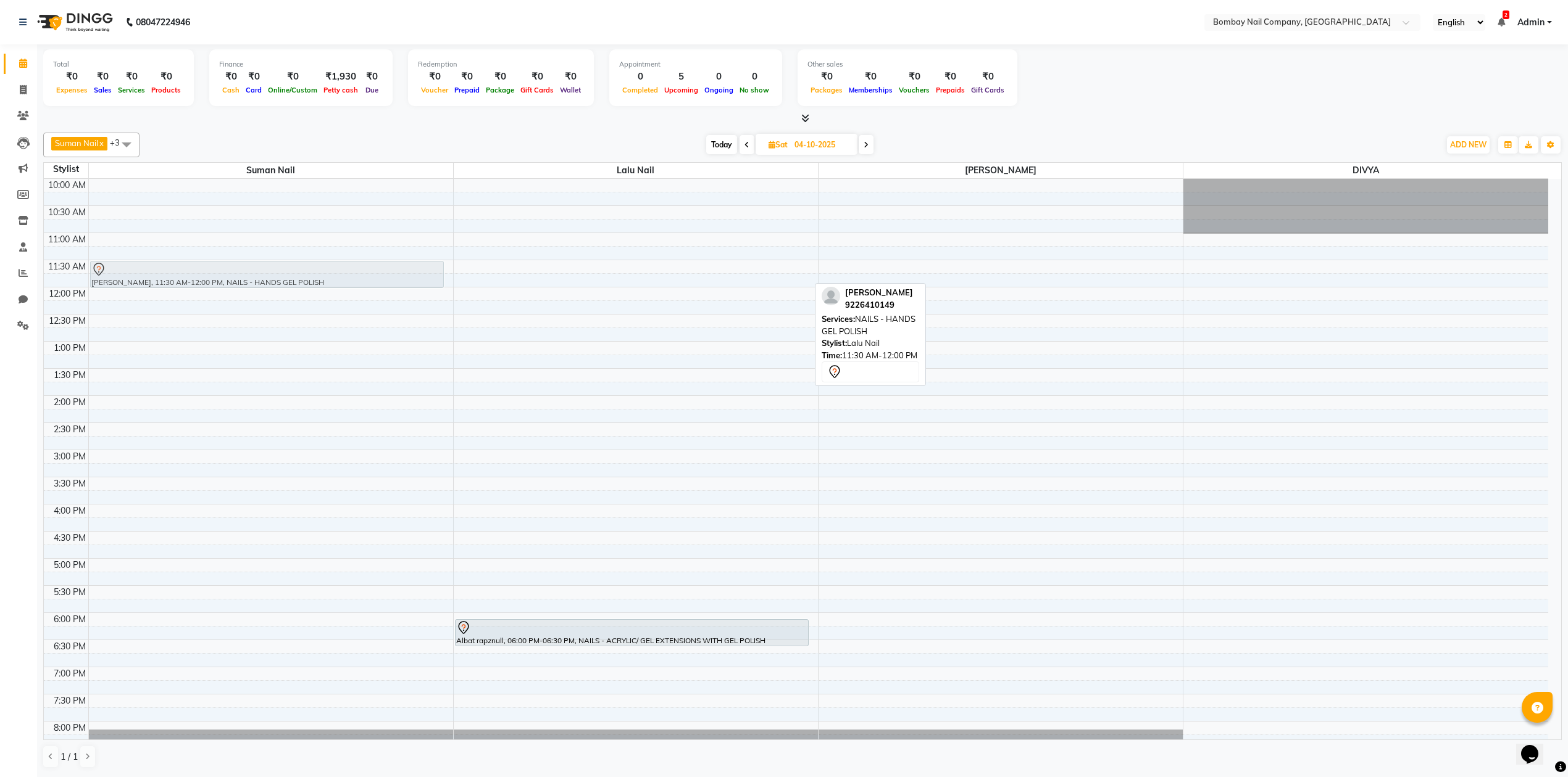
drag, startPoint x: 608, startPoint y: 282, endPoint x: 380, endPoint y: 284, distance: 228.0
click at [380, 284] on tr "MADHURA ARMARKAR, 11:30 AM-12:00 PM, NAILS - HANDS GEL POLISH MADHURA ARMARKAR,…" at bounding box center [796, 504] width 1504 height 651
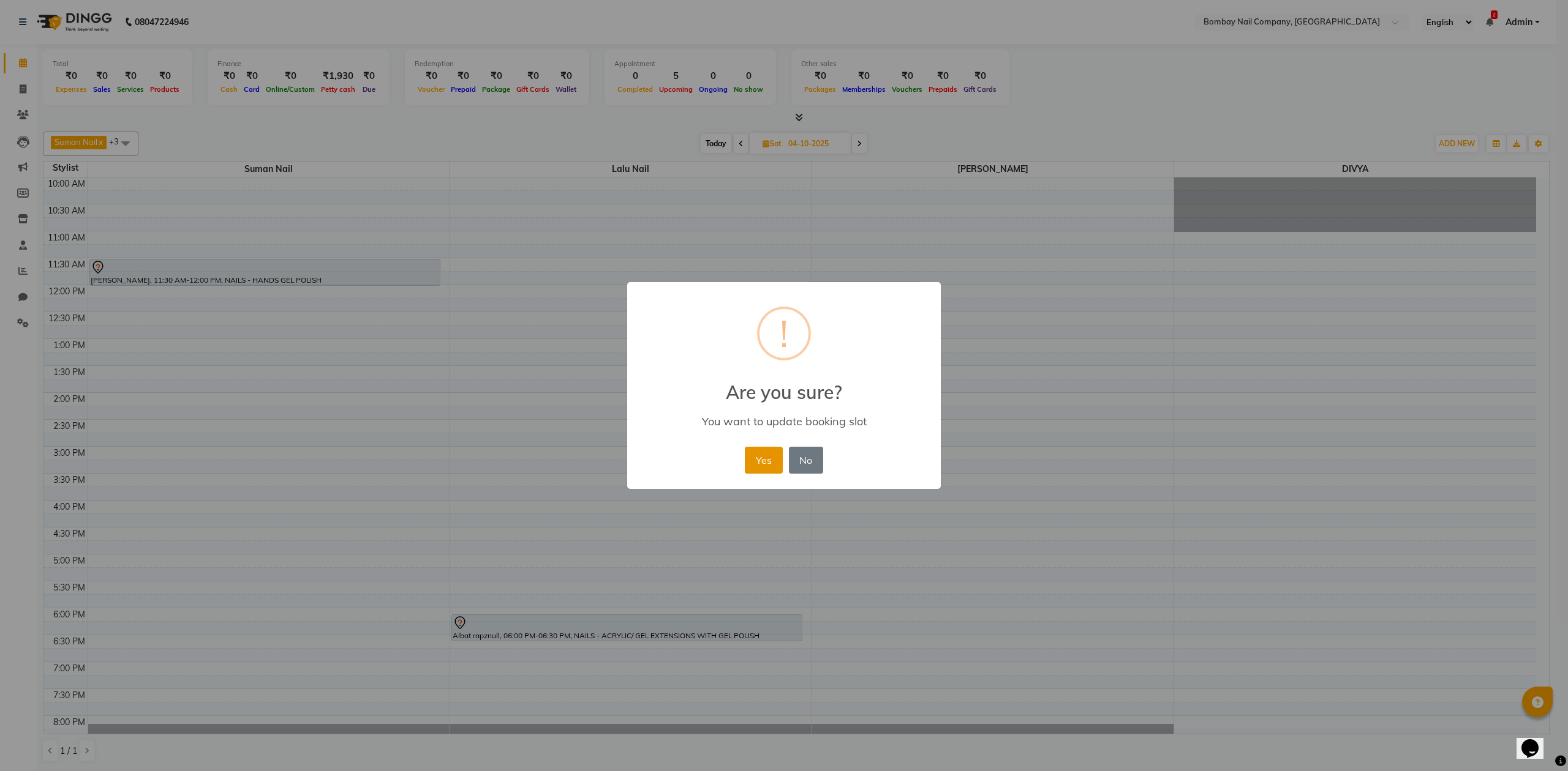
click at [767, 459] on button "Yes" at bounding box center [763, 459] width 37 height 27
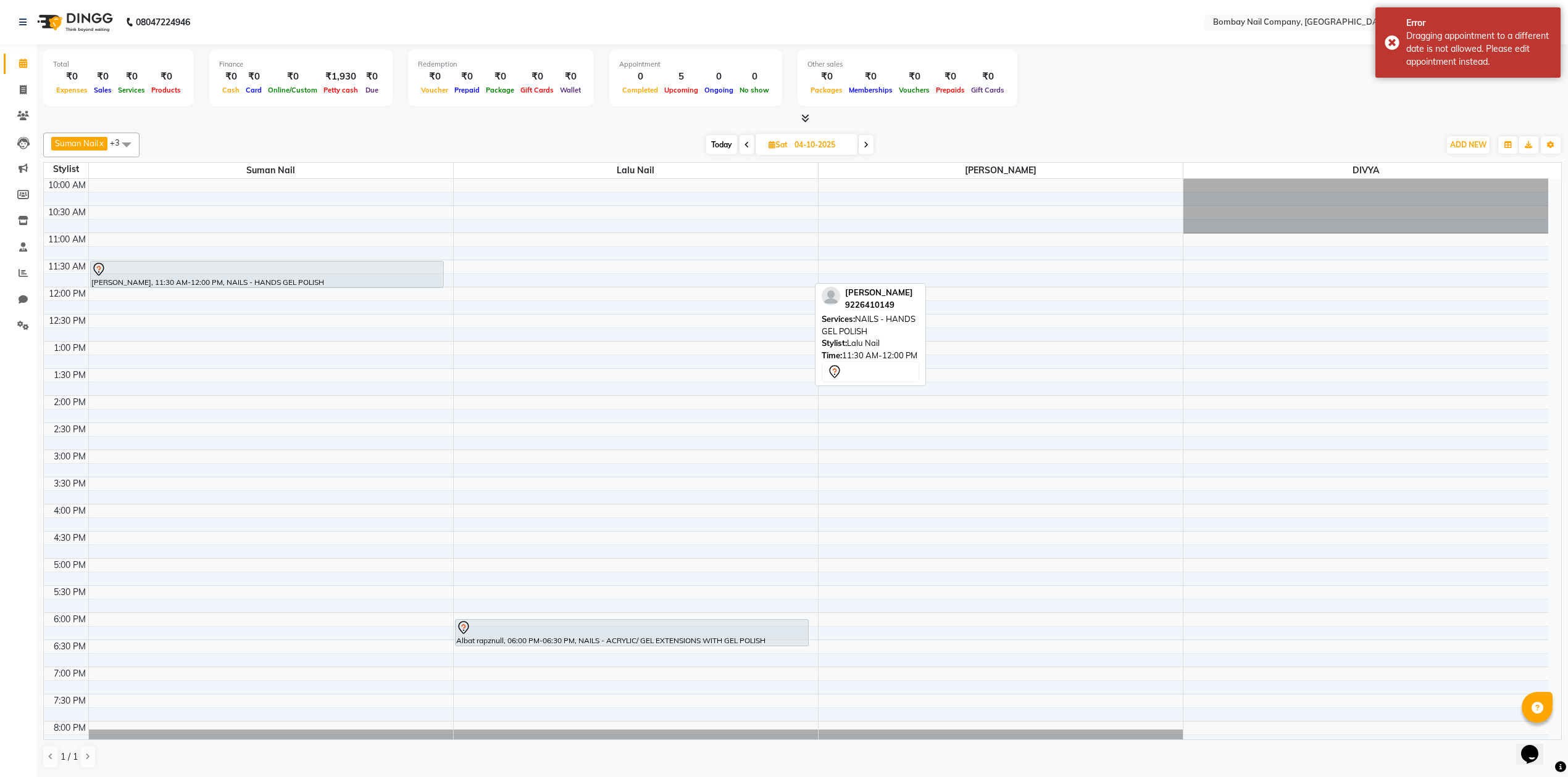
click at [849, 490] on div "10:00 AM 10:30 AM 11:00 AM 11:30 AM 12:00 PM 12:30 PM 1:00 PM 1:30 PM 2:00 PM 2…" at bounding box center [796, 504] width 1504 height 651
select select "90119"
select select "930"
select select "tentative"
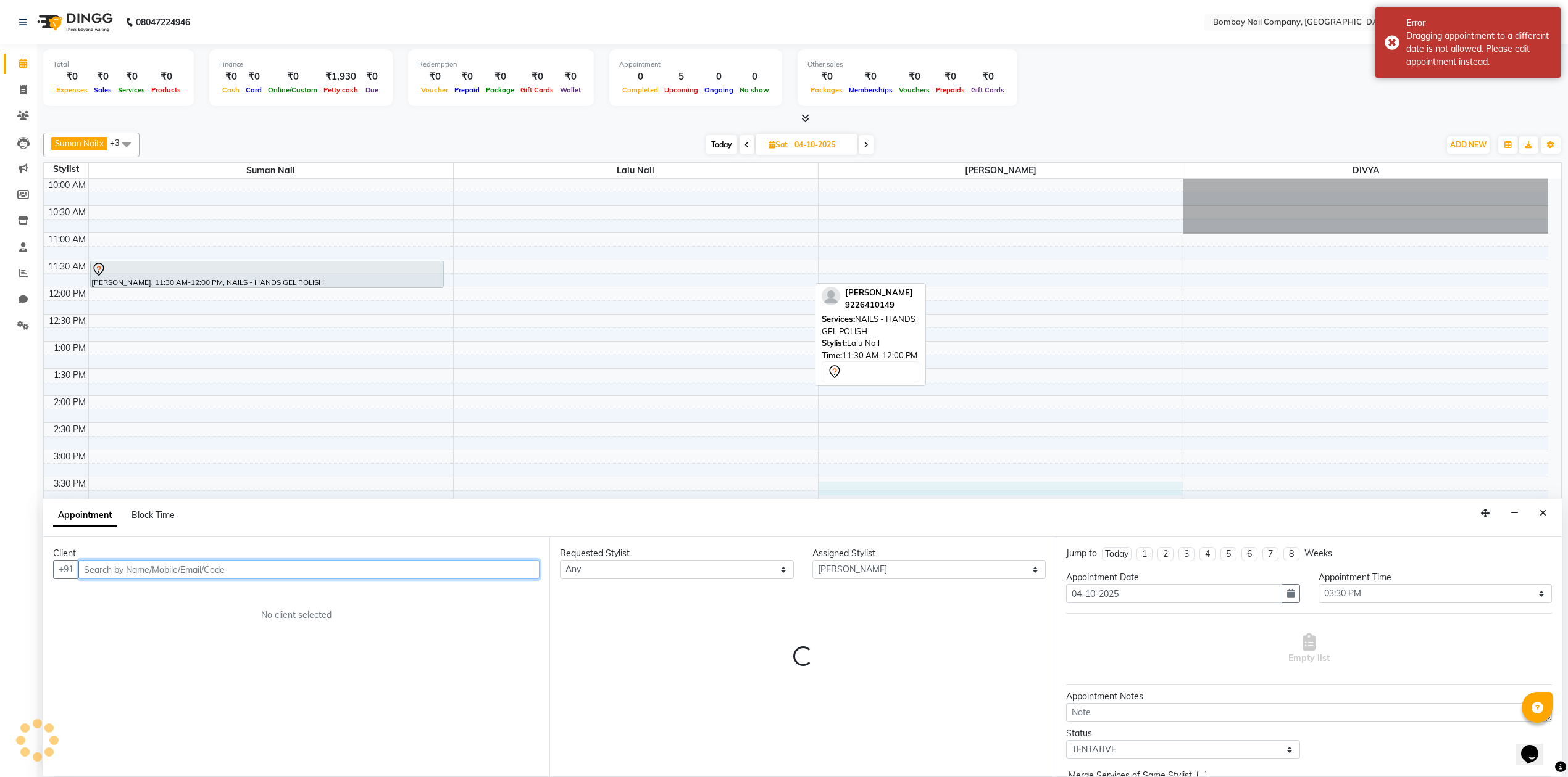
scroll to position [1, 0]
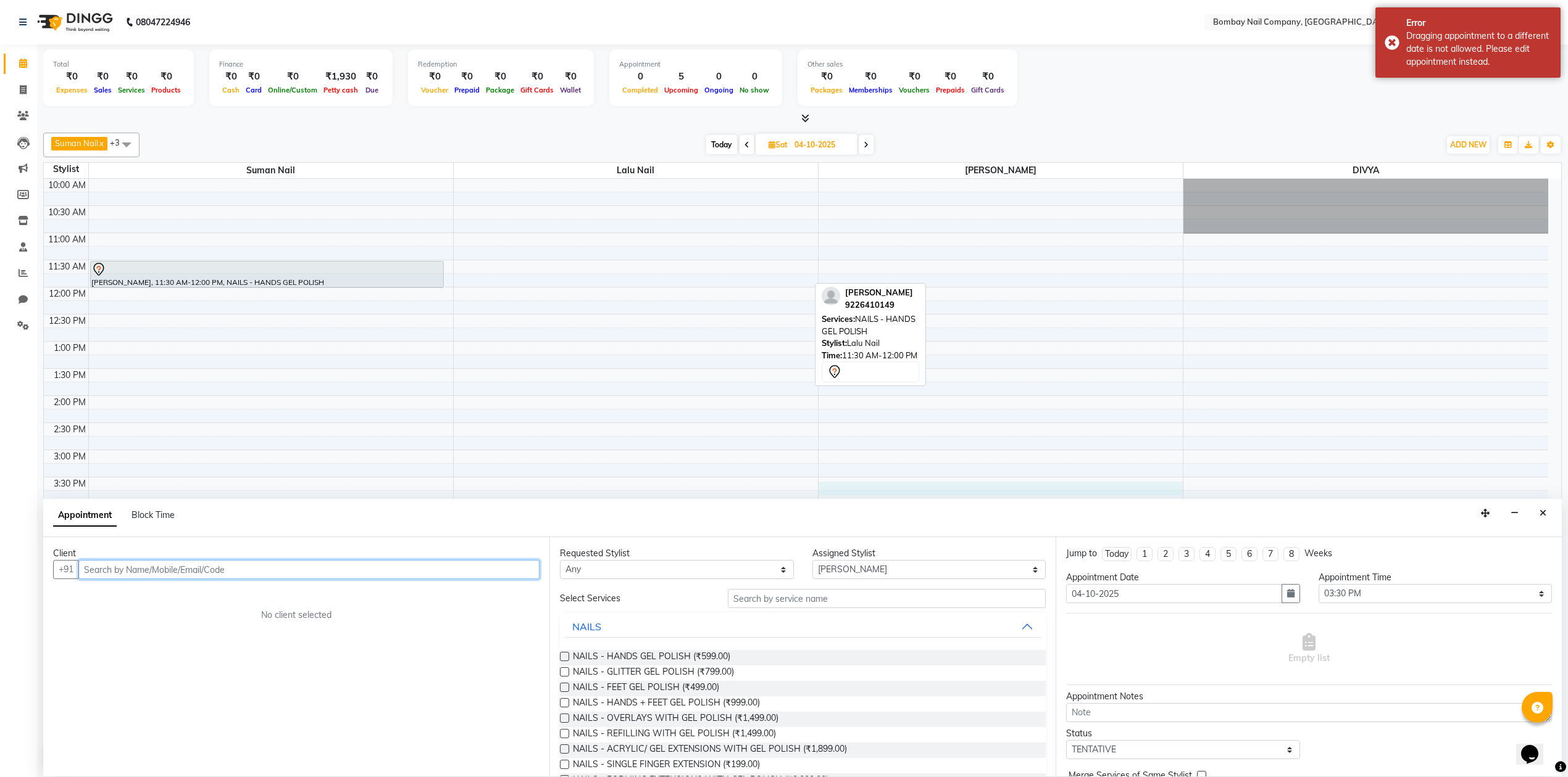
click at [511, 566] on input "text" at bounding box center [309, 569] width 461 height 19
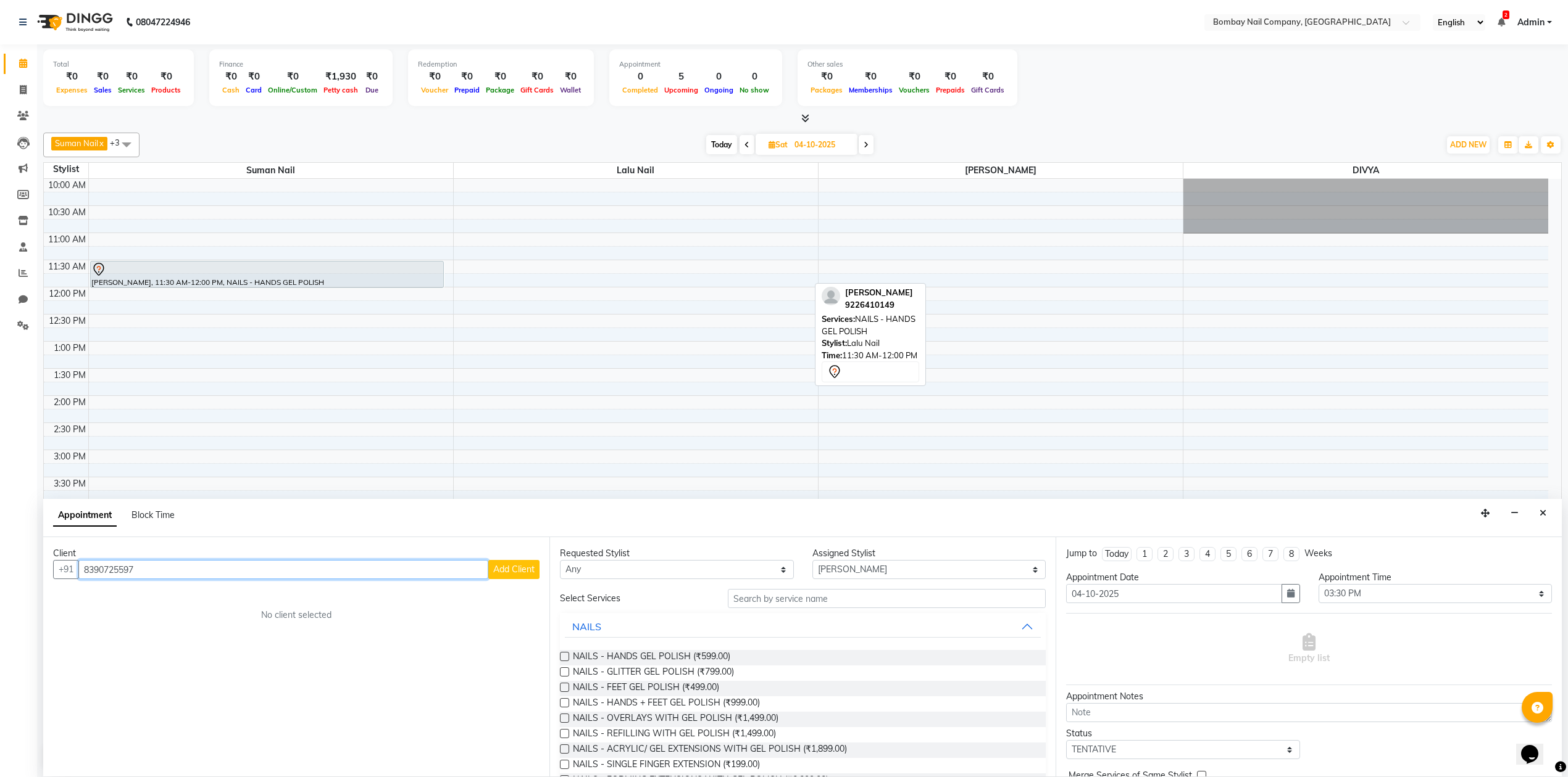
type input "8390725597"
click at [532, 578] on button "Add Client" at bounding box center [513, 569] width 51 height 19
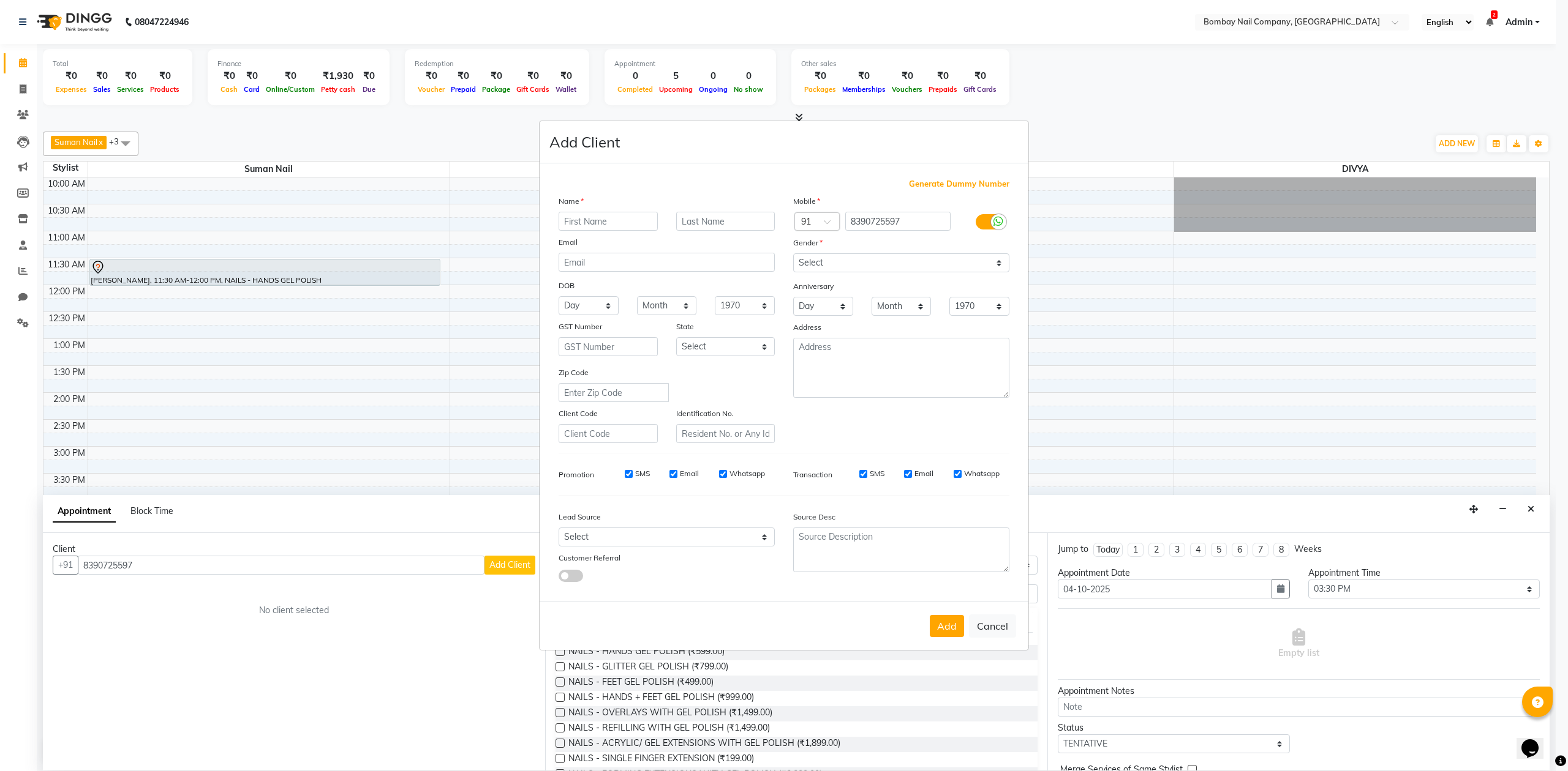
click at [581, 229] on input "text" at bounding box center [608, 222] width 100 height 19
type input "nikita"
drag, startPoint x: 612, startPoint y: 214, endPoint x: 481, endPoint y: 236, distance: 132.8
click at [481, 236] on ngb-modal-window "Add Client Generate Dummy Number Name nikita Email DOB Day 01 02 03 04 05 06 07…" at bounding box center [784, 385] width 1568 height 771
type input "[MEDICAL_DATA]"
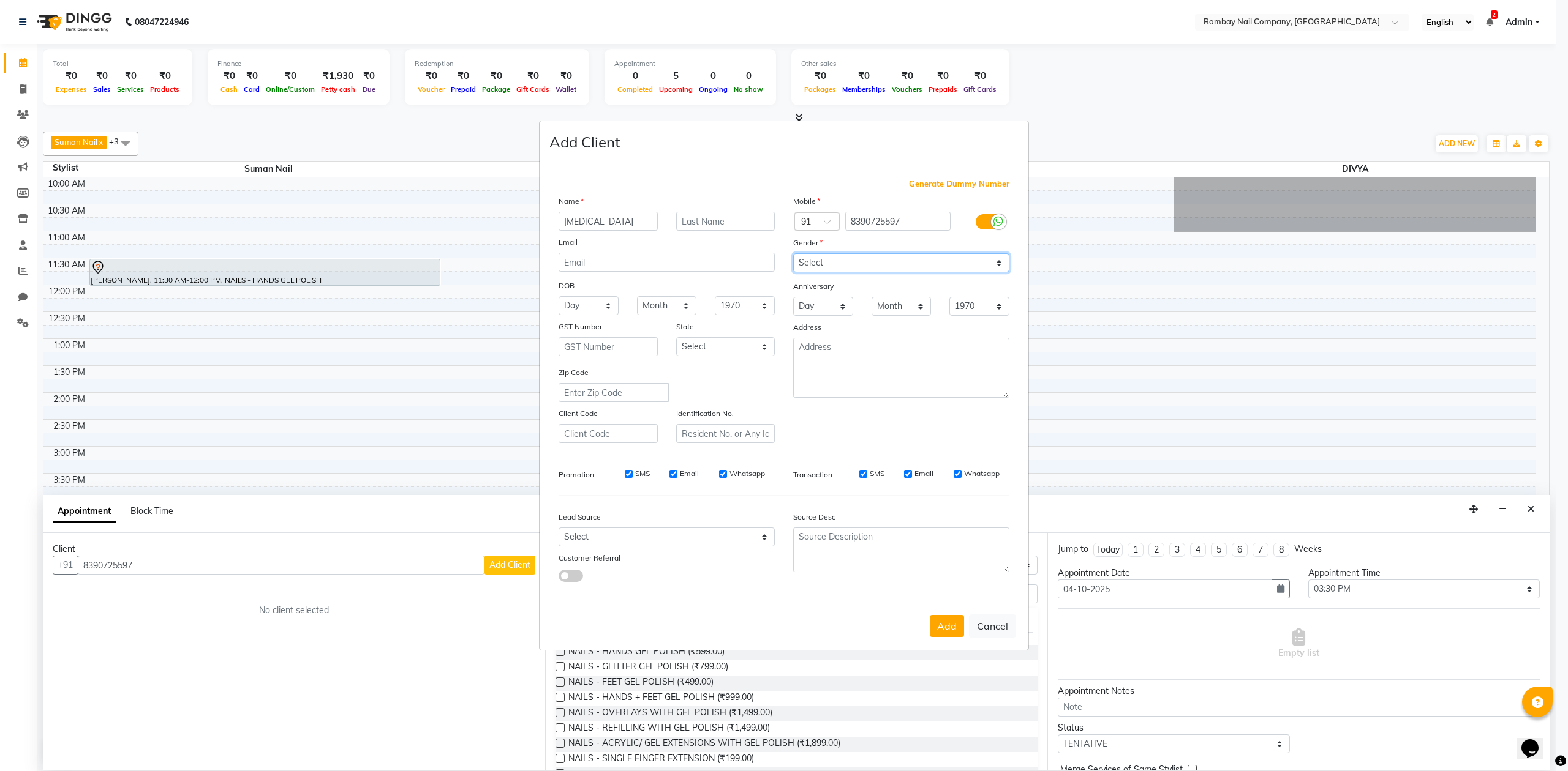
click at [842, 262] on select "Select Male Female Other Prefer Not To Say" at bounding box center [901, 263] width 216 height 19
select select "female"
click at [793, 254] on select "Select Male Female Other Prefer Not To Say" at bounding box center [901, 263] width 216 height 19
click at [949, 620] on button "Add" at bounding box center [947, 626] width 35 height 22
select select
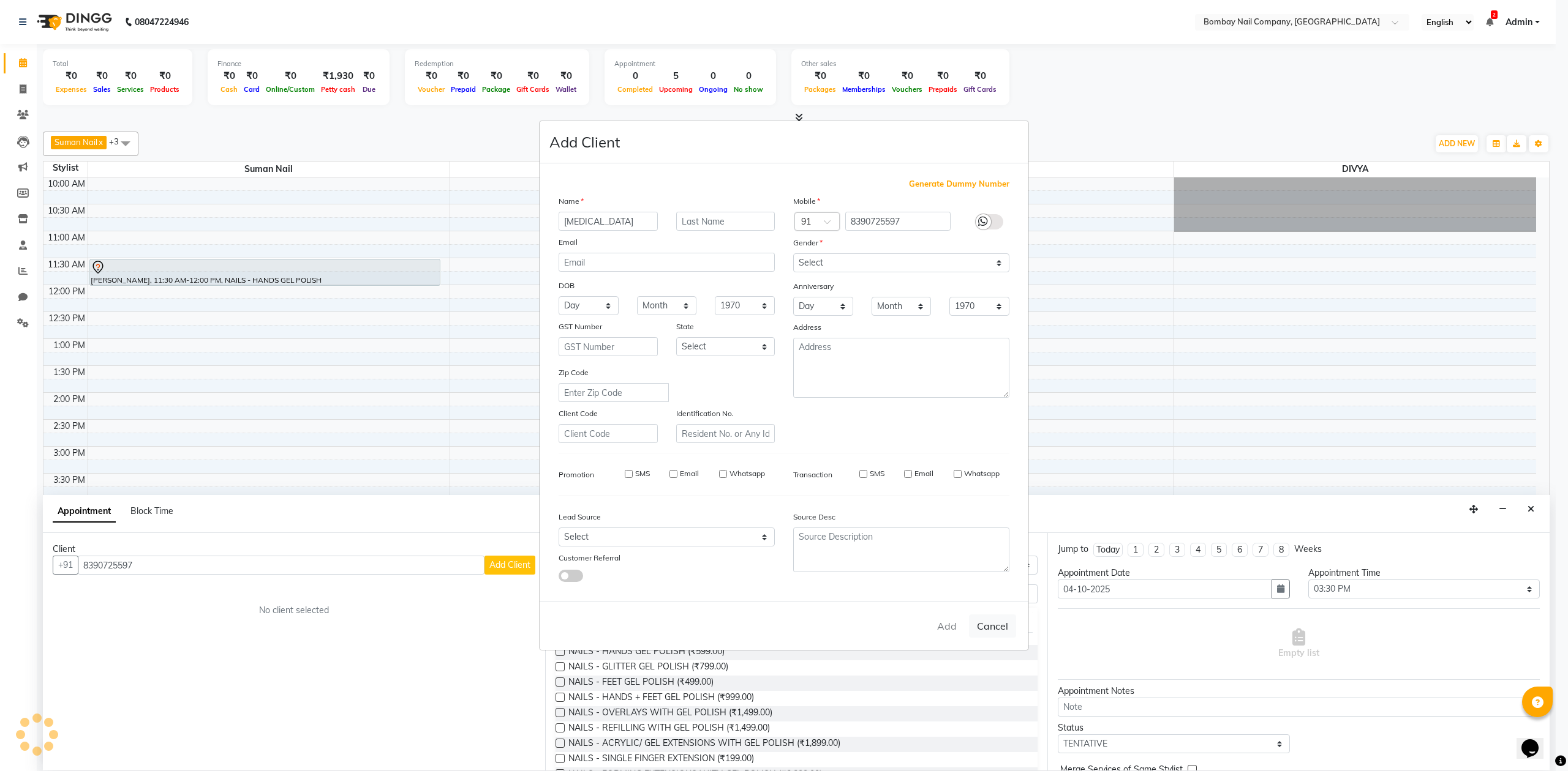
select select
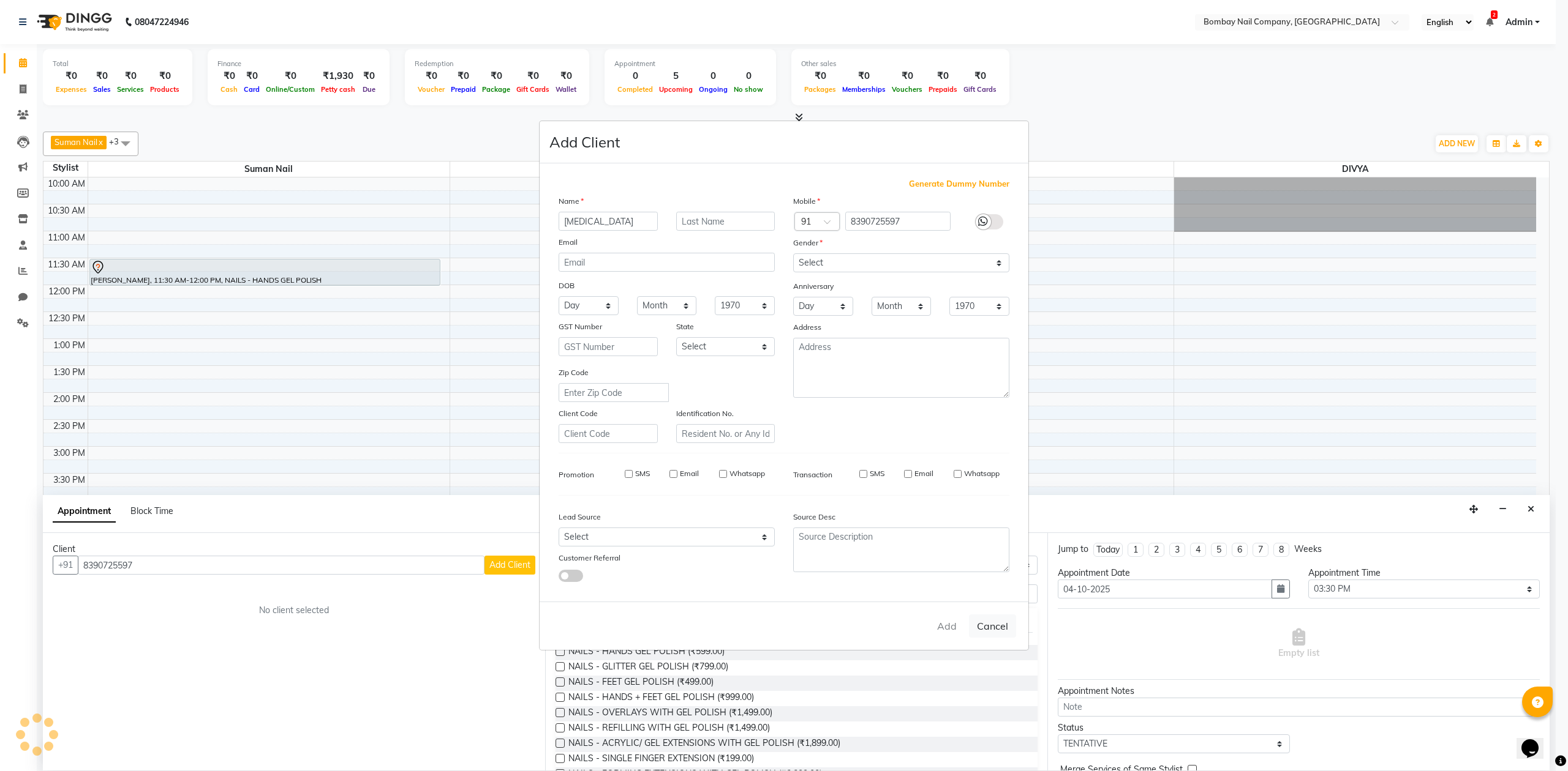
select select
checkbox input "false"
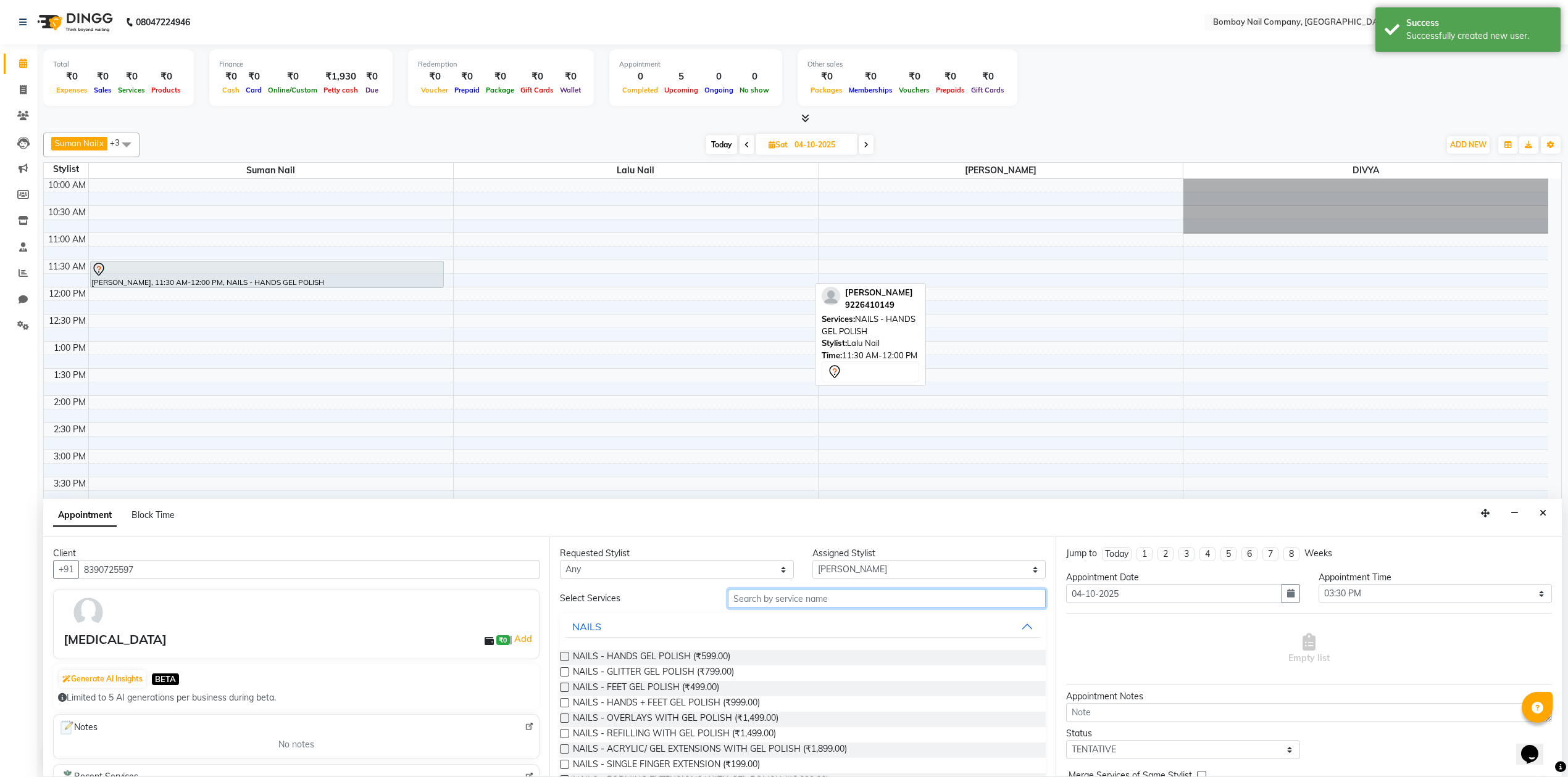
click at [761, 606] on input "text" at bounding box center [887, 599] width 318 height 19
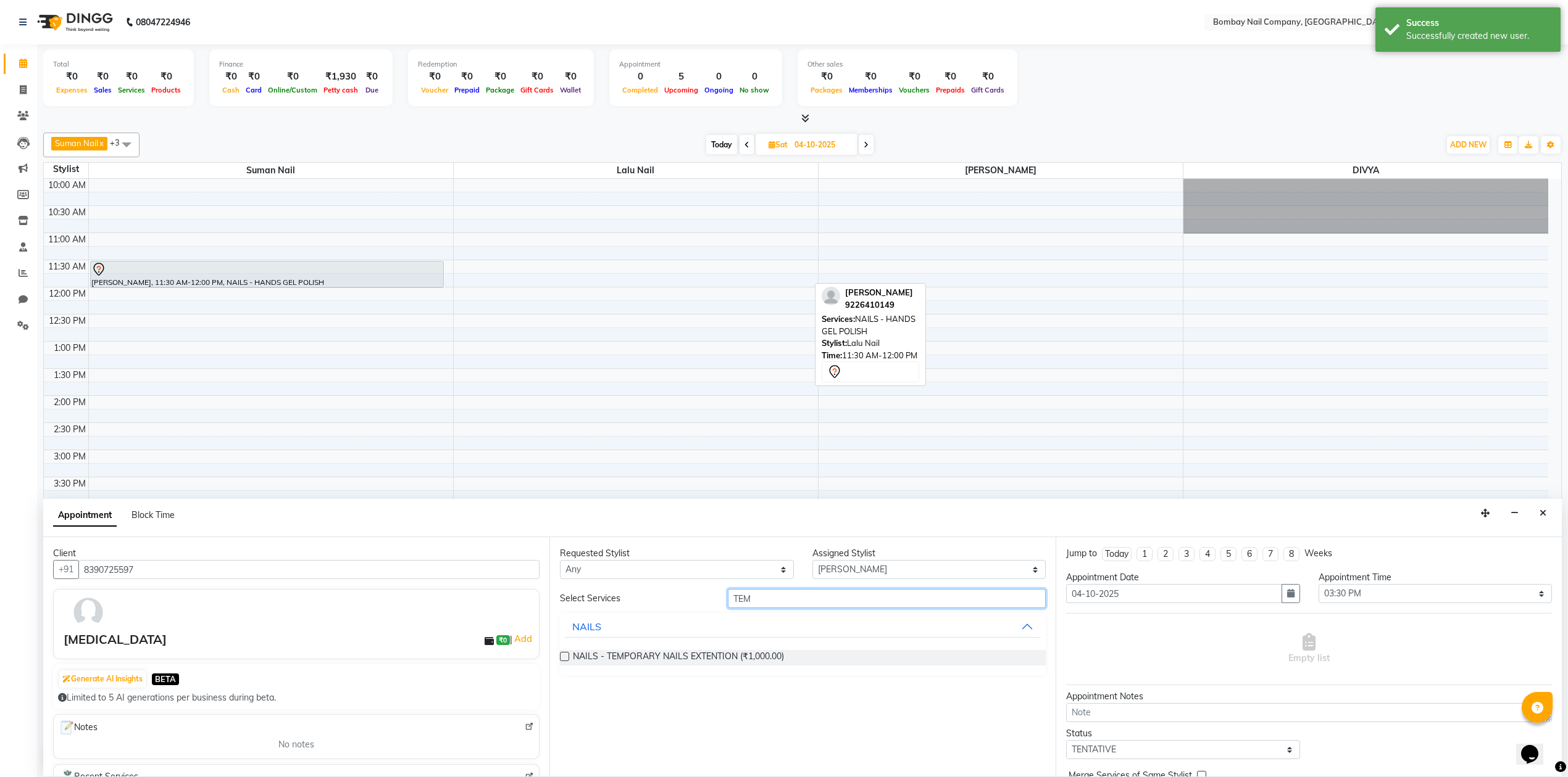
type input "TEM"
click at [563, 657] on label at bounding box center [565, 657] width 10 height 10
click at [563, 657] on input "checkbox" at bounding box center [564, 658] width 8 height 8
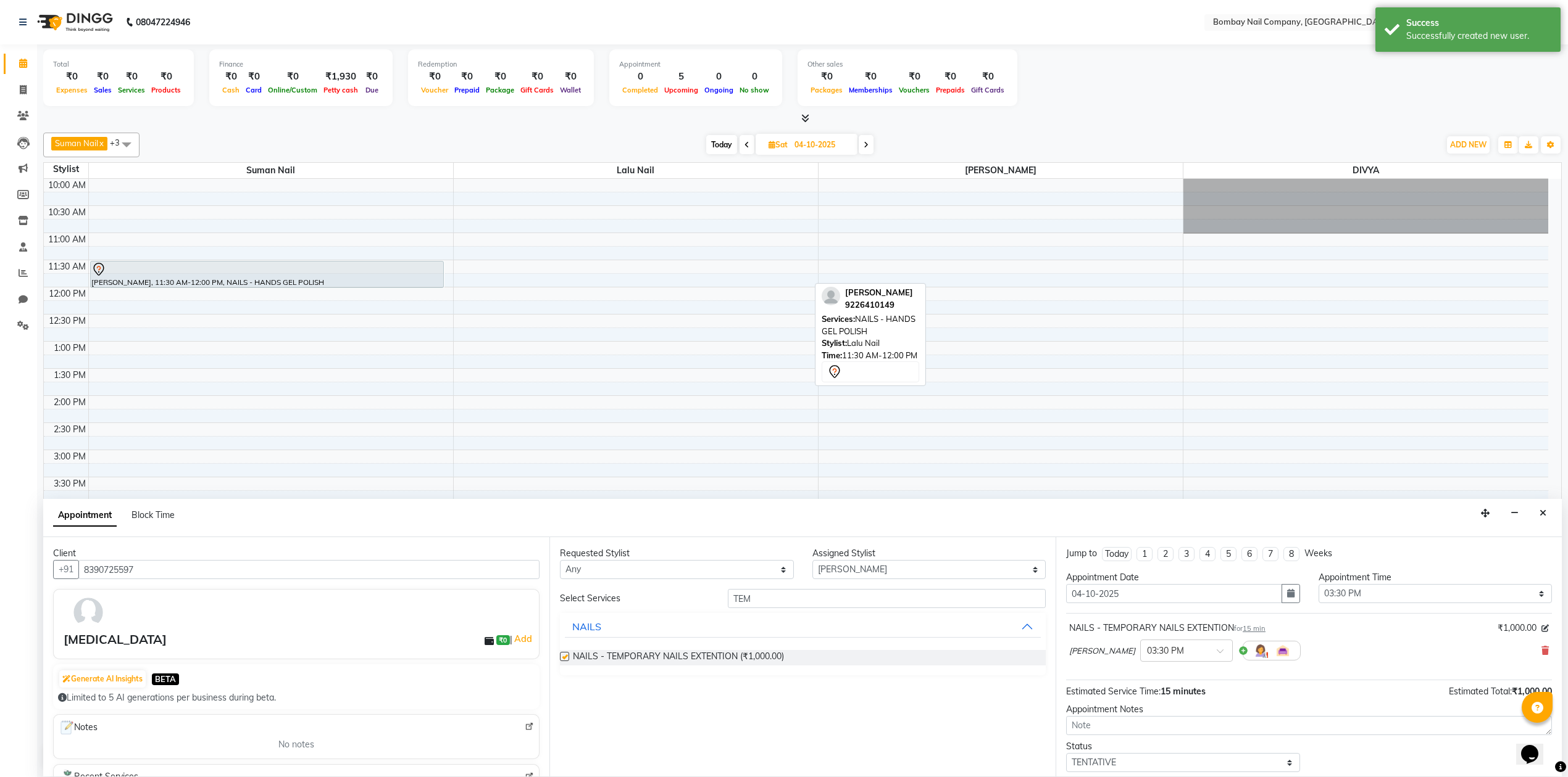
checkbox input "false"
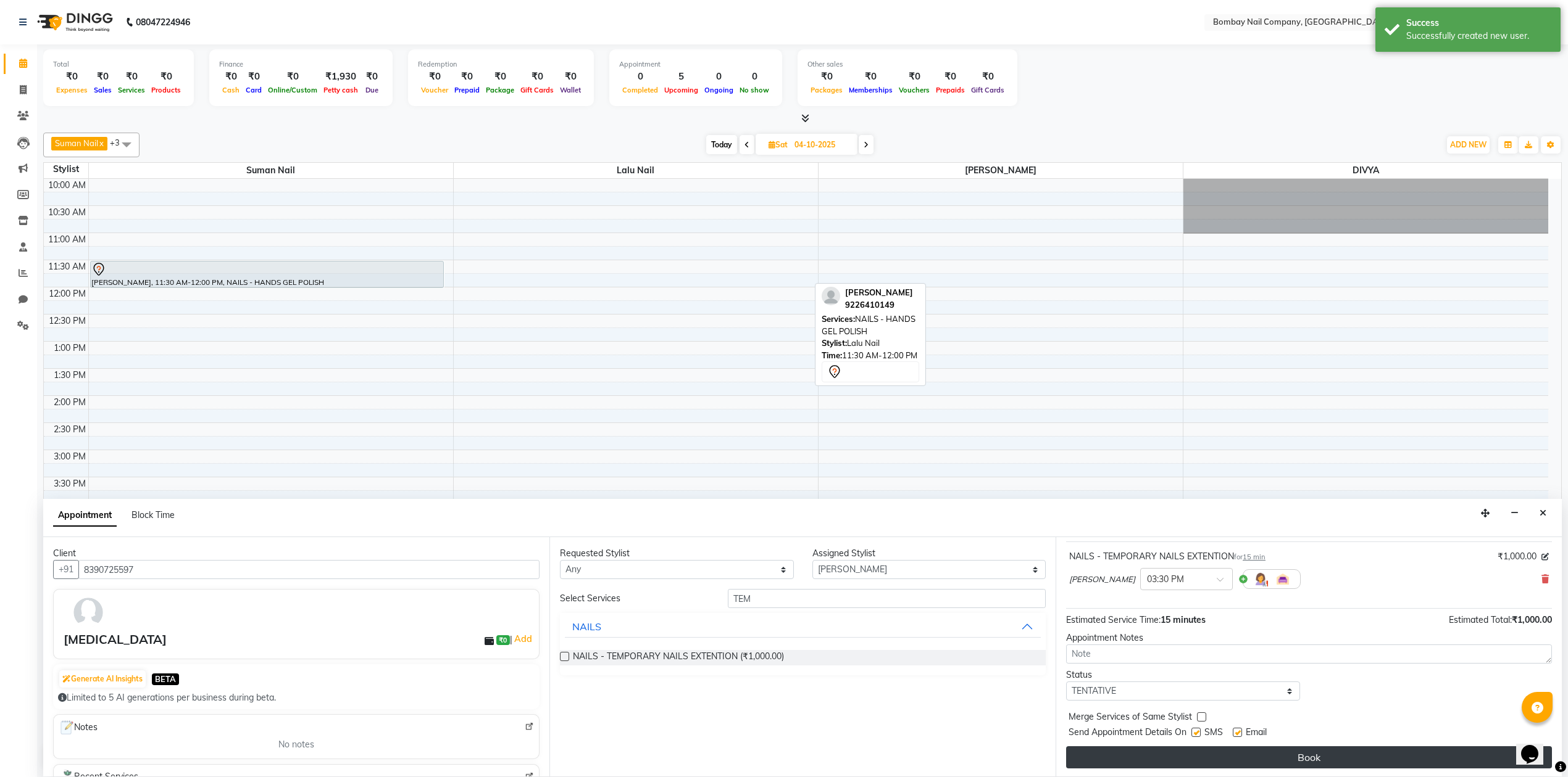
scroll to position [75, 0]
click at [1270, 759] on button "Book" at bounding box center [1309, 755] width 486 height 22
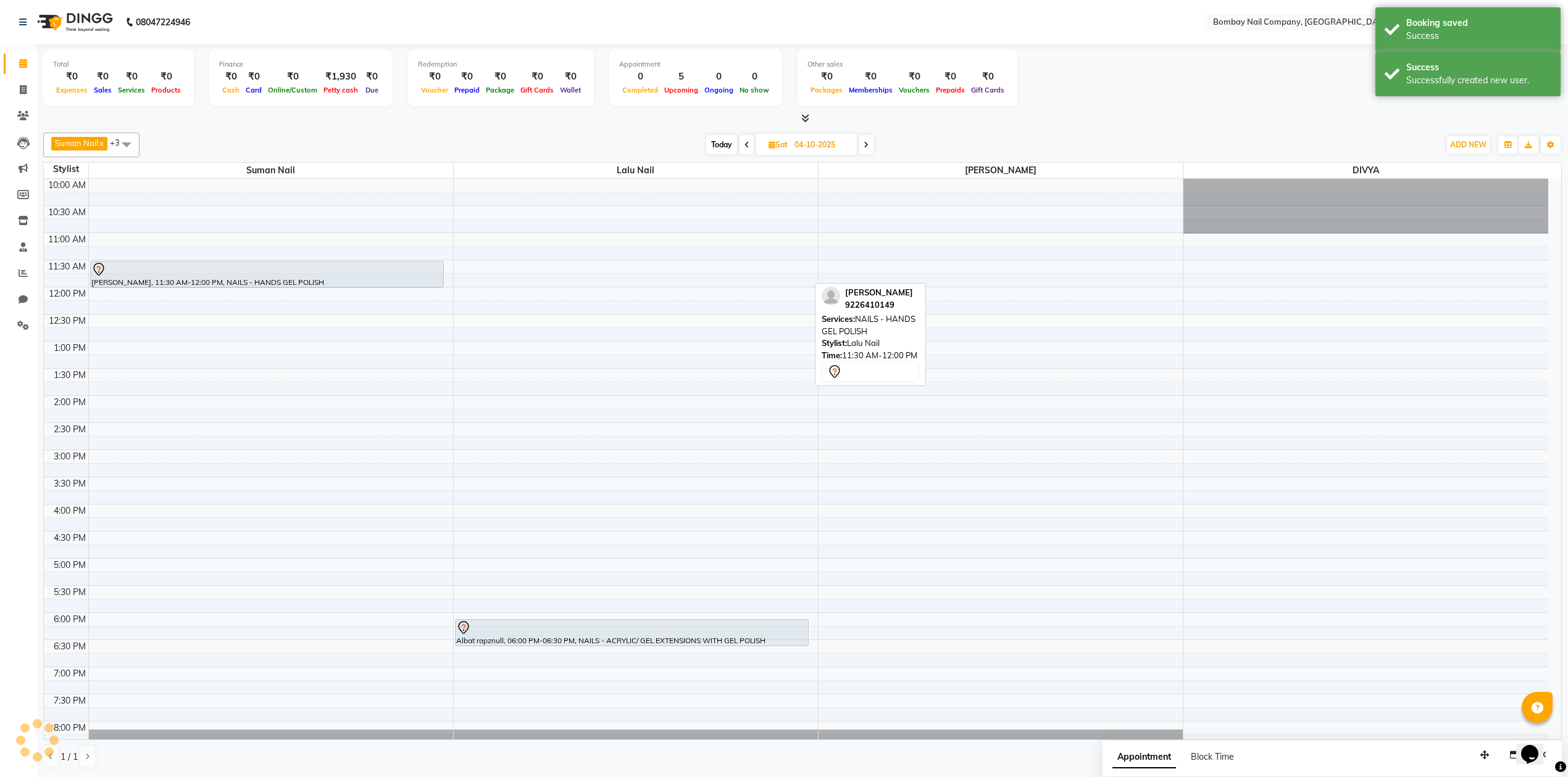
scroll to position [0, 0]
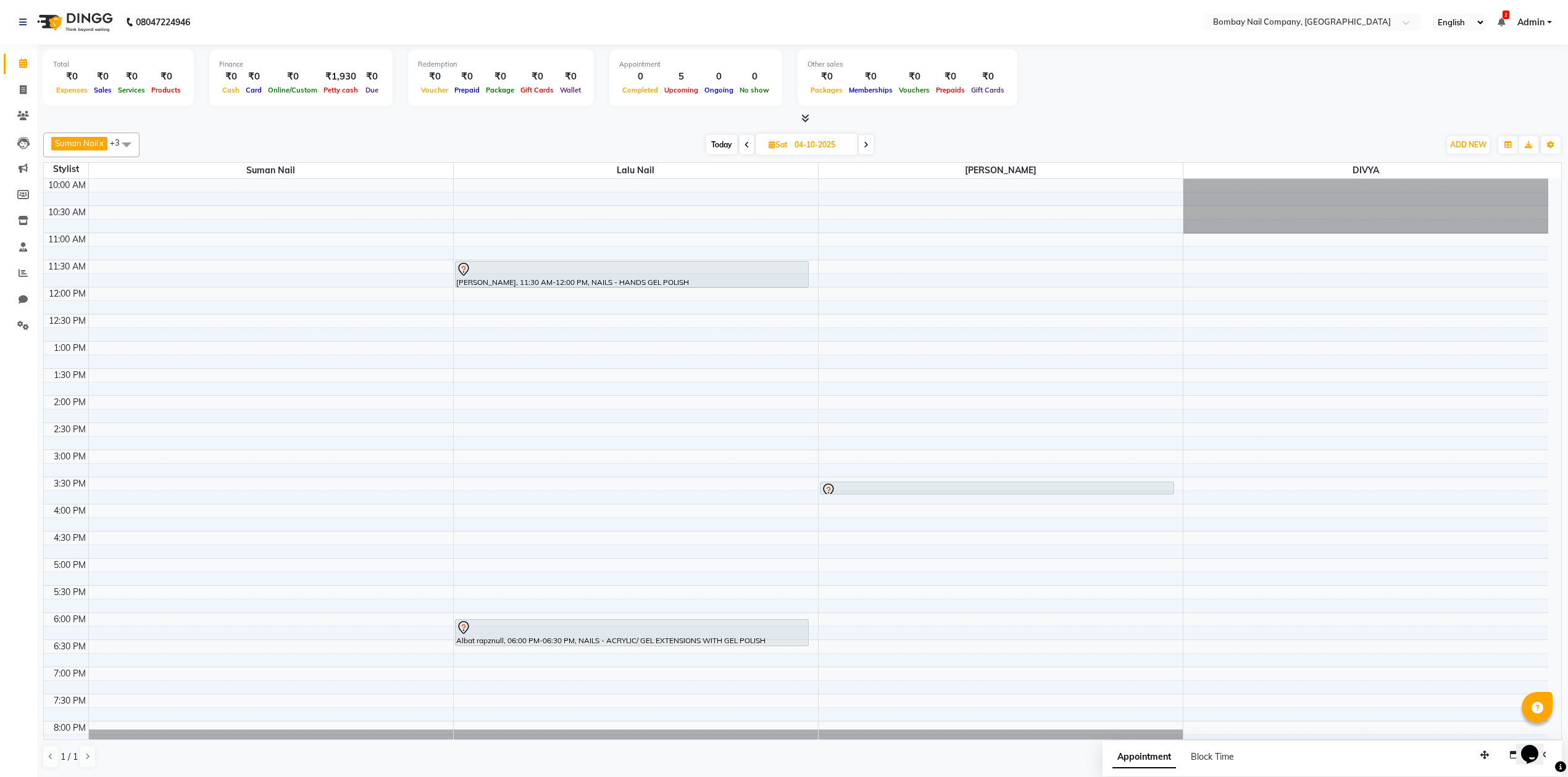
click at [941, 134] on div "Suman Nail x Lalu Nail x Sanjay Nail x DIVYA x +3 Select All ADMIN Suman Nail L…" at bounding box center [803, 145] width 1518 height 24
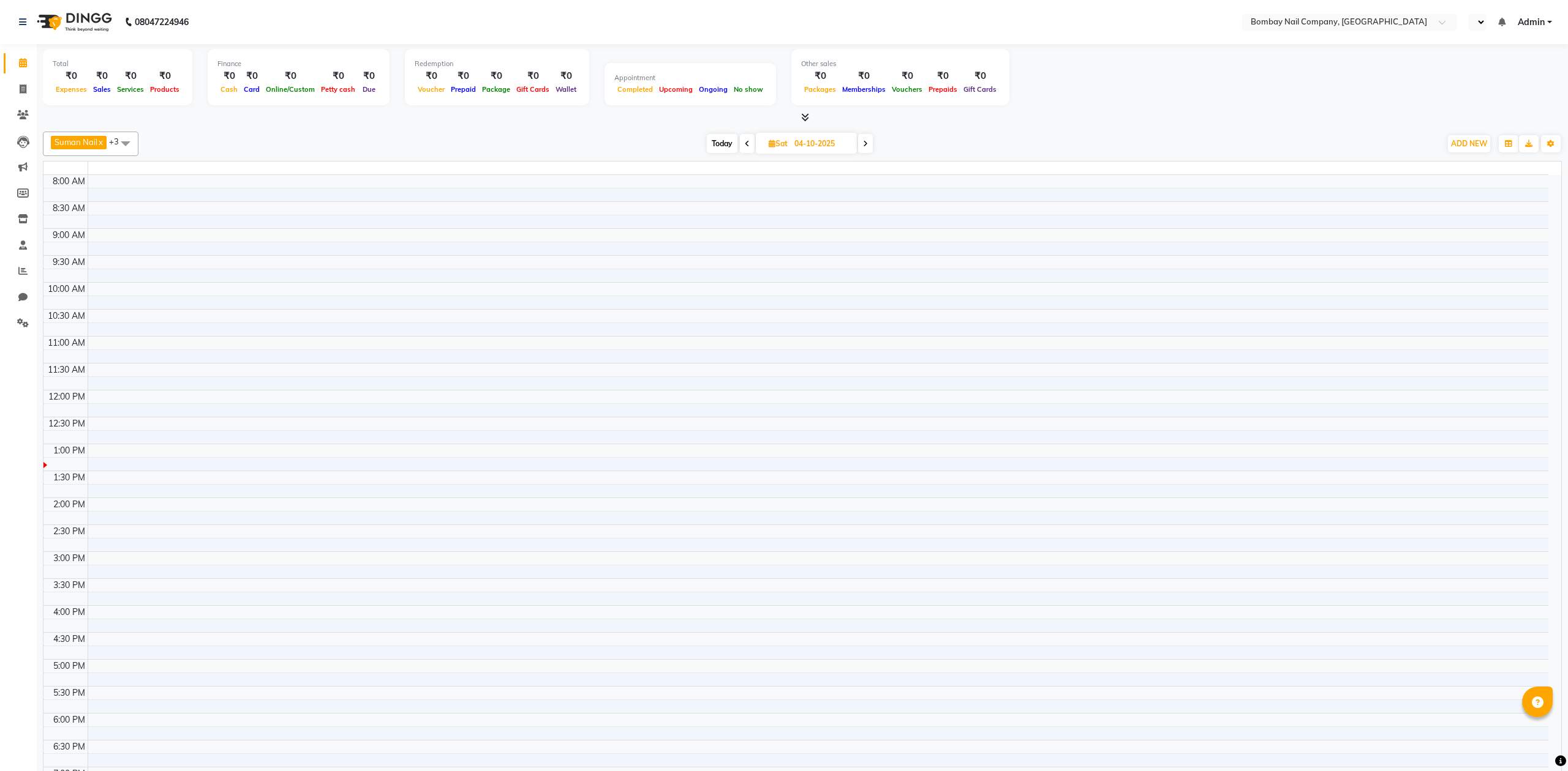
select select "en"
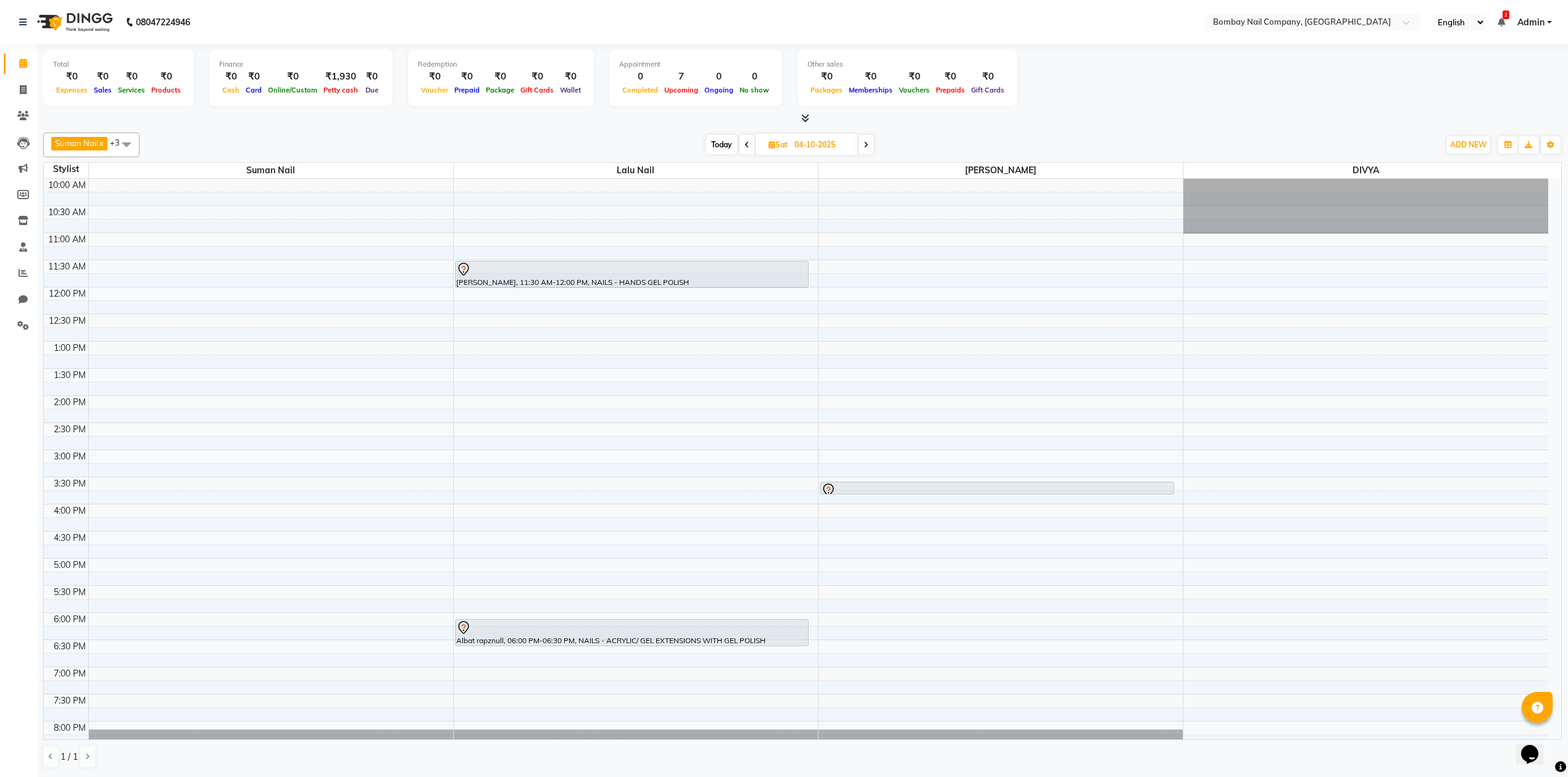
click at [798, 140] on input "04-10-2025" at bounding box center [821, 145] width 62 height 18
select select "10"
select select "2025"
click at [819, 225] on span "3" at bounding box center [818, 223] width 20 height 20
type input "03-10-2025"
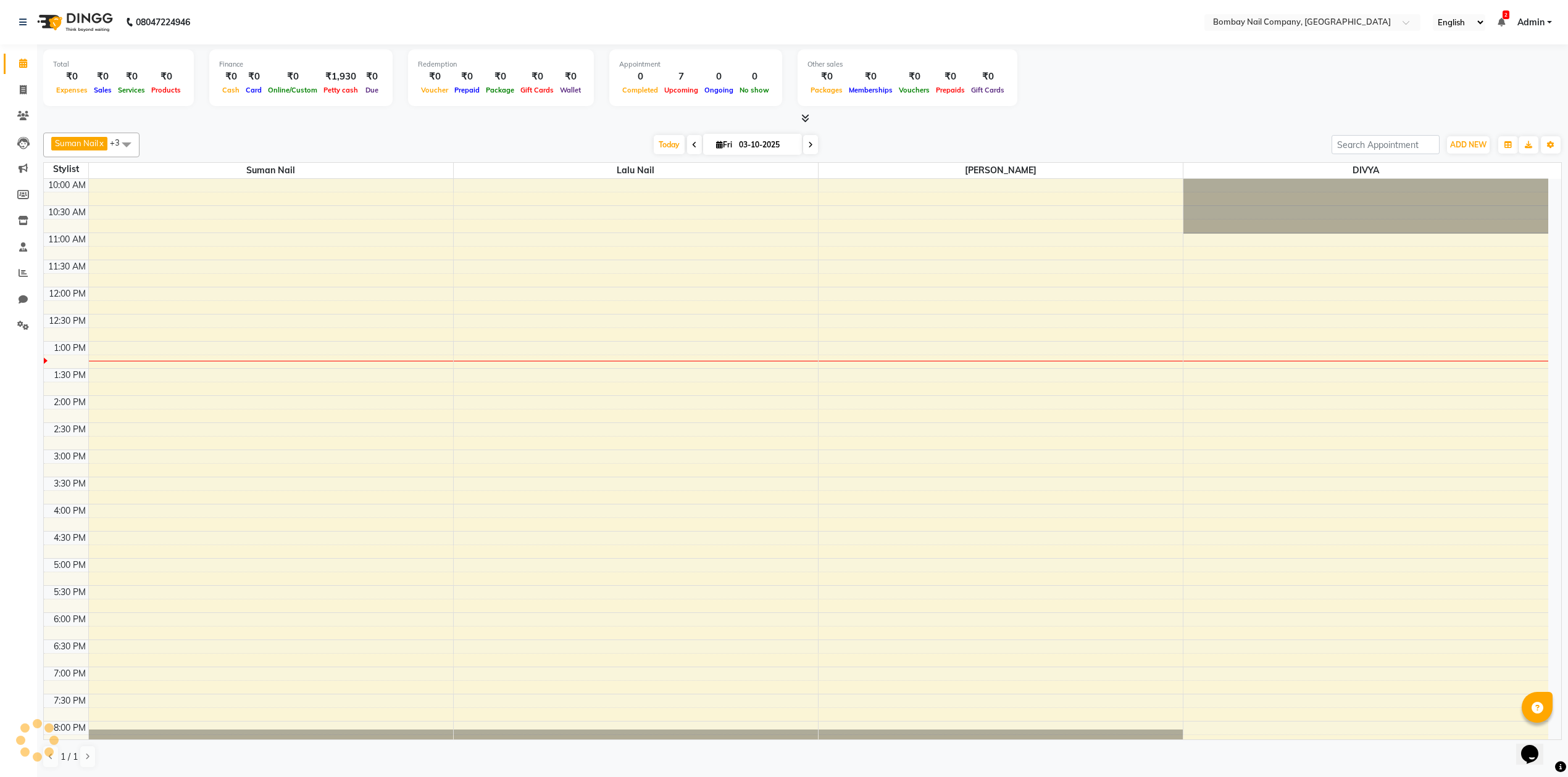
click at [1037, 121] on div at bounding box center [803, 119] width 1518 height 13
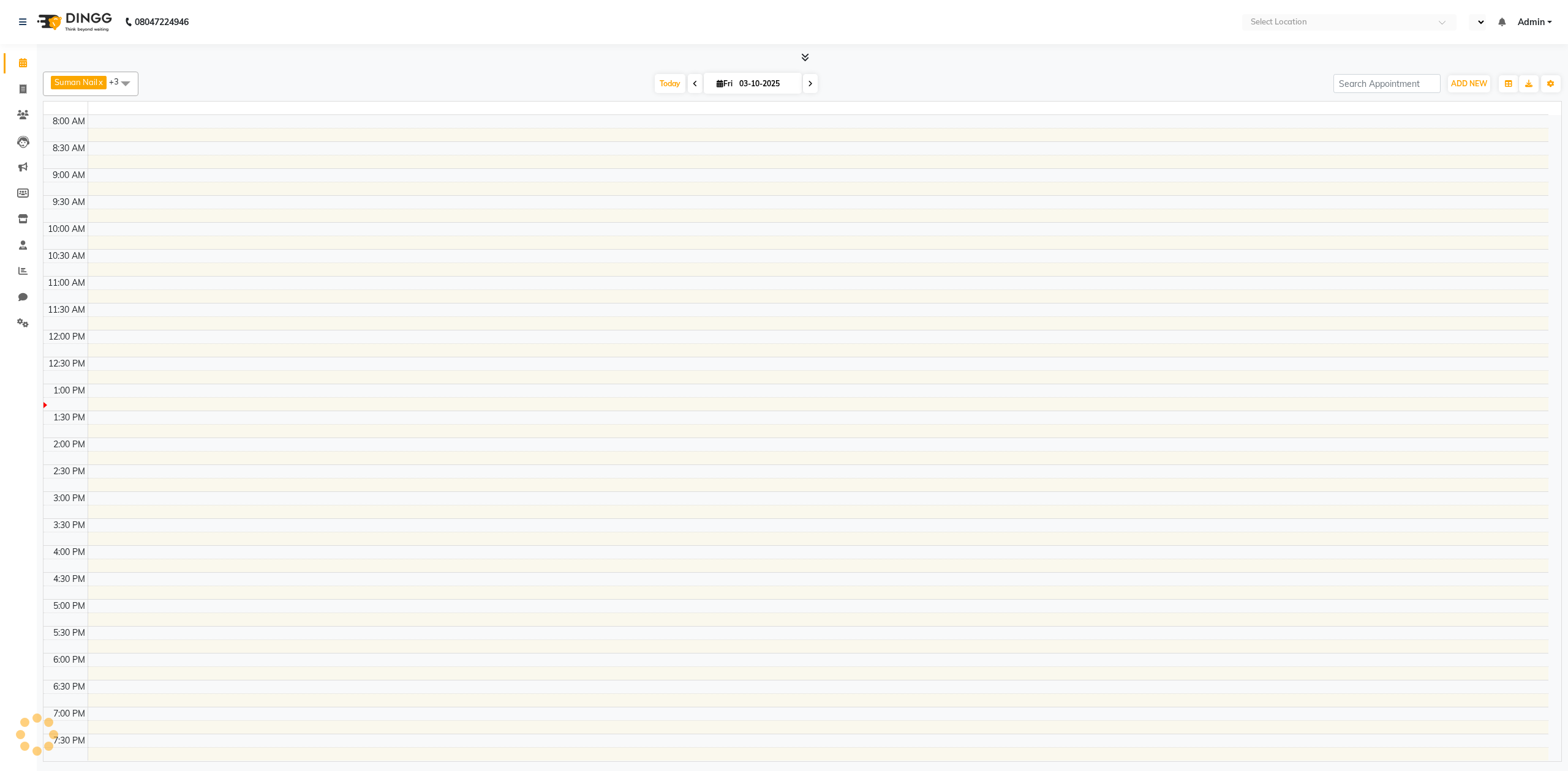
select select "en"
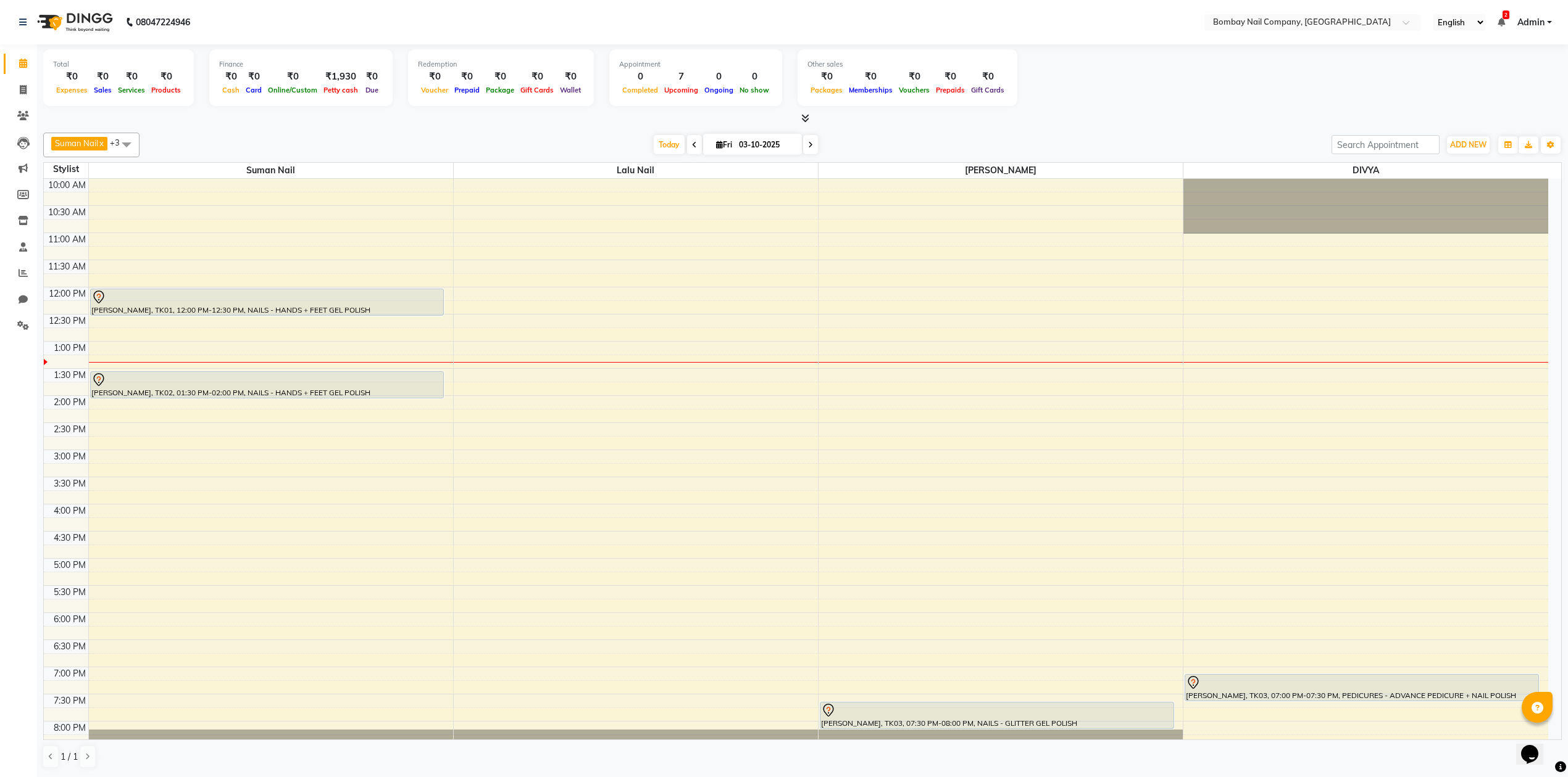
click at [762, 136] on input "03-10-2025" at bounding box center [765, 145] width 62 height 18
select select "10"
select select "2025"
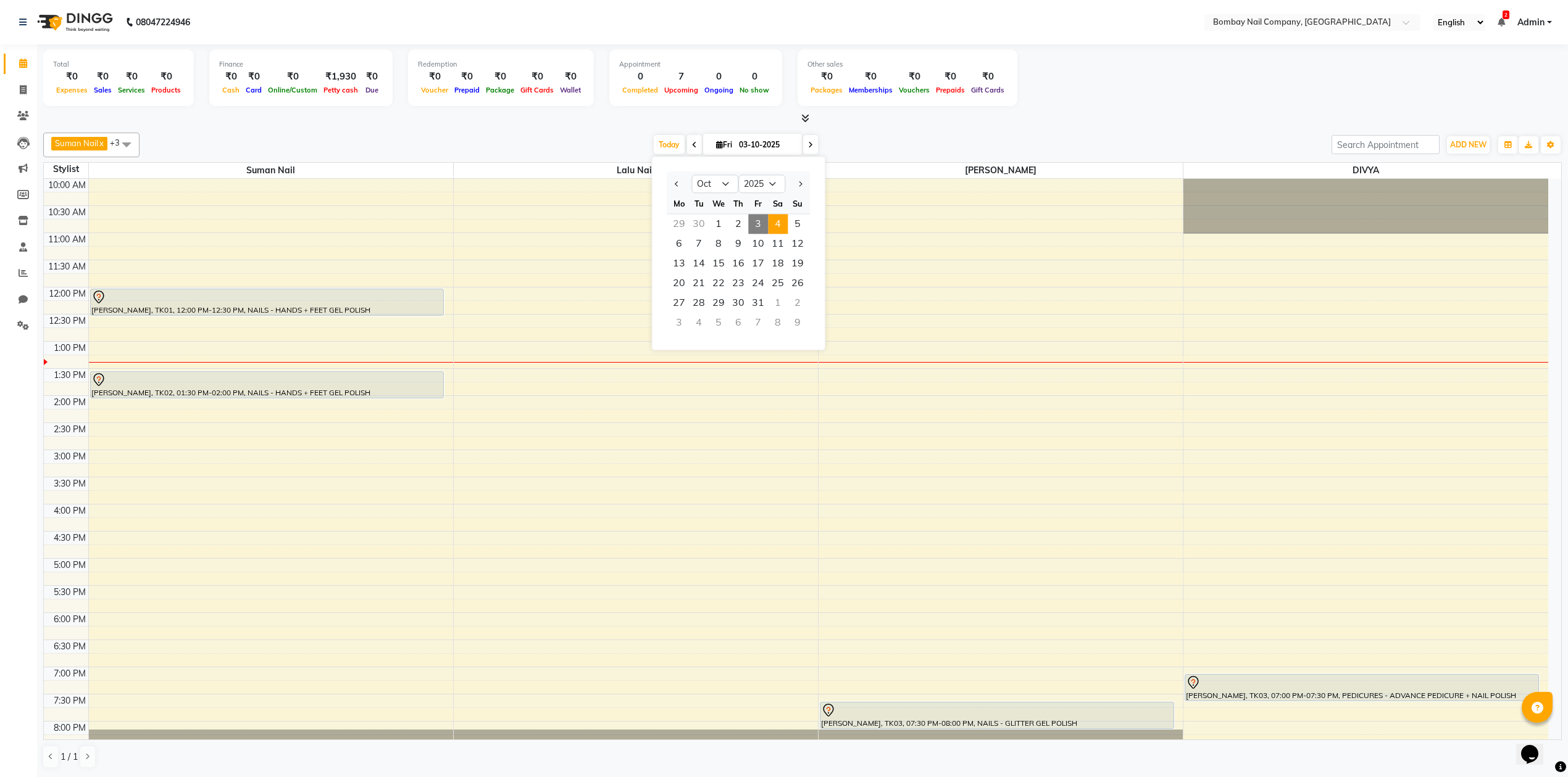
click at [777, 221] on span "4" at bounding box center [777, 223] width 20 height 20
type input "04-10-2025"
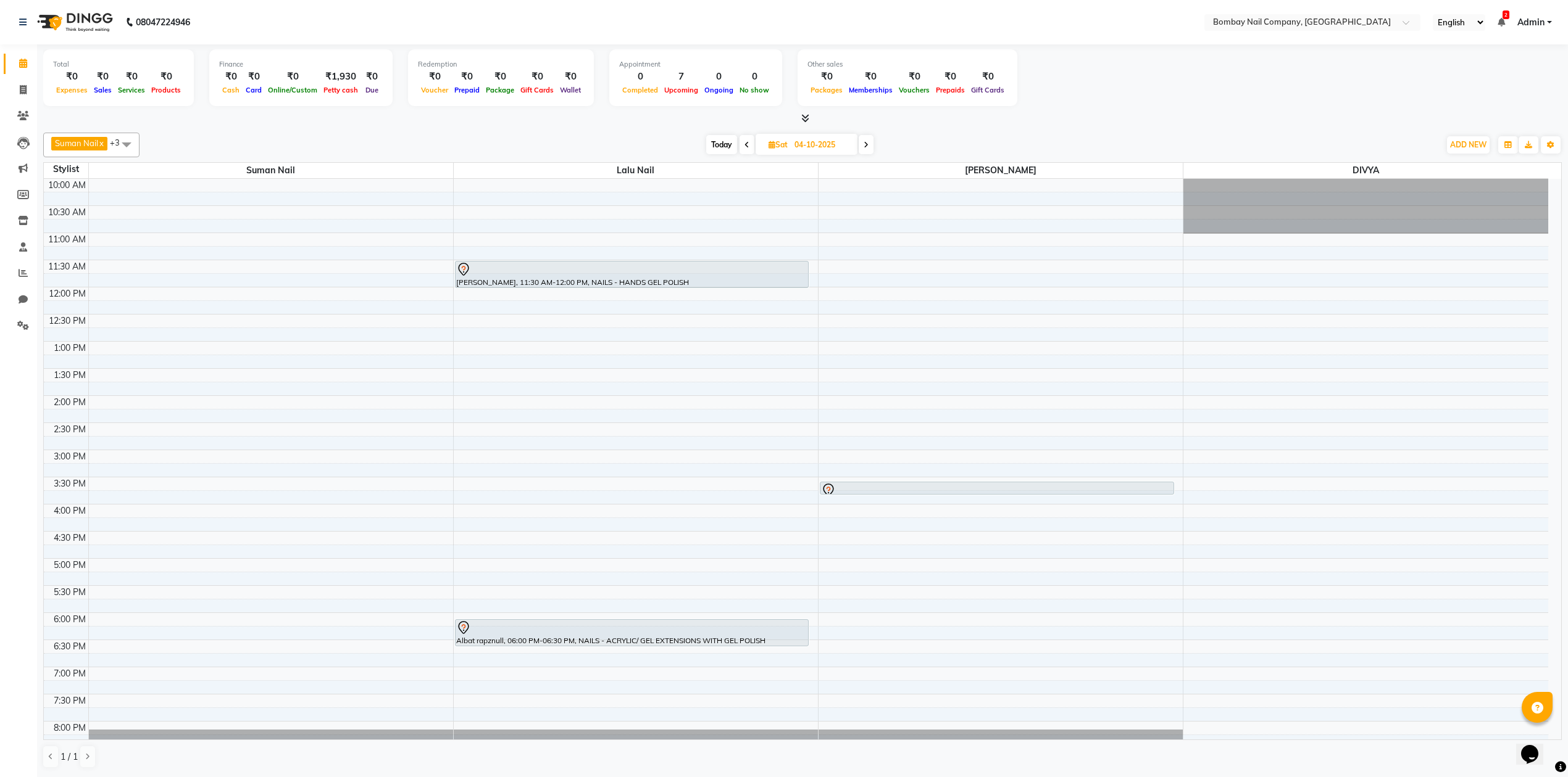
click at [795, 138] on input "04-10-2025" at bounding box center [821, 145] width 62 height 18
select select "10"
select select "2025"
click at [818, 229] on span "3" at bounding box center [818, 223] width 20 height 20
type input "03-10-2025"
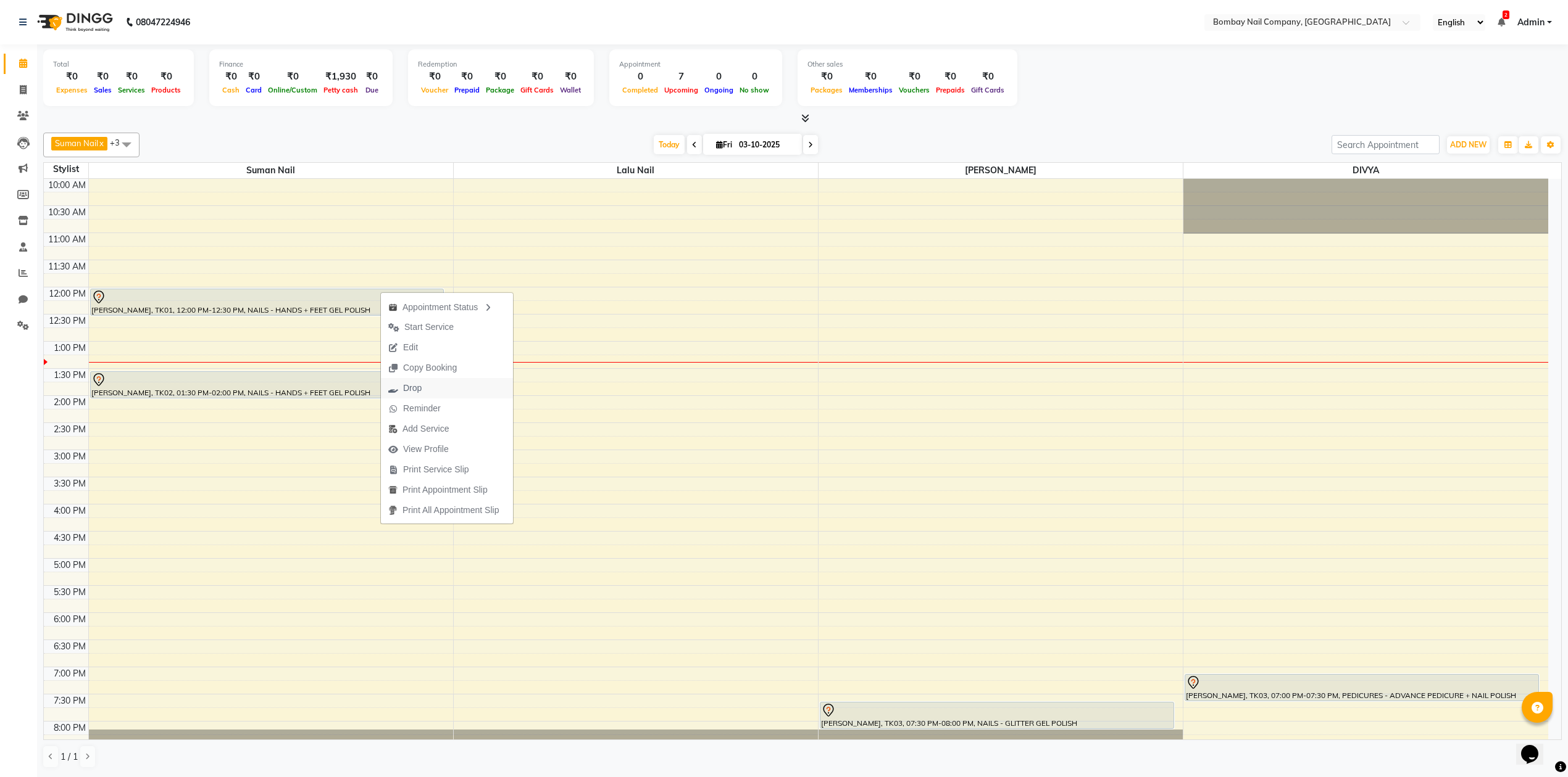
click at [450, 392] on button "Drop" at bounding box center [446, 388] width 132 height 20
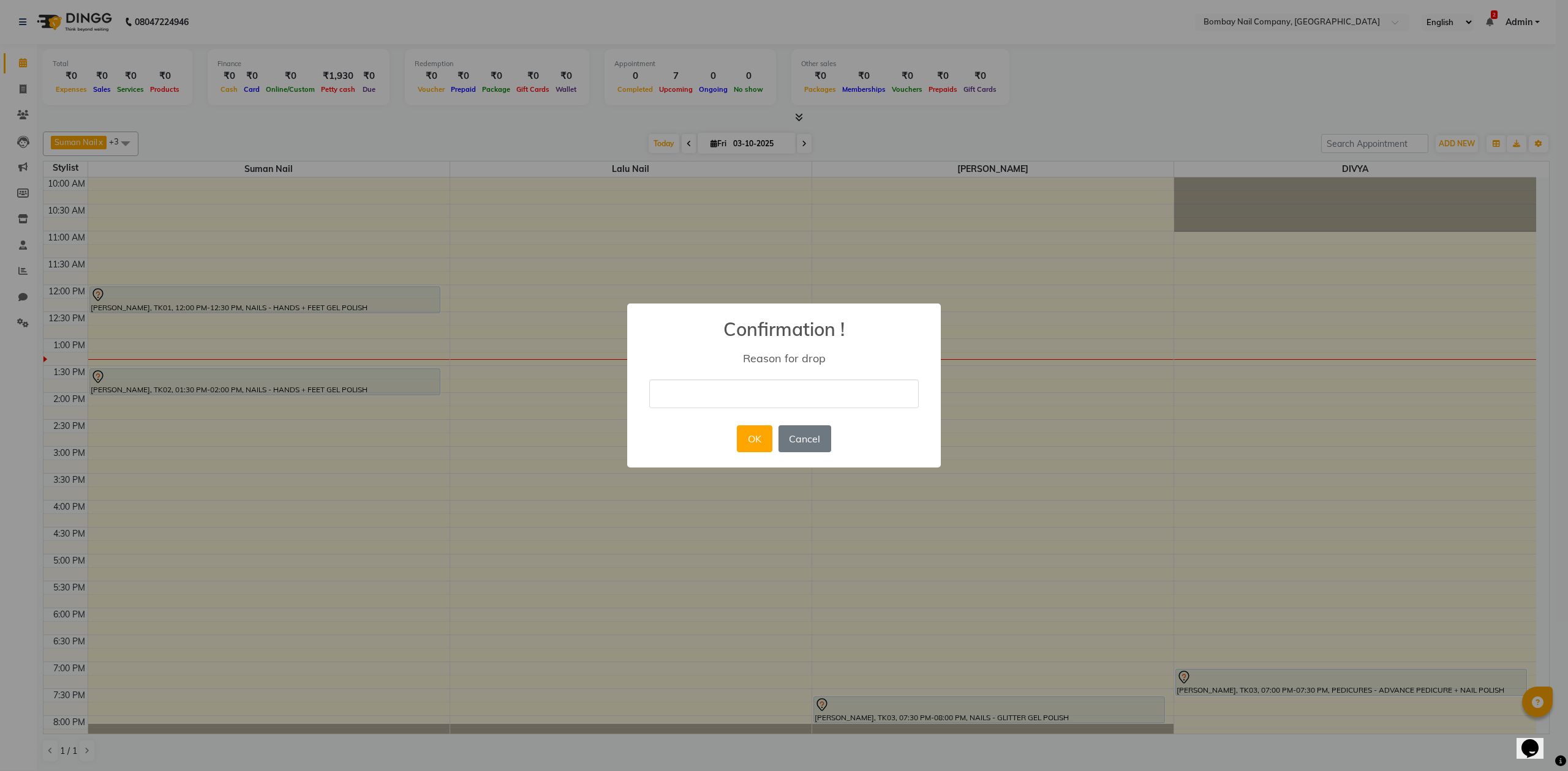
click at [863, 390] on input "text" at bounding box center [784, 394] width 269 height 29
type input "client not cmg..."
click at [748, 440] on button "OK" at bounding box center [754, 439] width 35 height 27
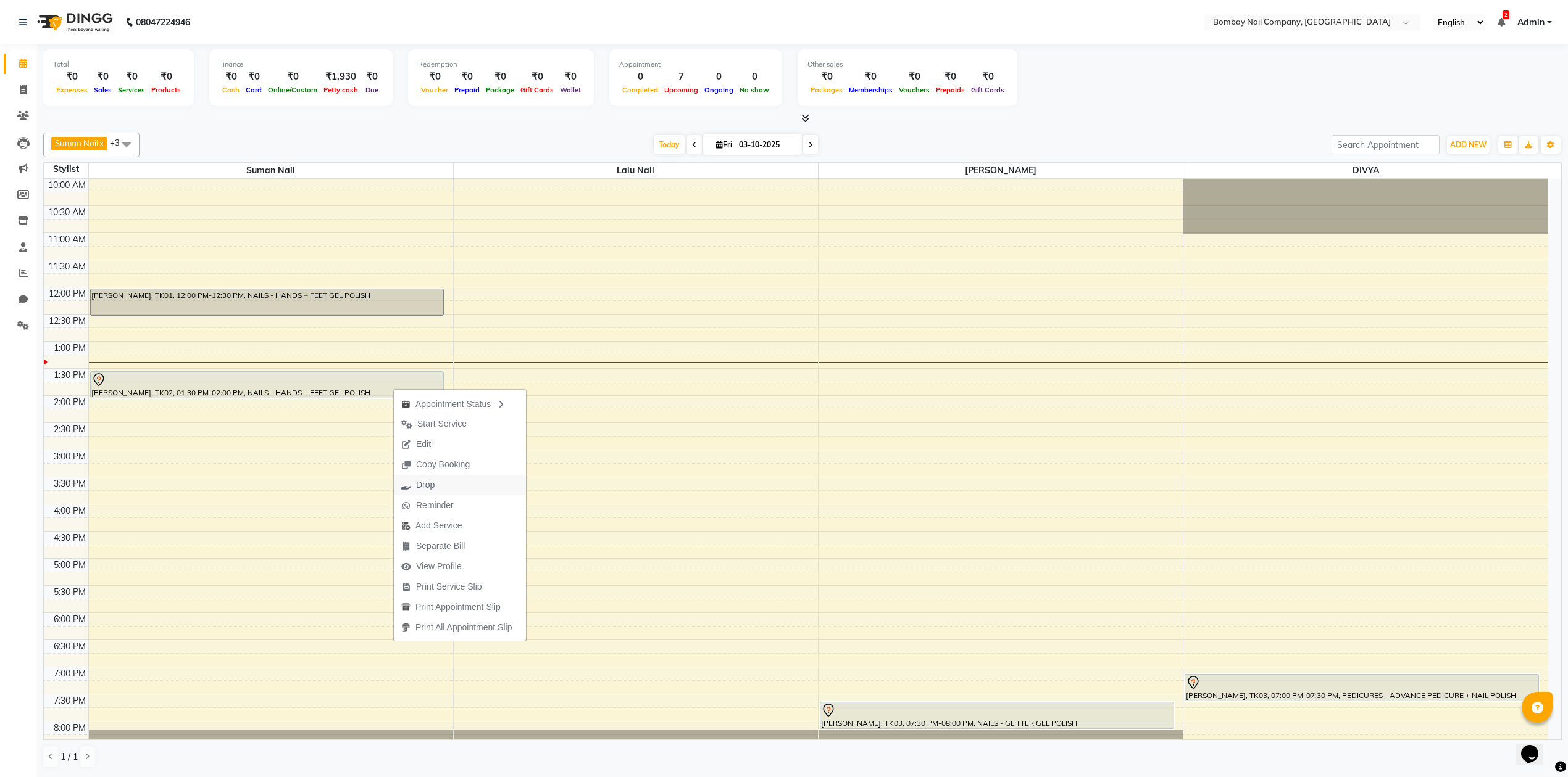
click at [431, 480] on span "Drop" at bounding box center [425, 485] width 18 height 13
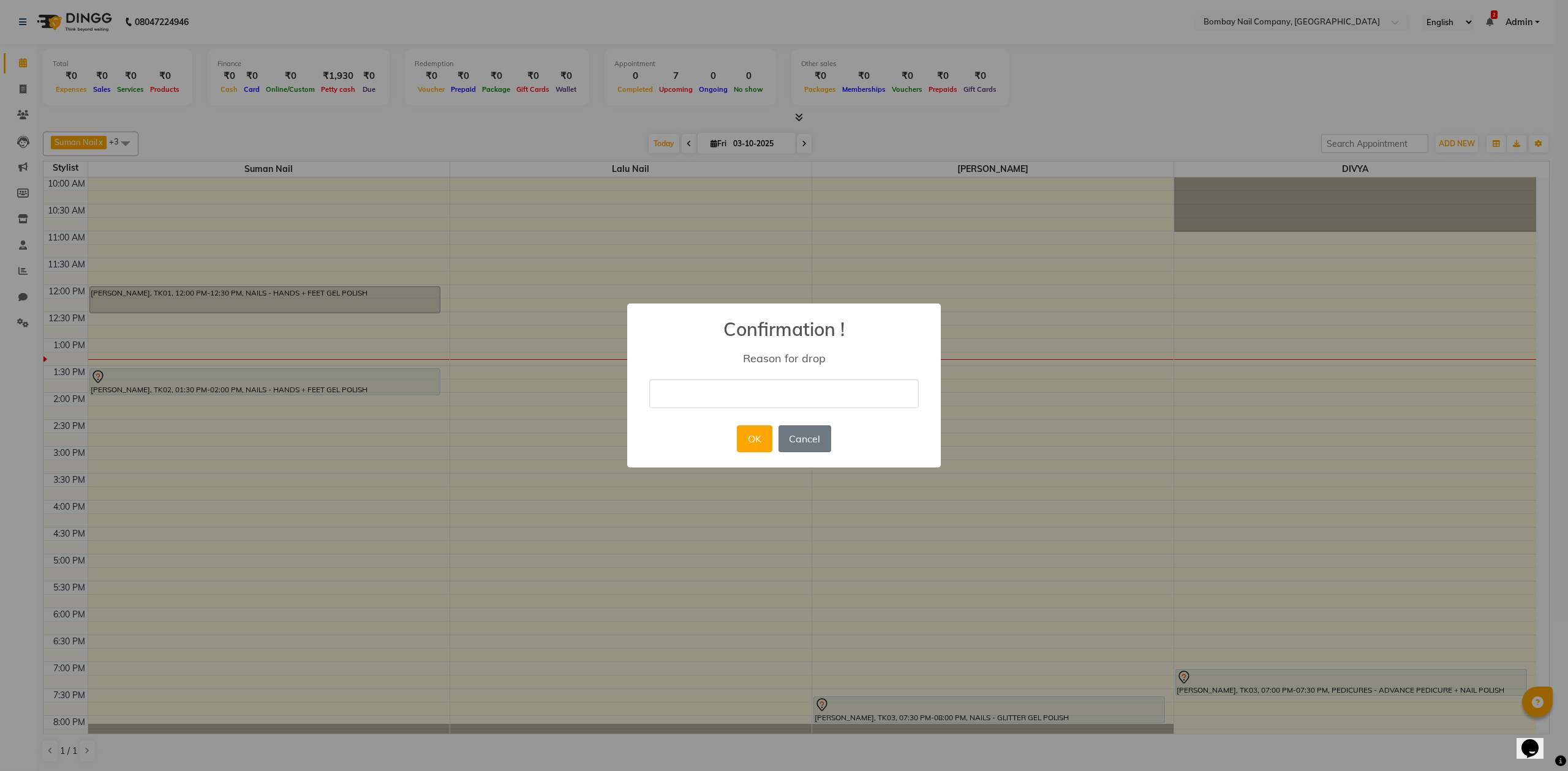
click at [684, 398] on input "text" at bounding box center [784, 394] width 269 height 29
type input "client not cmg..."
click at [763, 439] on button "OK" at bounding box center [754, 439] width 35 height 27
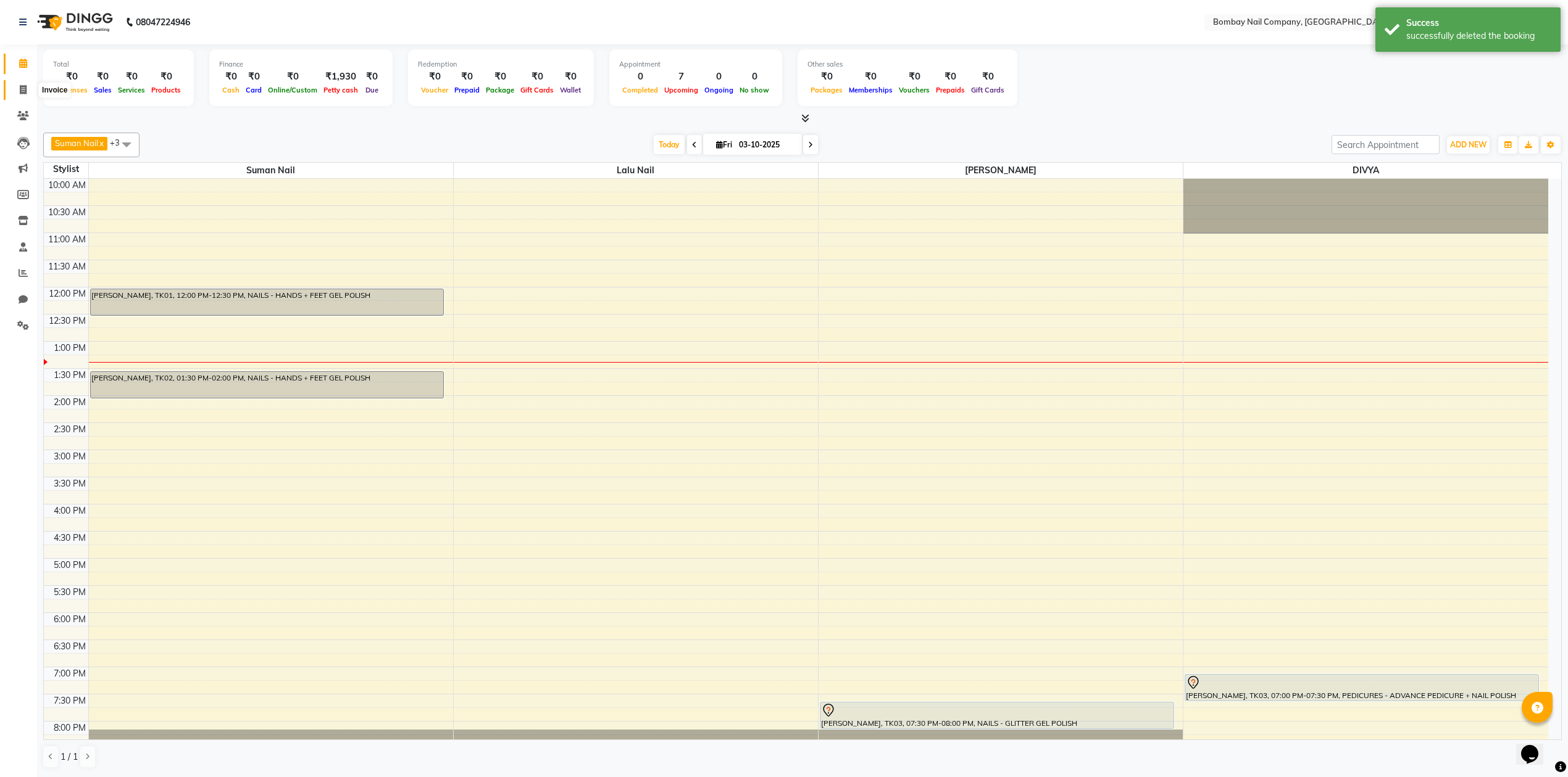
click at [28, 92] on span at bounding box center [23, 90] width 22 height 14
select select "service"
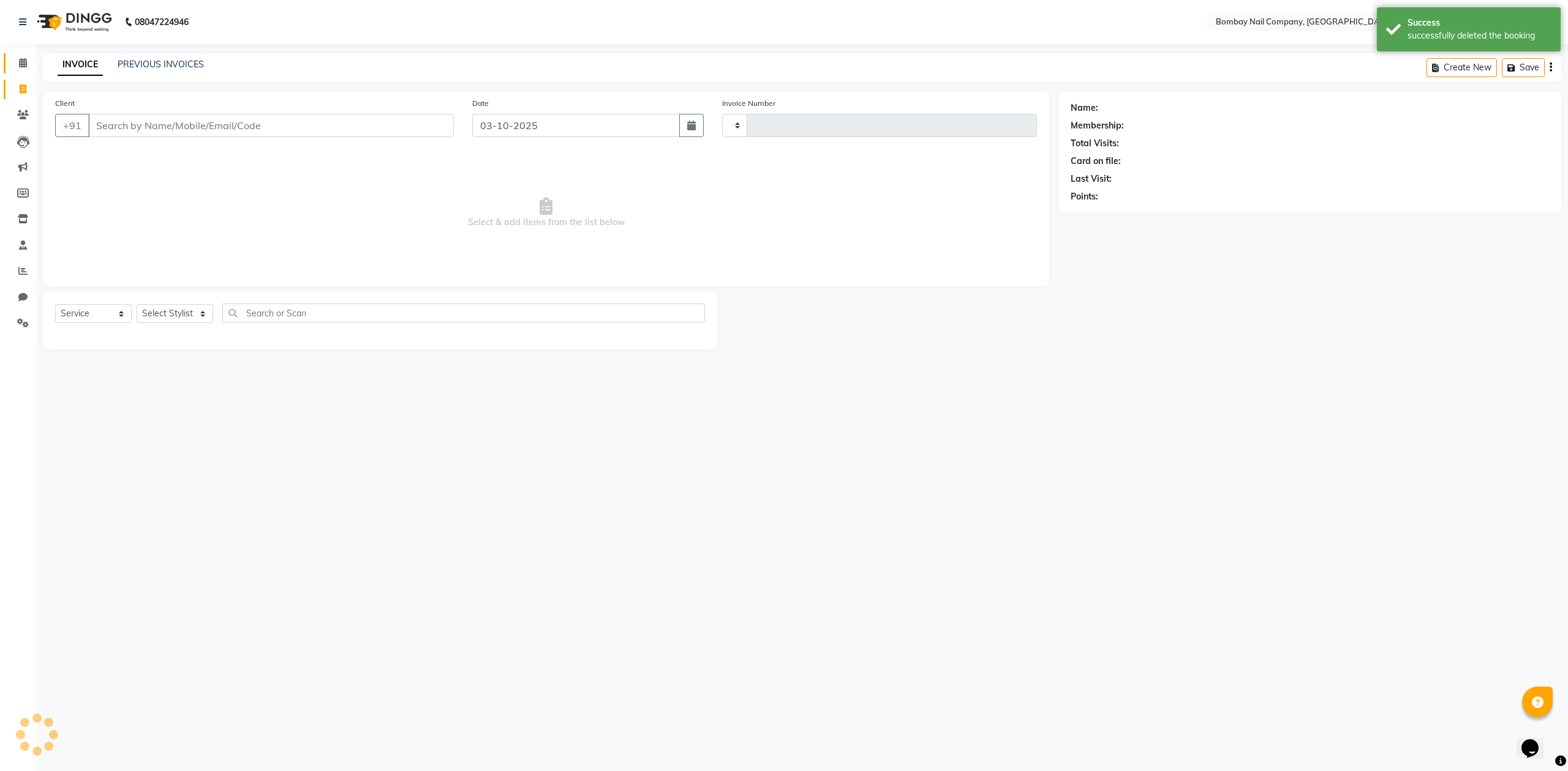
type input "0072"
select select "8782"
click at [24, 57] on span at bounding box center [23, 63] width 22 height 14
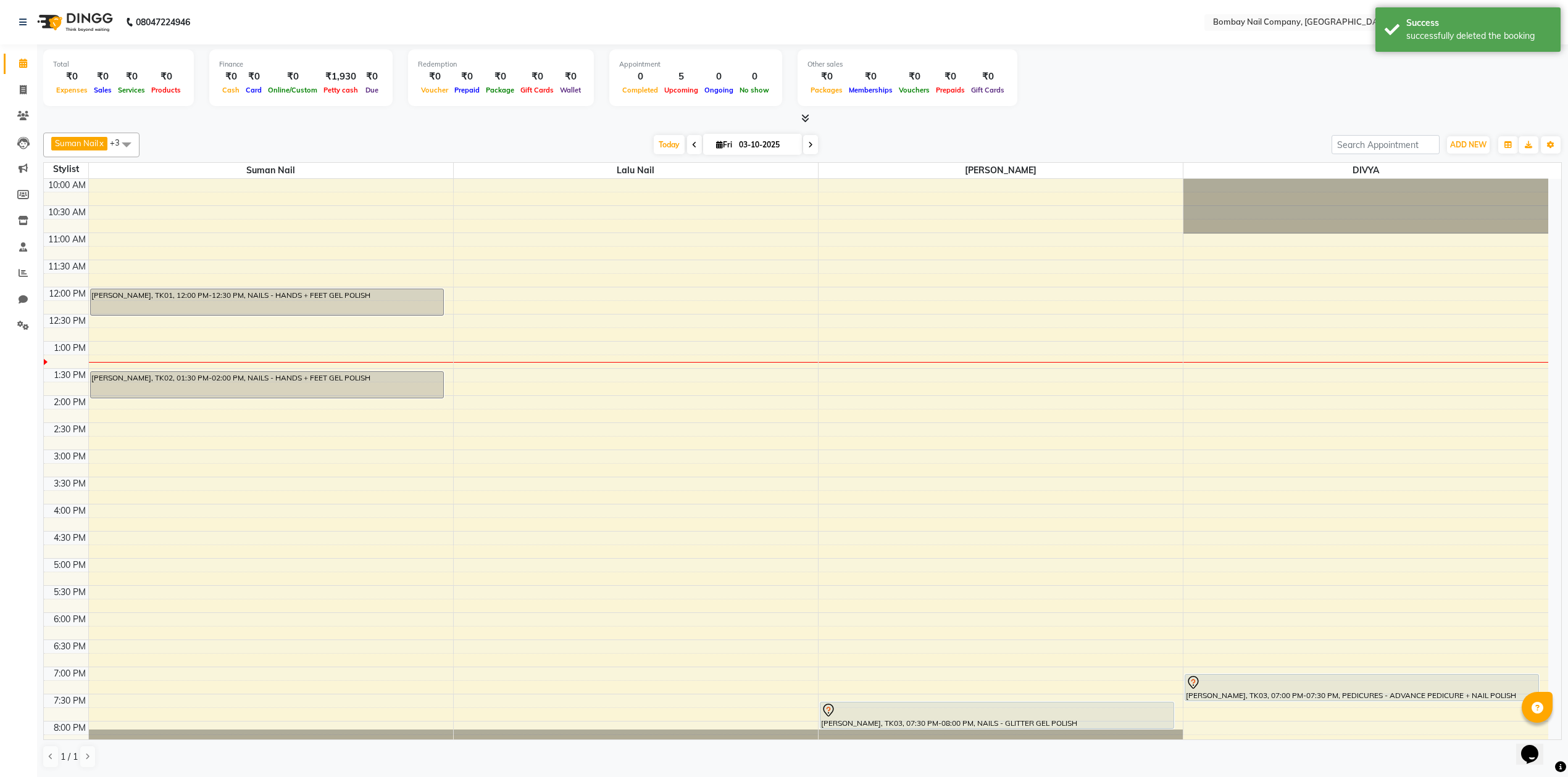
click at [287, 148] on div "Today Fri 03-10-2025" at bounding box center [736, 145] width 1180 height 18
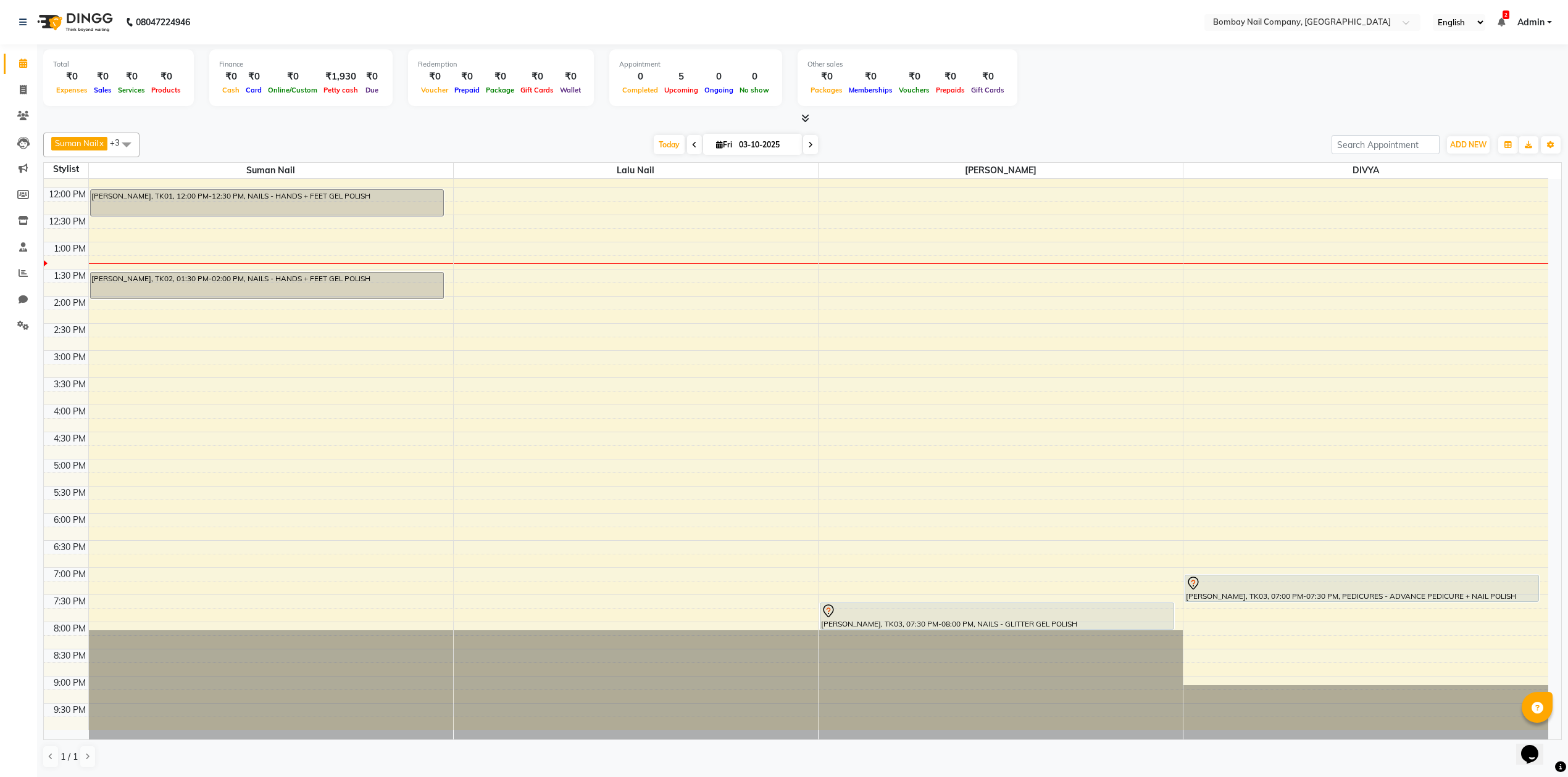
scroll to position [1, 0]
